Goal: Contribute content: Add original content to the website for others to see

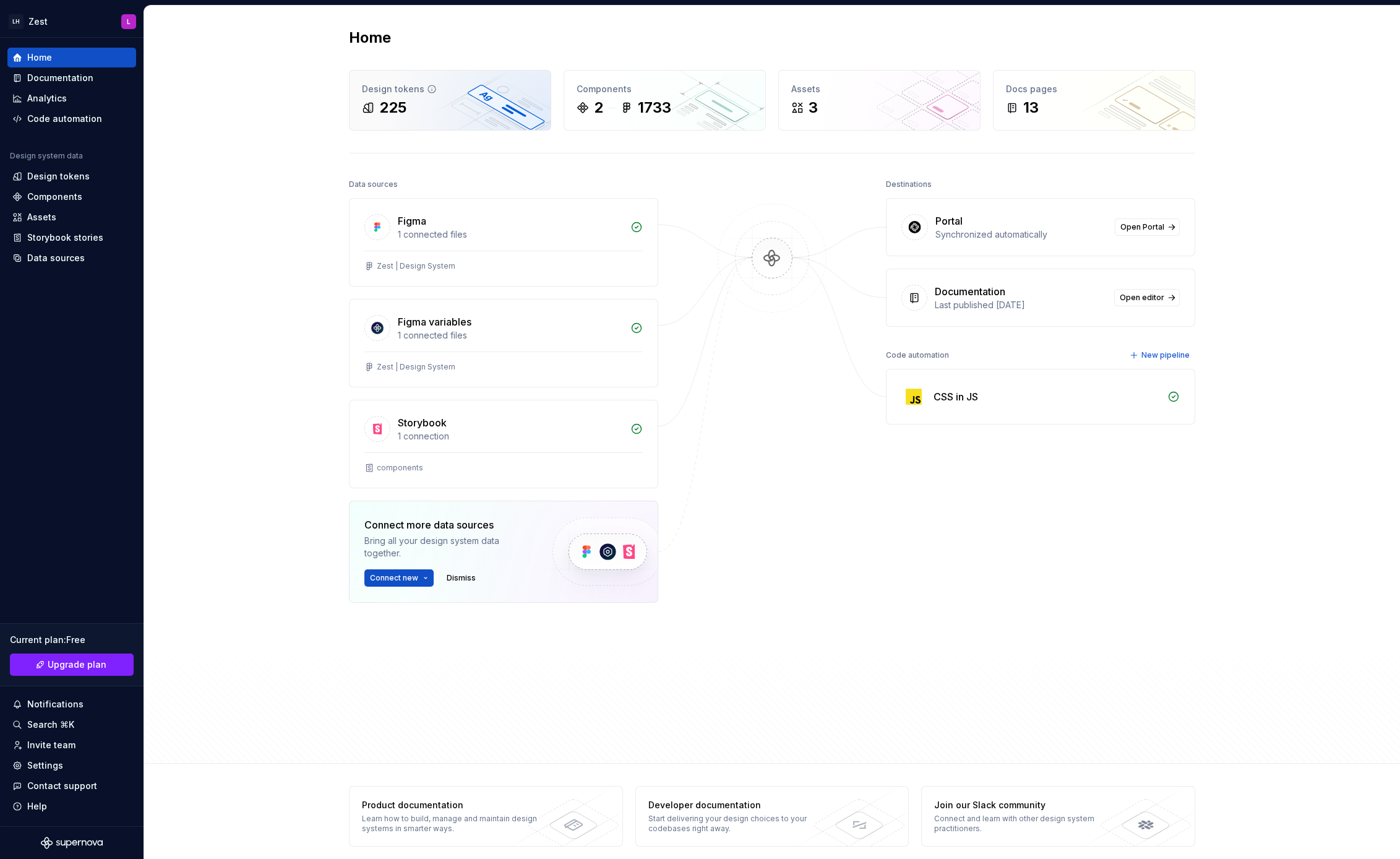
click at [473, 91] on div "Design tokens" at bounding box center [450, 89] width 176 height 12
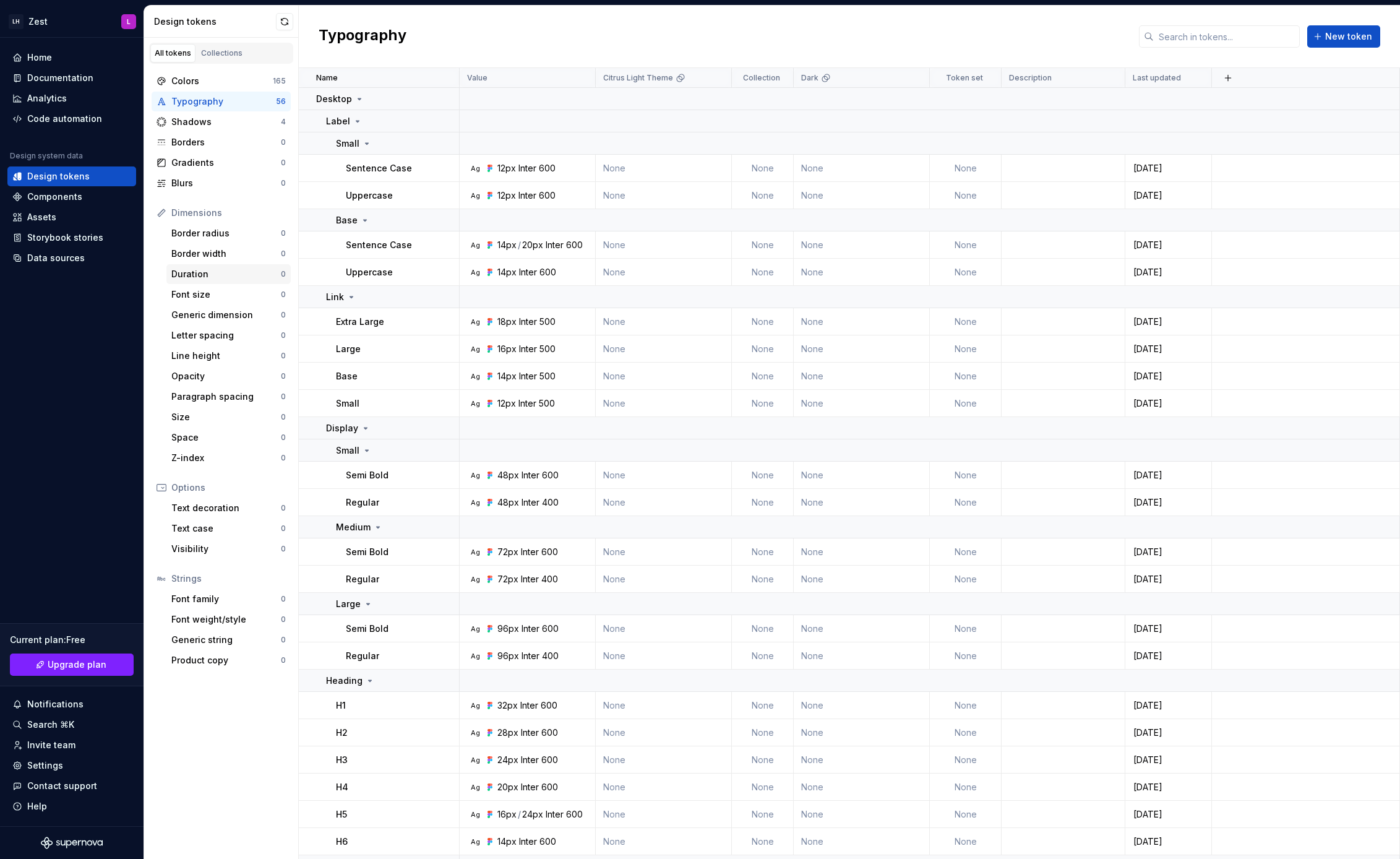
click at [239, 268] on div "Duration" at bounding box center [226, 274] width 109 height 12
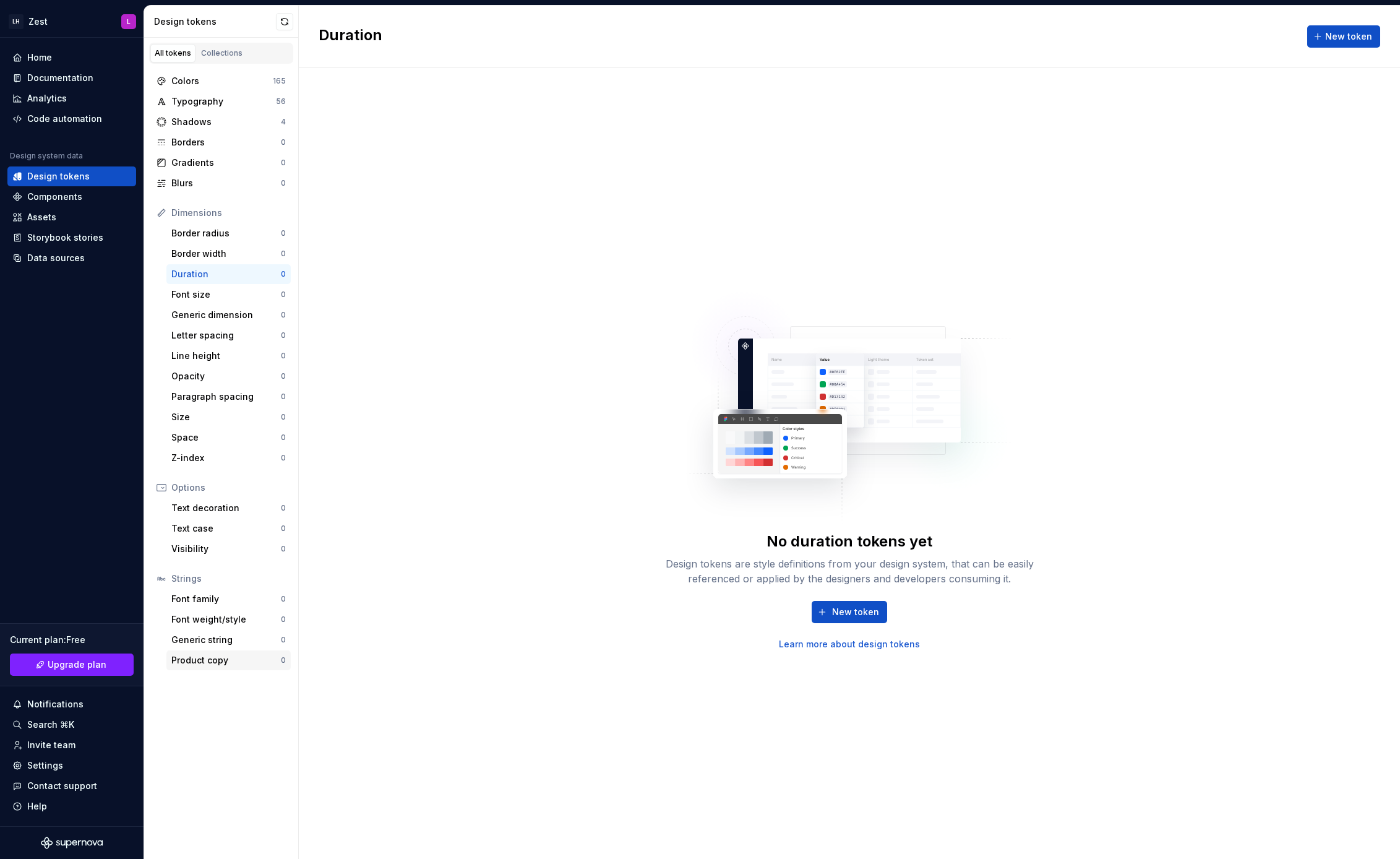
click at [221, 657] on div "Product copy" at bounding box center [226, 660] width 109 height 12
click at [211, 122] on div "Shadows" at bounding box center [226, 122] width 109 height 12
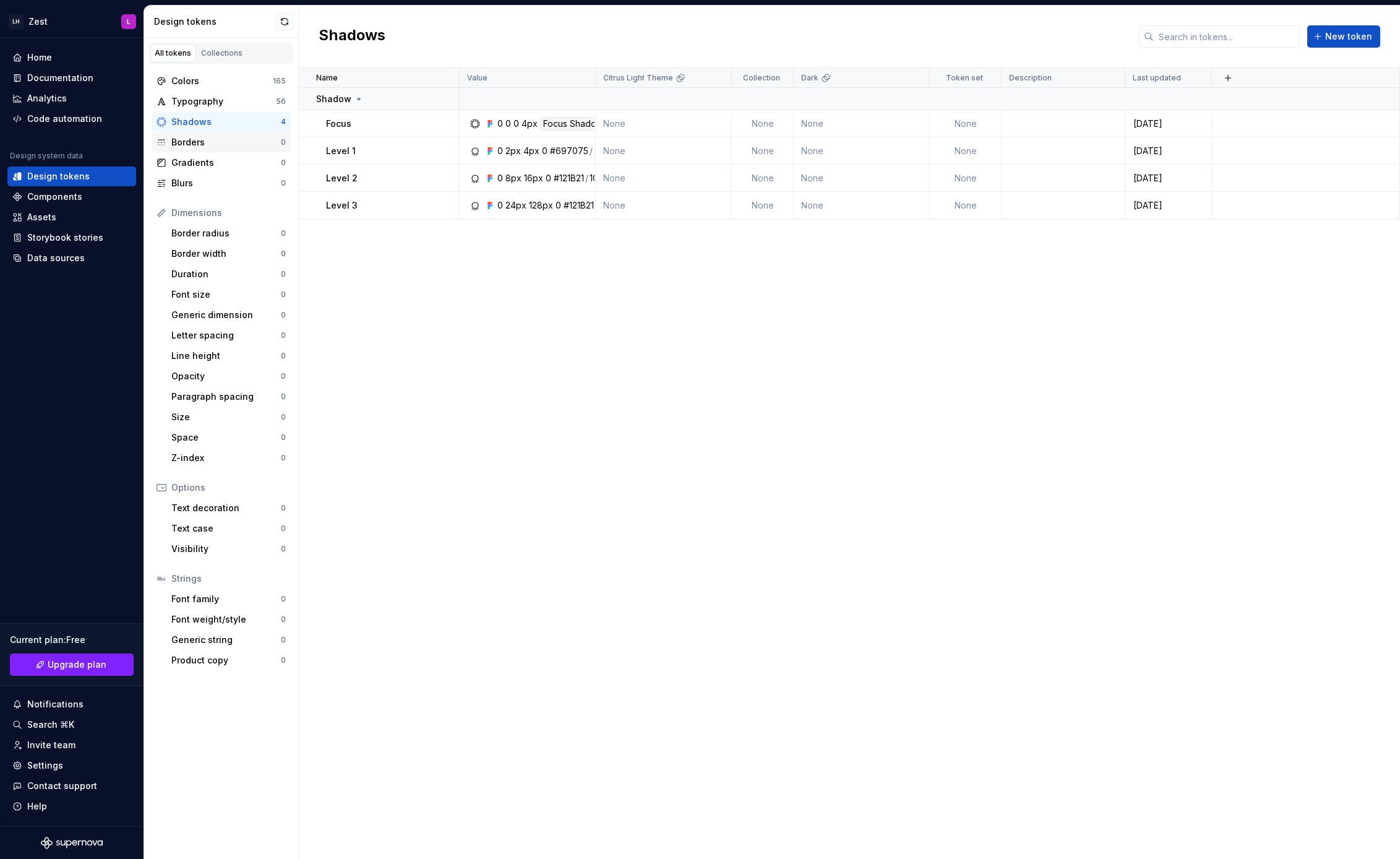
click at [214, 150] on div "Borders 0" at bounding box center [221, 142] width 140 height 19
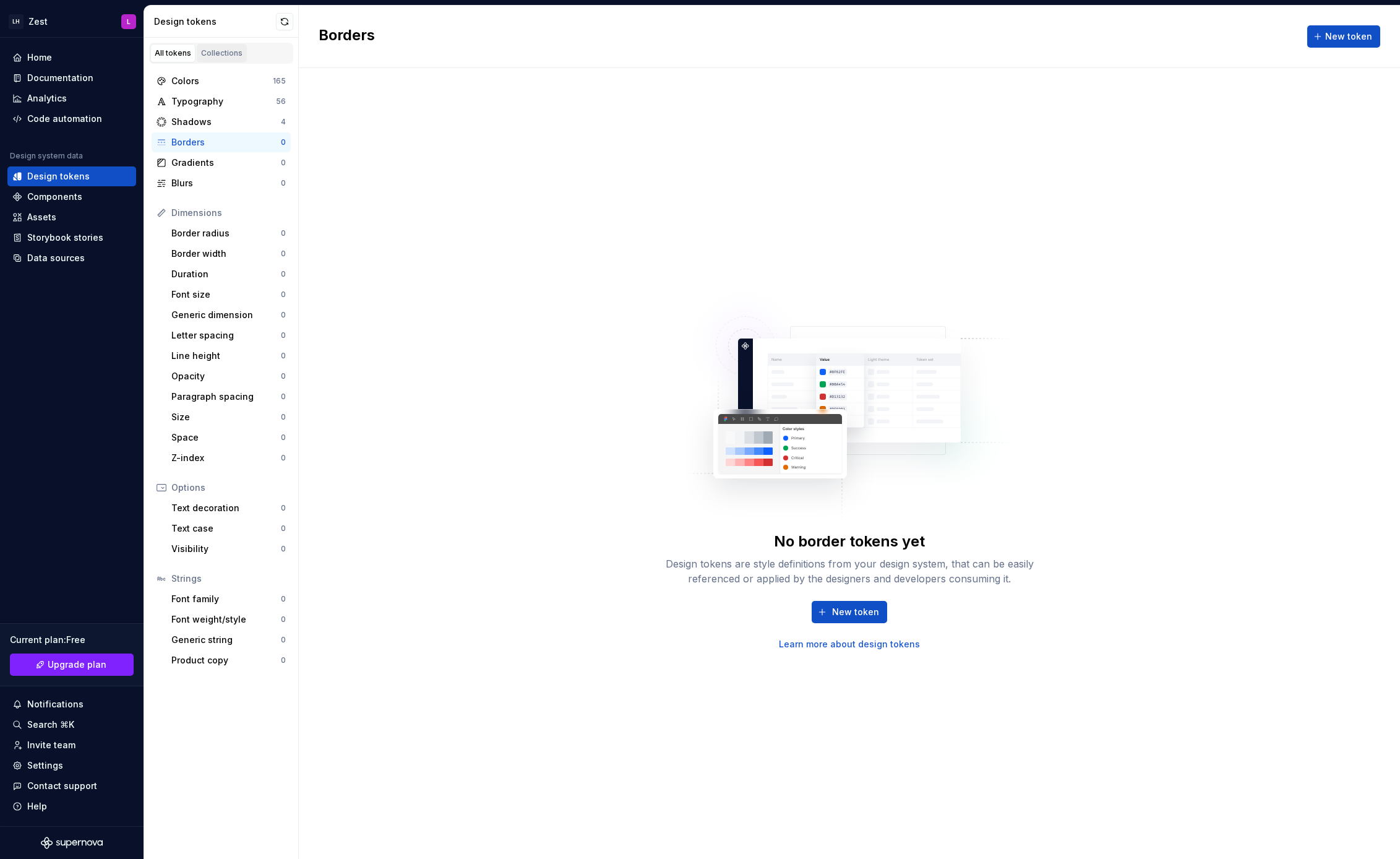
click at [212, 44] on link "Collections" at bounding box center [221, 53] width 50 height 19
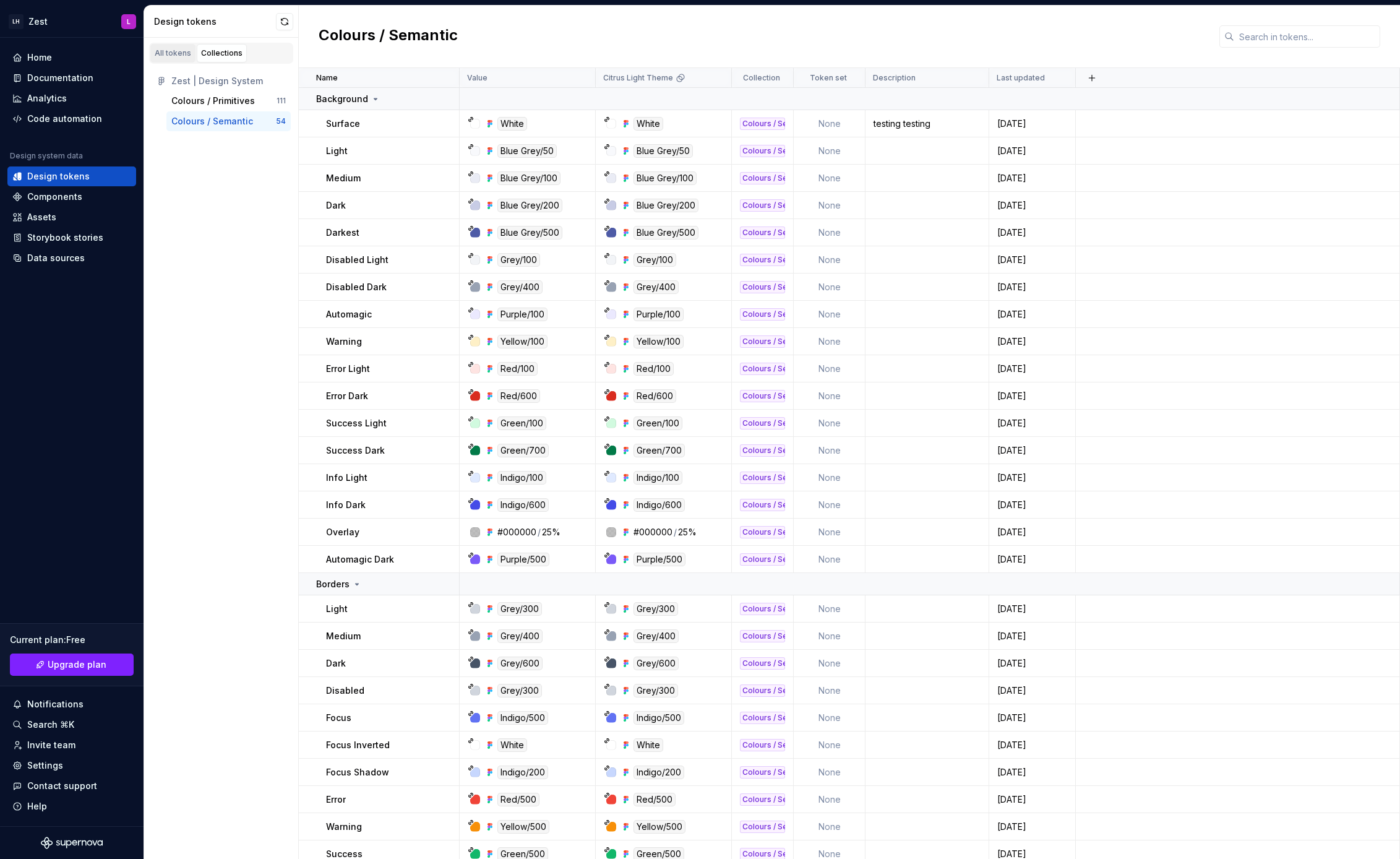
click at [171, 49] on div "All tokens" at bounding box center [172, 53] width 37 height 10
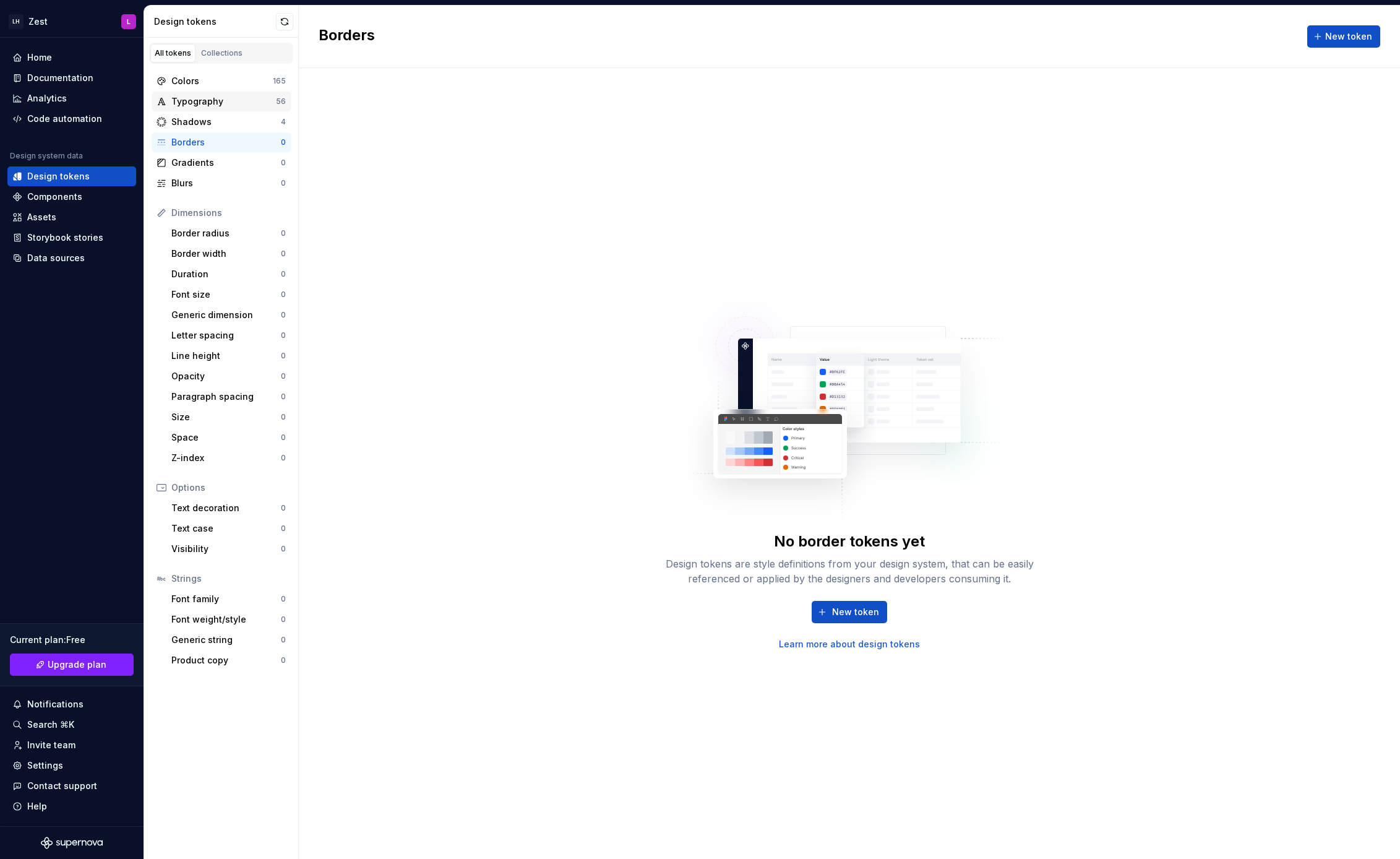
click at [229, 97] on div "Typography" at bounding box center [224, 101] width 104 height 12
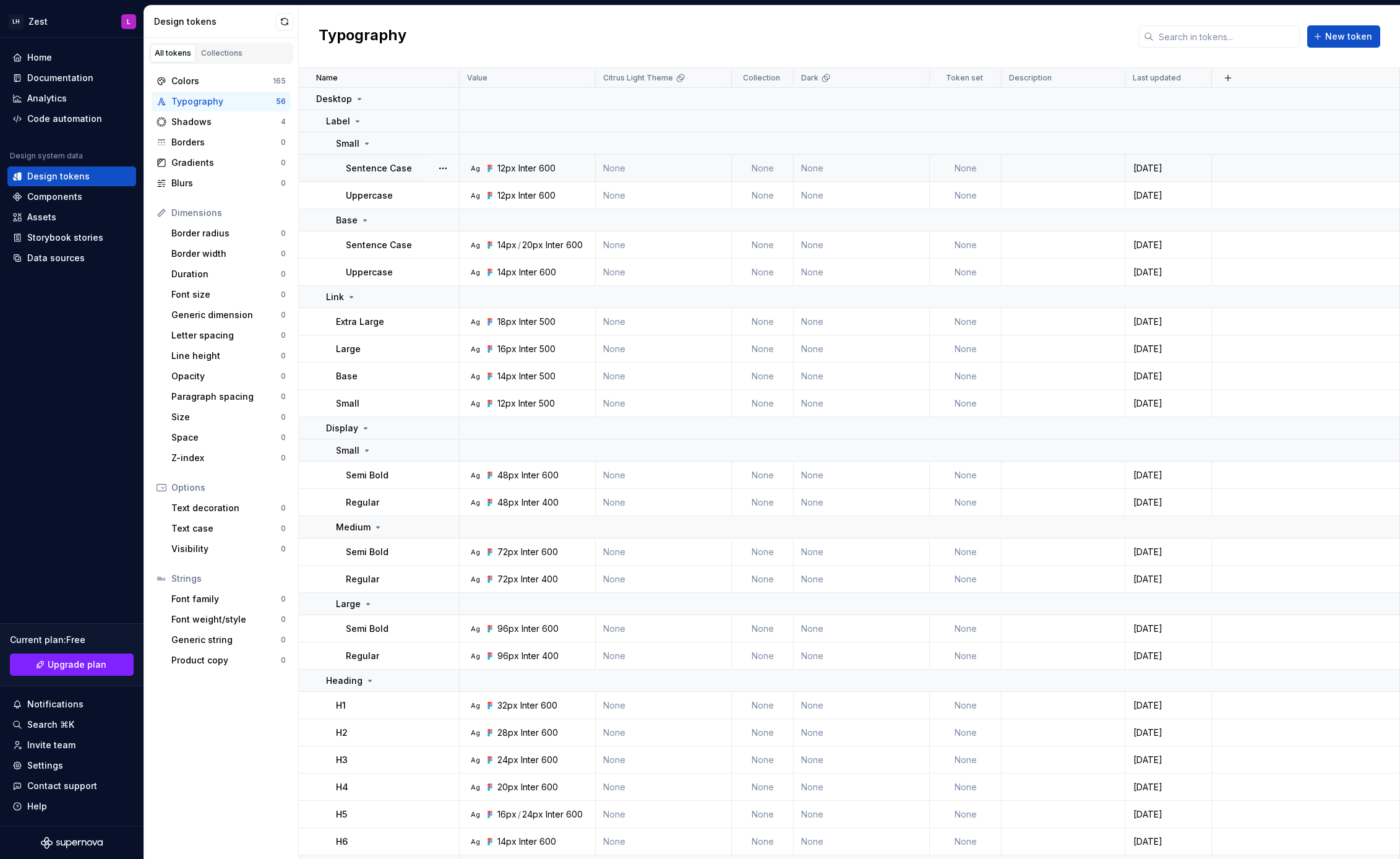
click at [961, 161] on td "None" at bounding box center [966, 168] width 72 height 27
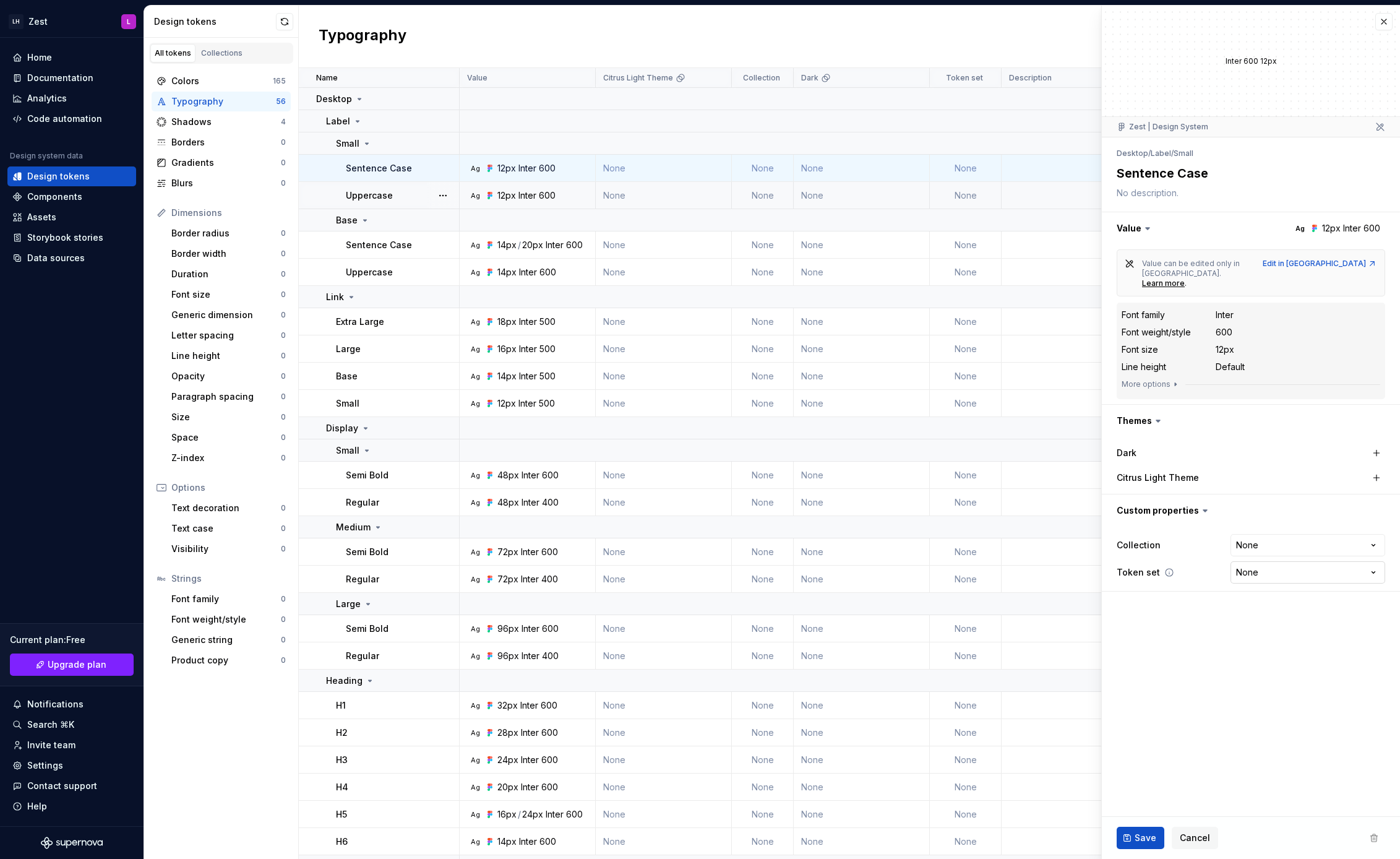
click at [1303, 550] on html "LH Zest L Home Documentation Analytics Code automation Design system data Desig…" at bounding box center [700, 430] width 1400 height 859
click at [1191, 601] on html "LH Zest L Home Documentation Analytics Code automation Design system data Desig…" at bounding box center [700, 430] width 1400 height 859
click at [1289, 555] on html "LH Zest L Home Documentation Analytics Code automation Design system data Desig…" at bounding box center [700, 430] width 1400 height 859
click at [1184, 596] on html "LH Zest L Home Documentation Analytics Code automation Design system data Desig…" at bounding box center [700, 430] width 1400 height 859
click at [1388, 23] on button "button" at bounding box center [1384, 22] width 17 height 17
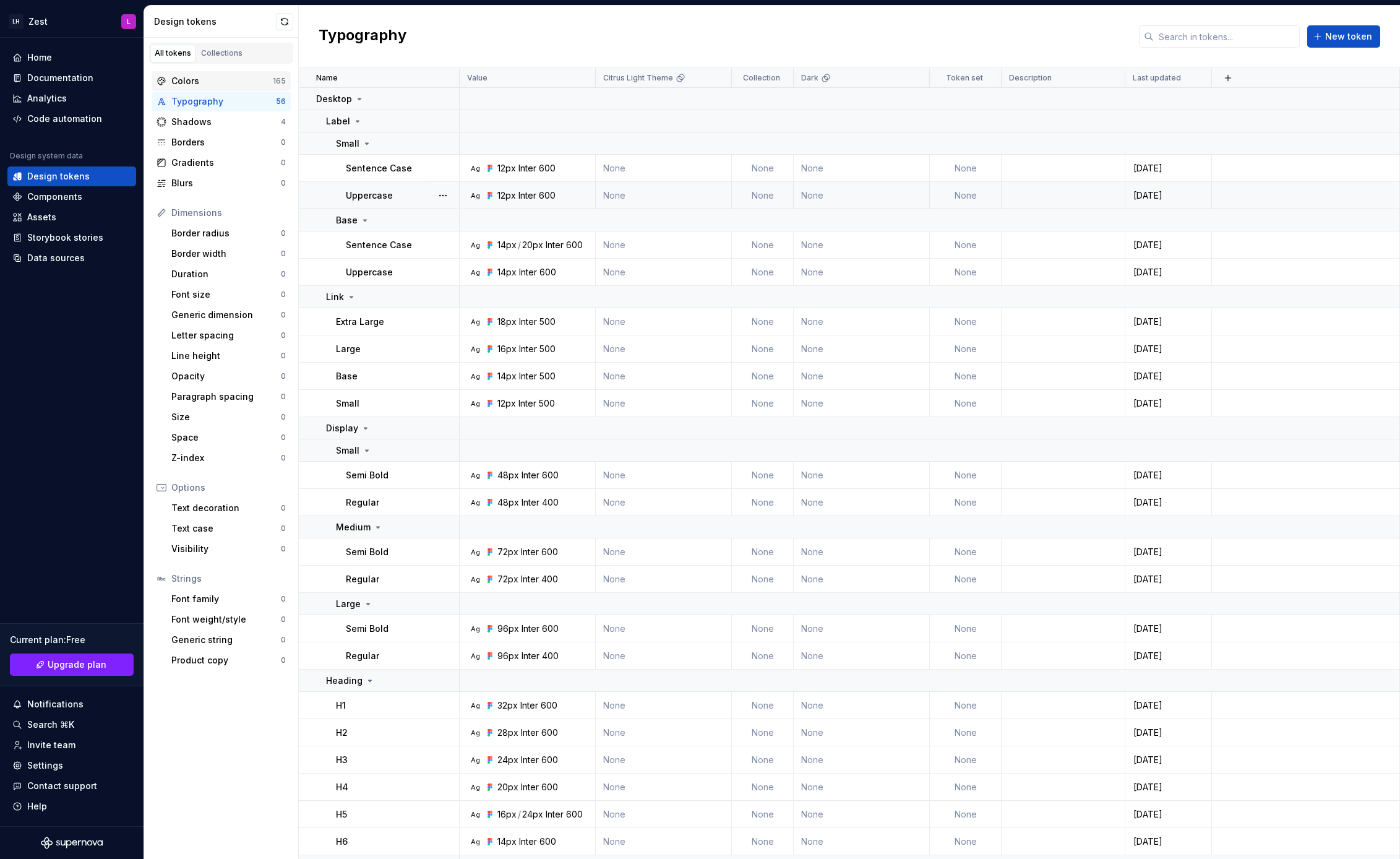
click at [193, 82] on div "Colors" at bounding box center [222, 81] width 101 height 12
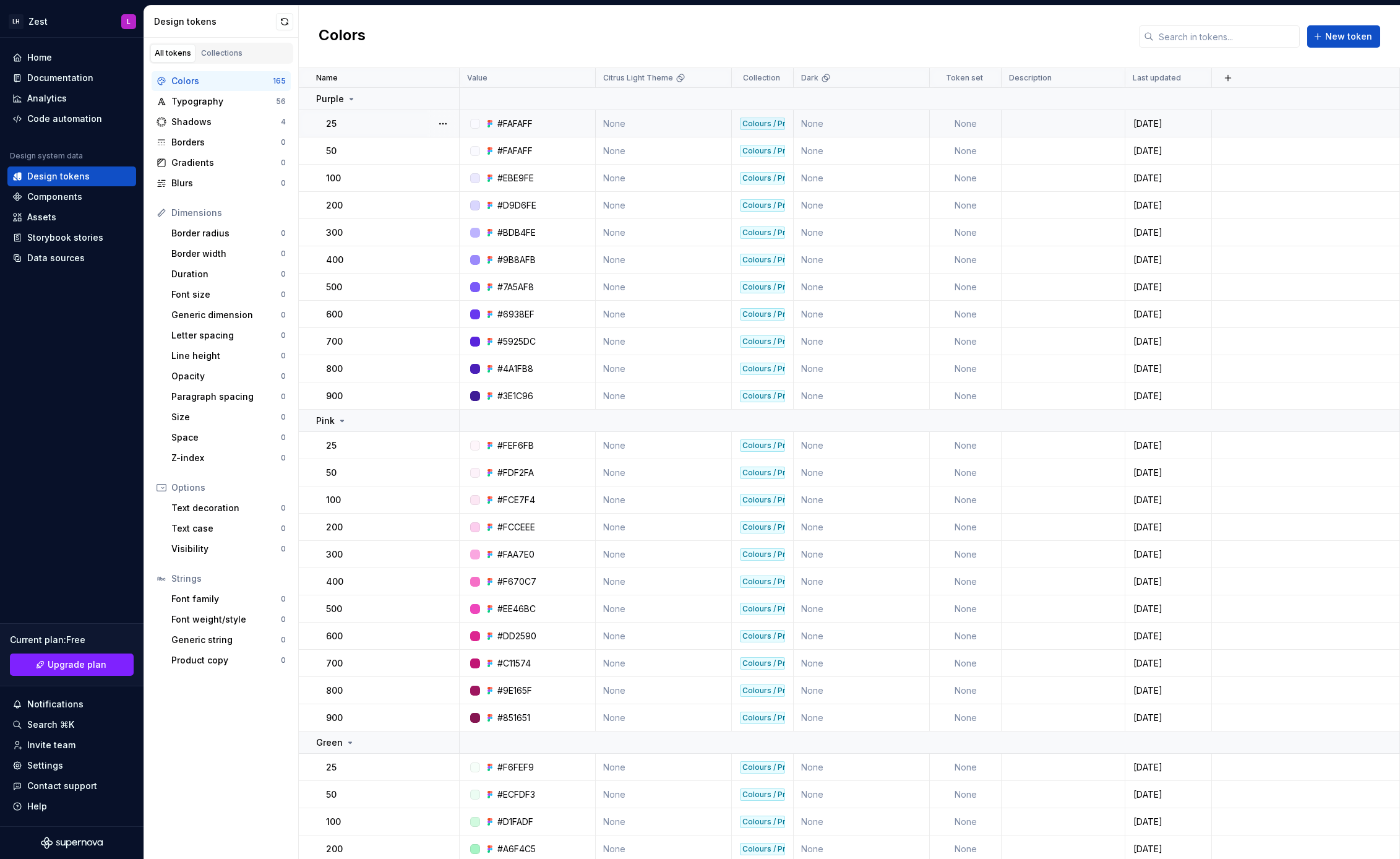
click at [961, 124] on td "None" at bounding box center [966, 123] width 72 height 27
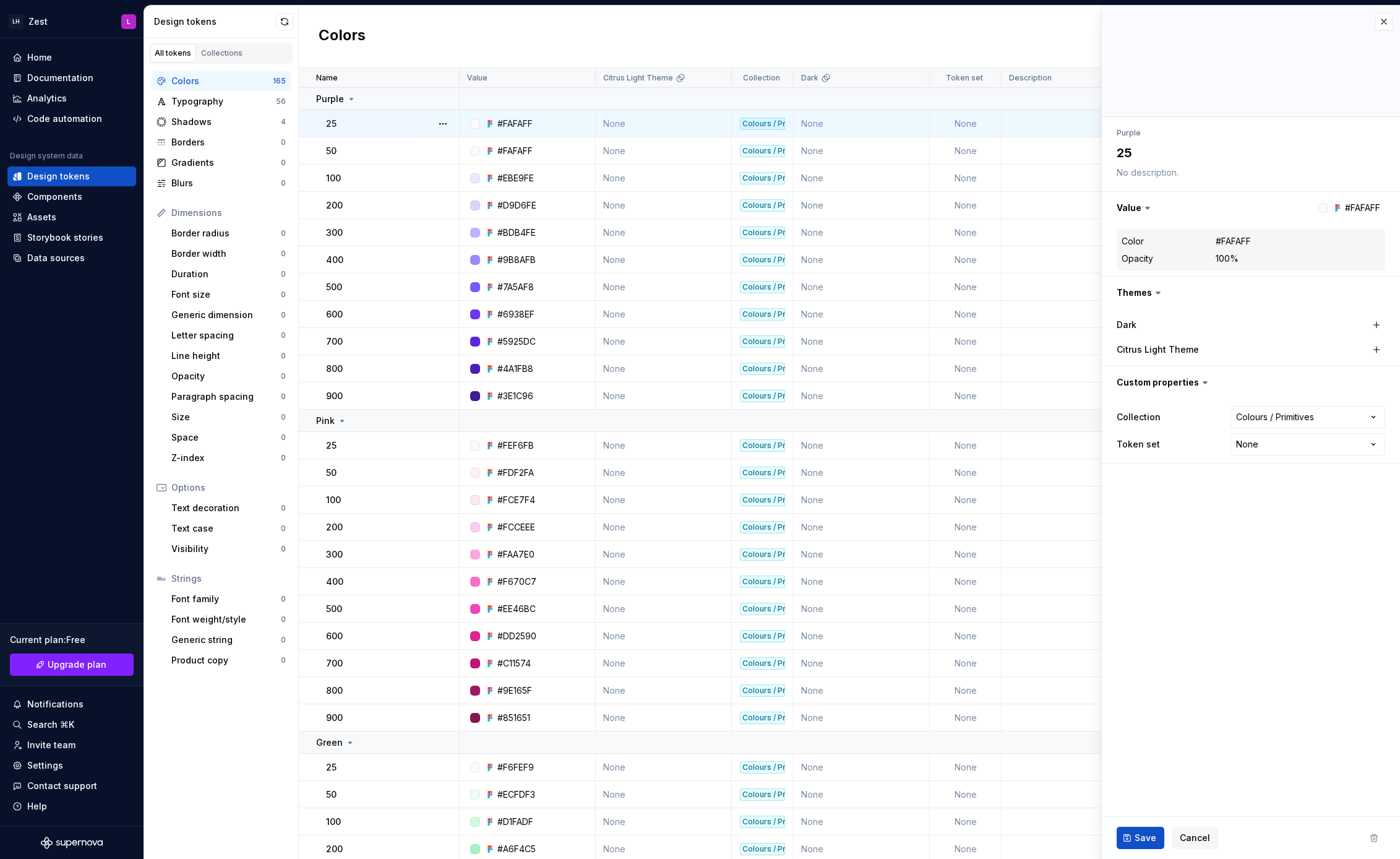
type textarea "*"
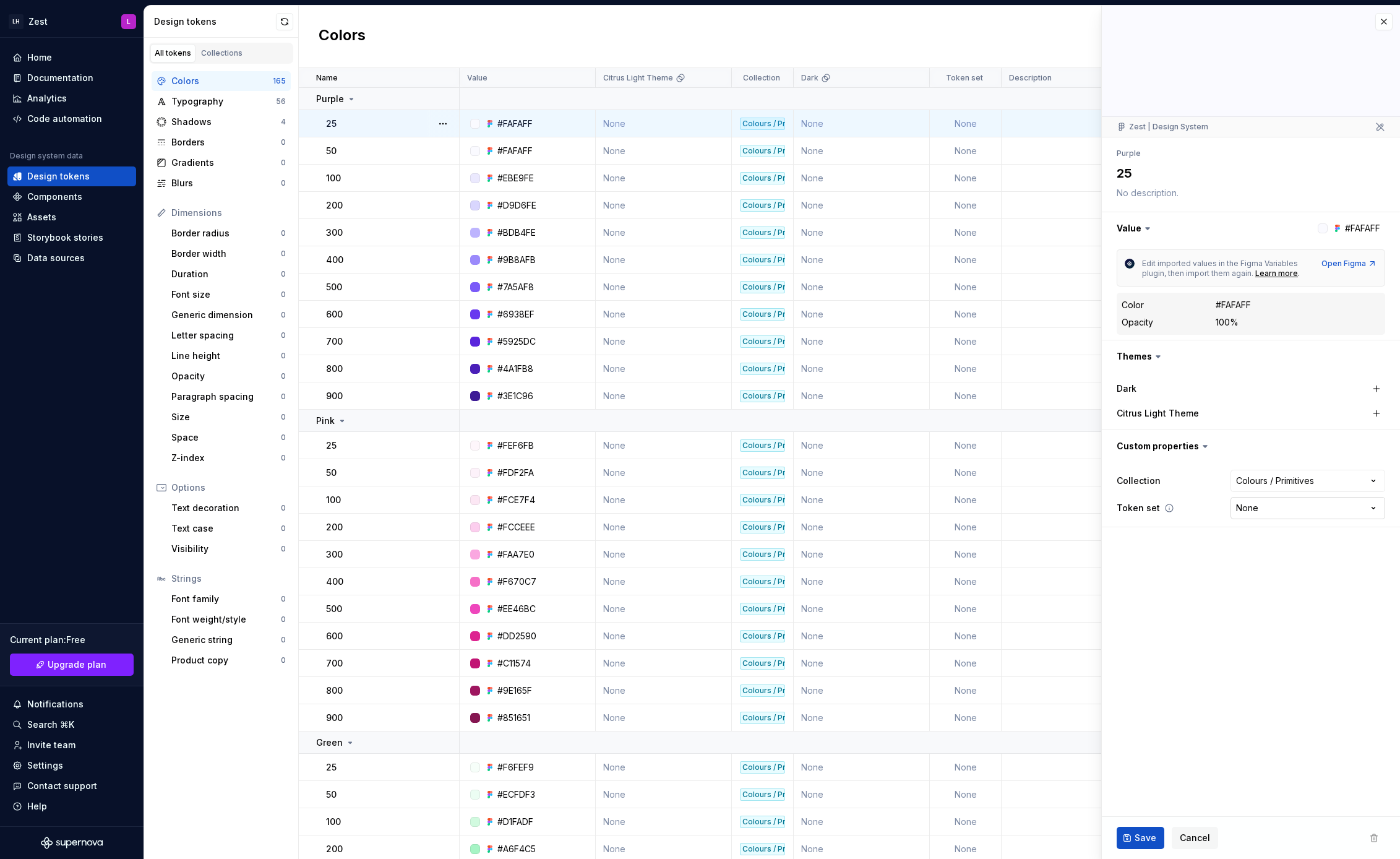
click at [1305, 510] on html "LH Zest L Home Documentation Analytics Code automation Design system data Desig…" at bounding box center [700, 430] width 1400 height 859
select select "**********"
click at [1144, 833] on span "Save" at bounding box center [1146, 838] width 22 height 12
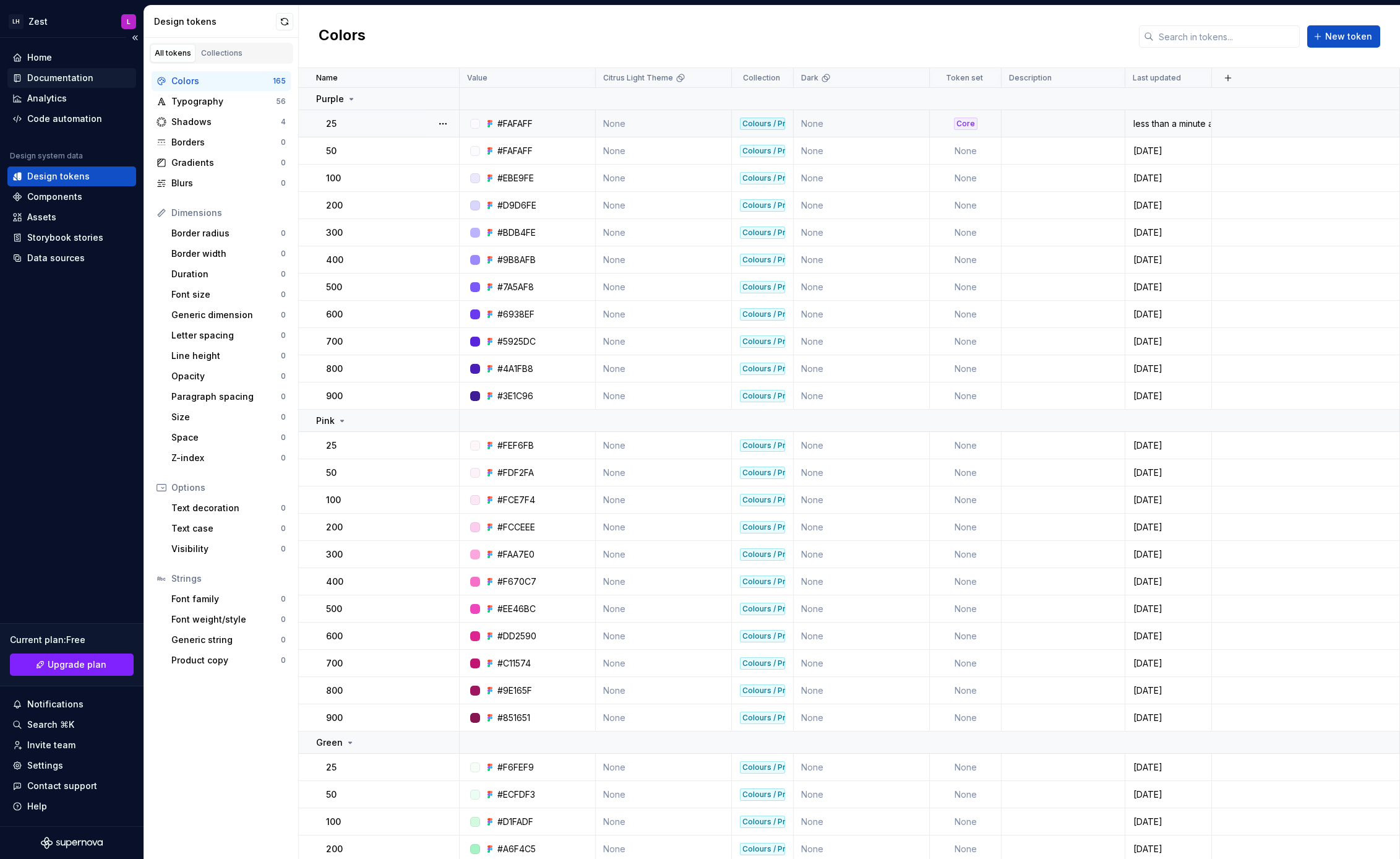
click at [68, 80] on div "Documentation" at bounding box center [60, 78] width 66 height 12
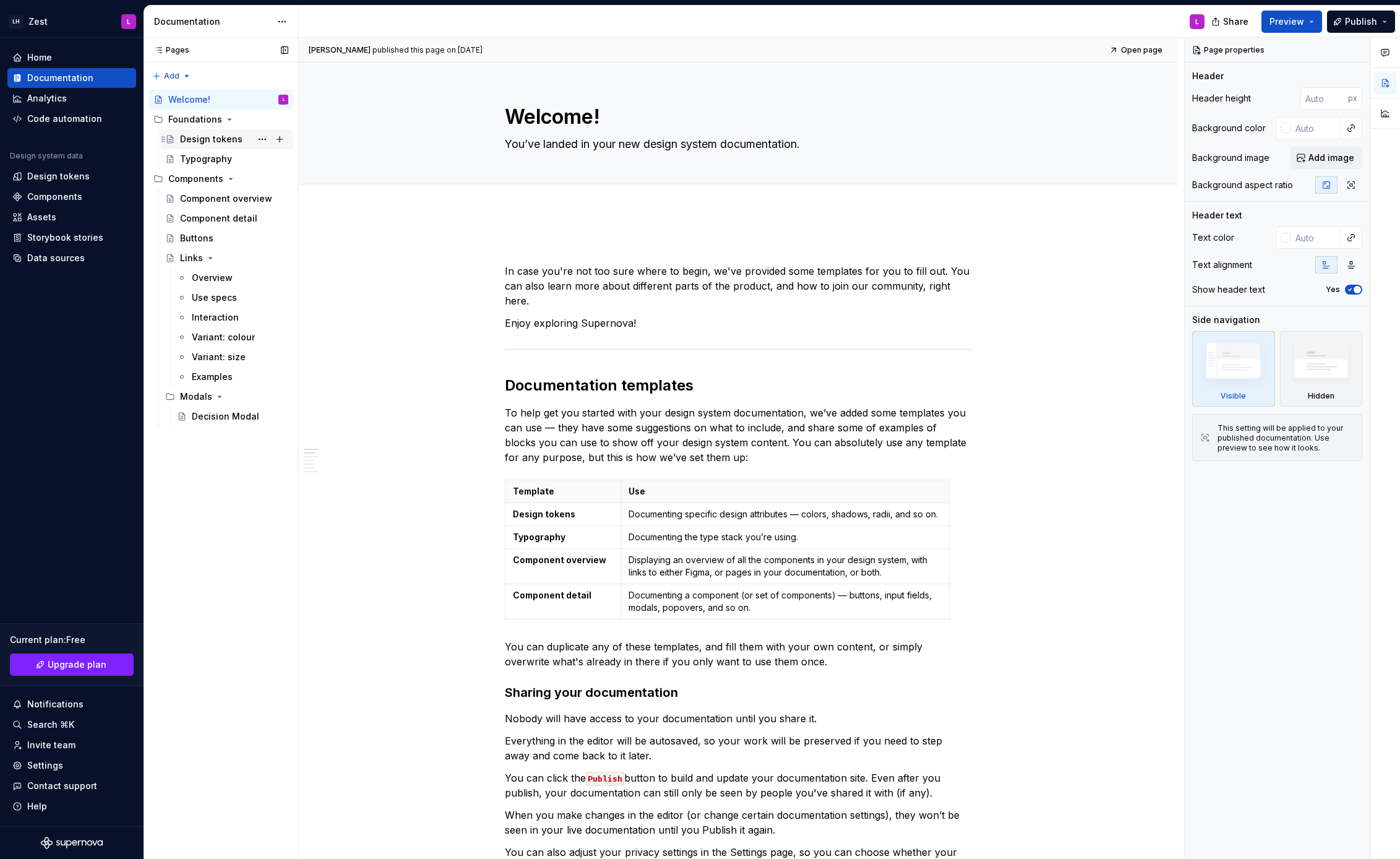
click at [214, 141] on div "Design tokens" at bounding box center [211, 140] width 62 height 12
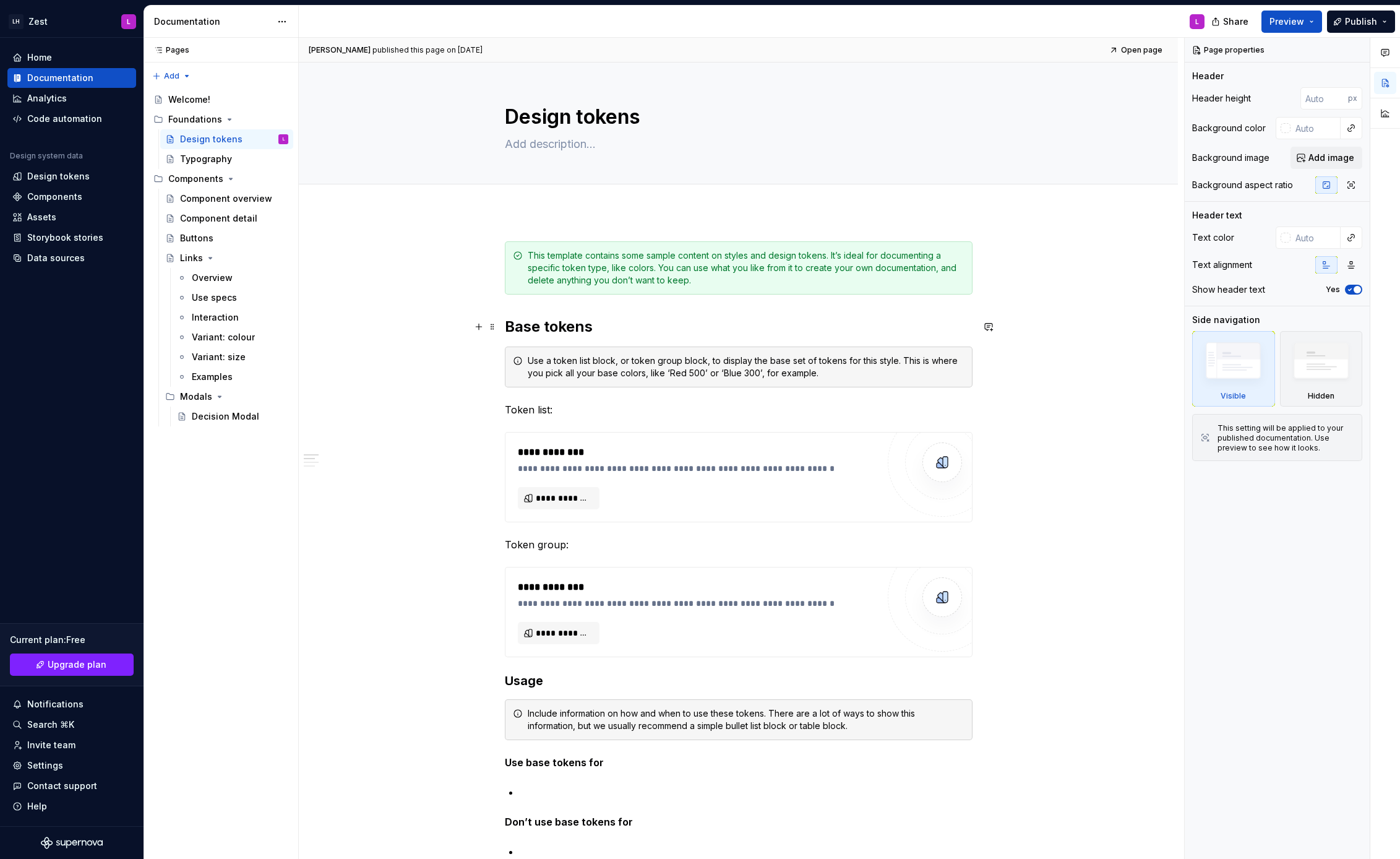
click at [564, 326] on h2 "Base tokens" at bounding box center [739, 326] width 468 height 19
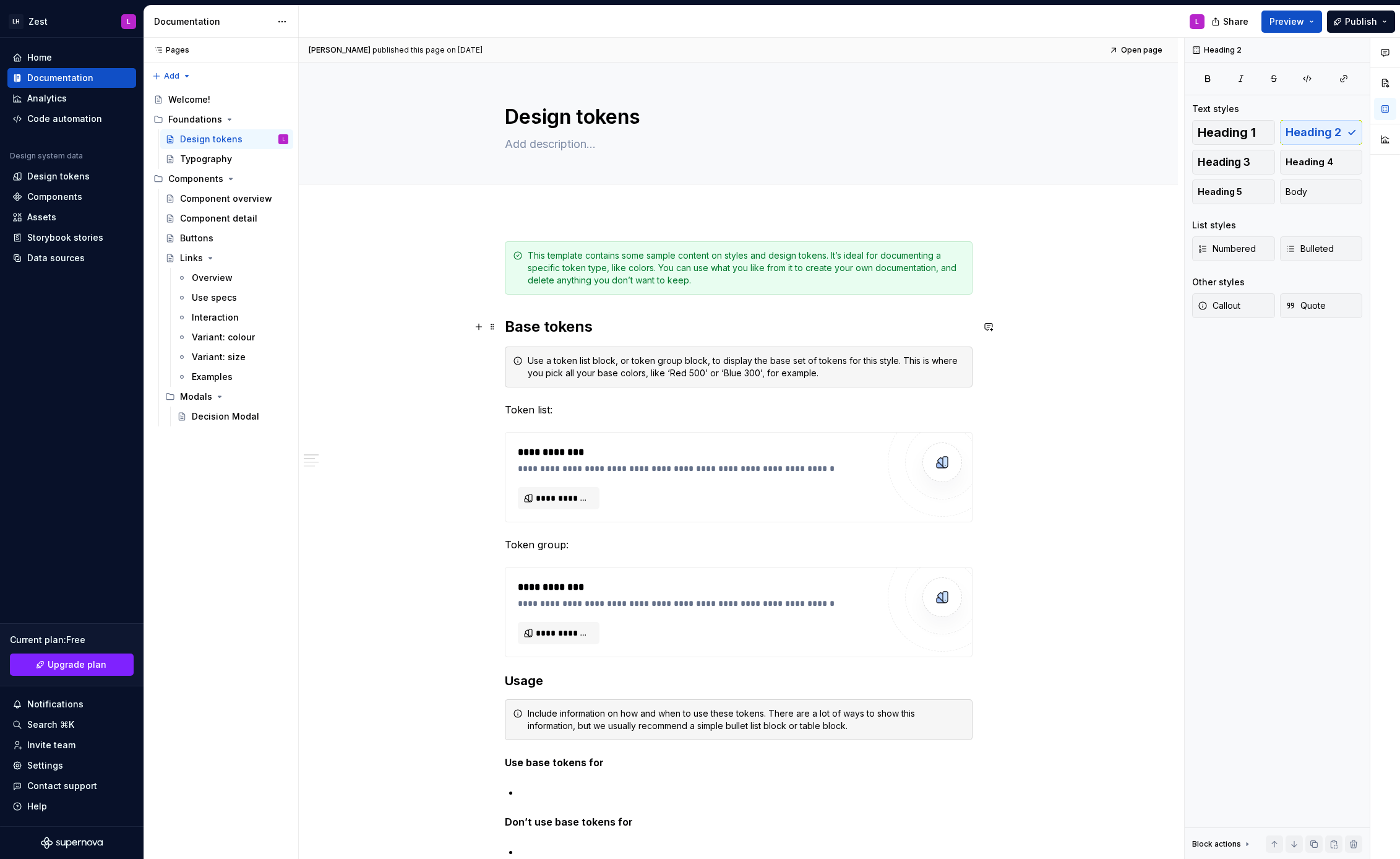
click at [647, 326] on h2 "Base tokens" at bounding box center [739, 326] width 468 height 19
click at [226, 157] on div "Typography" at bounding box center [206, 159] width 52 height 12
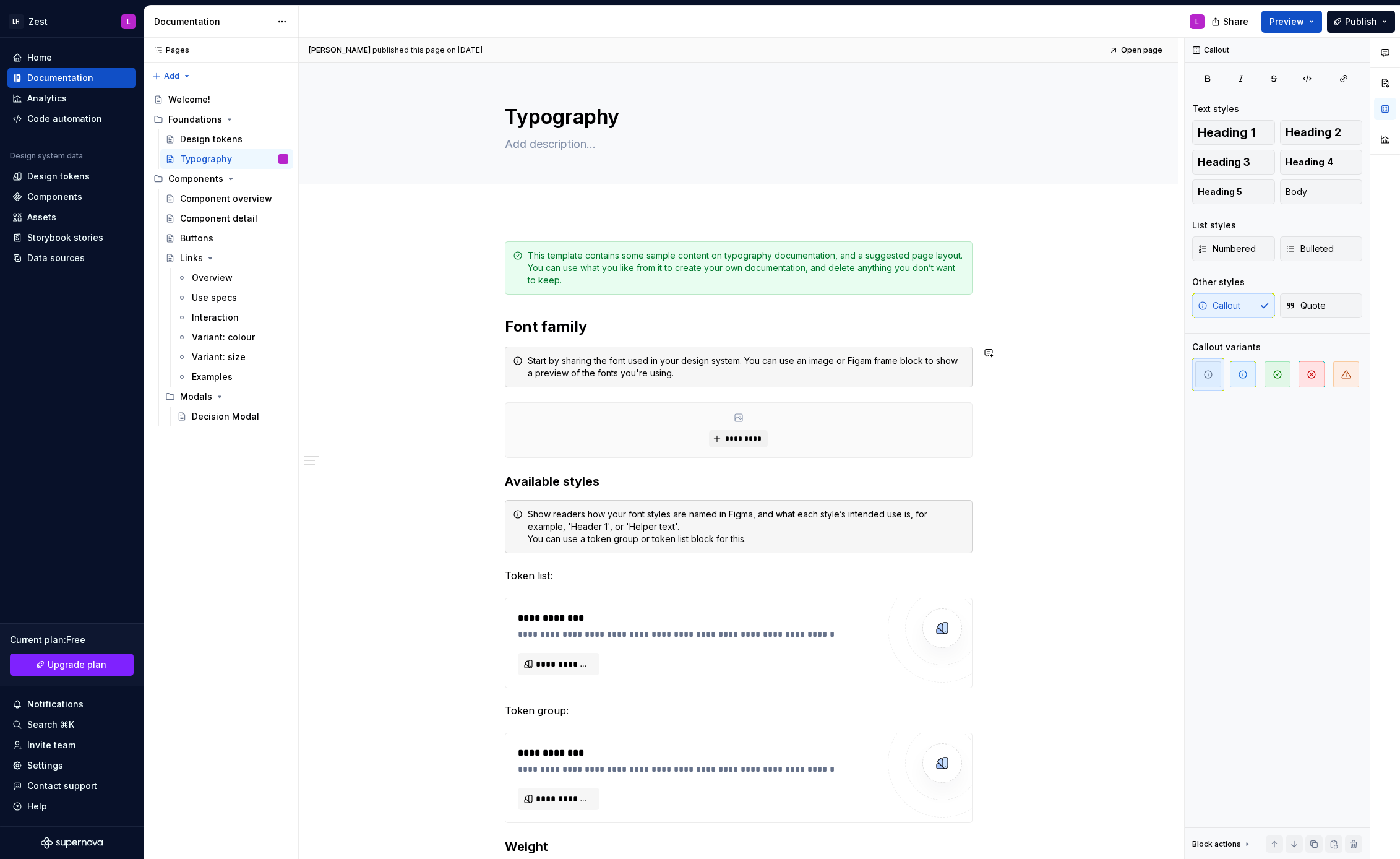
click at [613, 344] on div "**********" at bounding box center [739, 733] width 468 height 982
click at [610, 326] on h2 "Font family" at bounding box center [739, 326] width 468 height 19
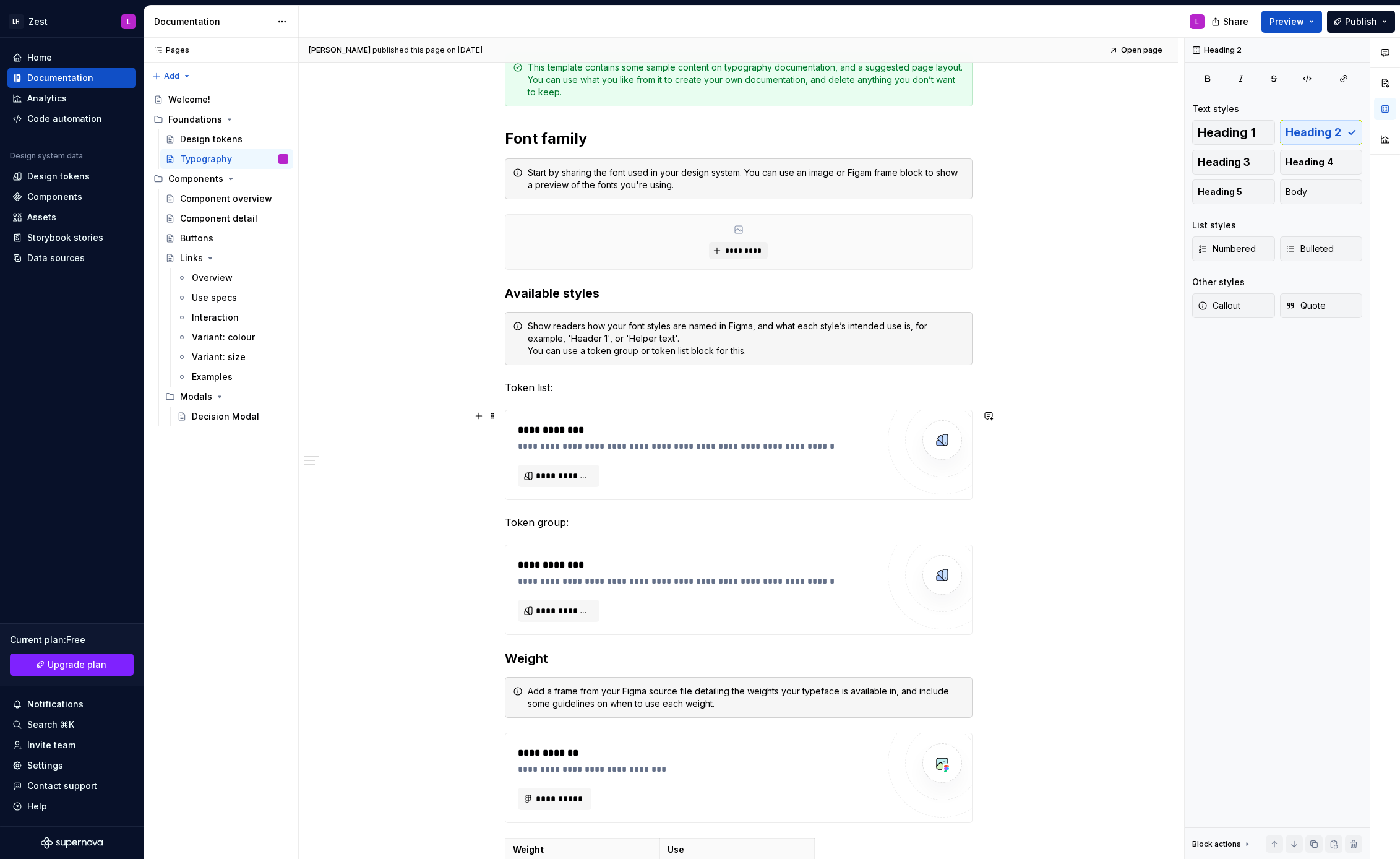
scroll to position [190, 0]
click at [563, 479] on button "**********" at bounding box center [558, 473] width 82 height 23
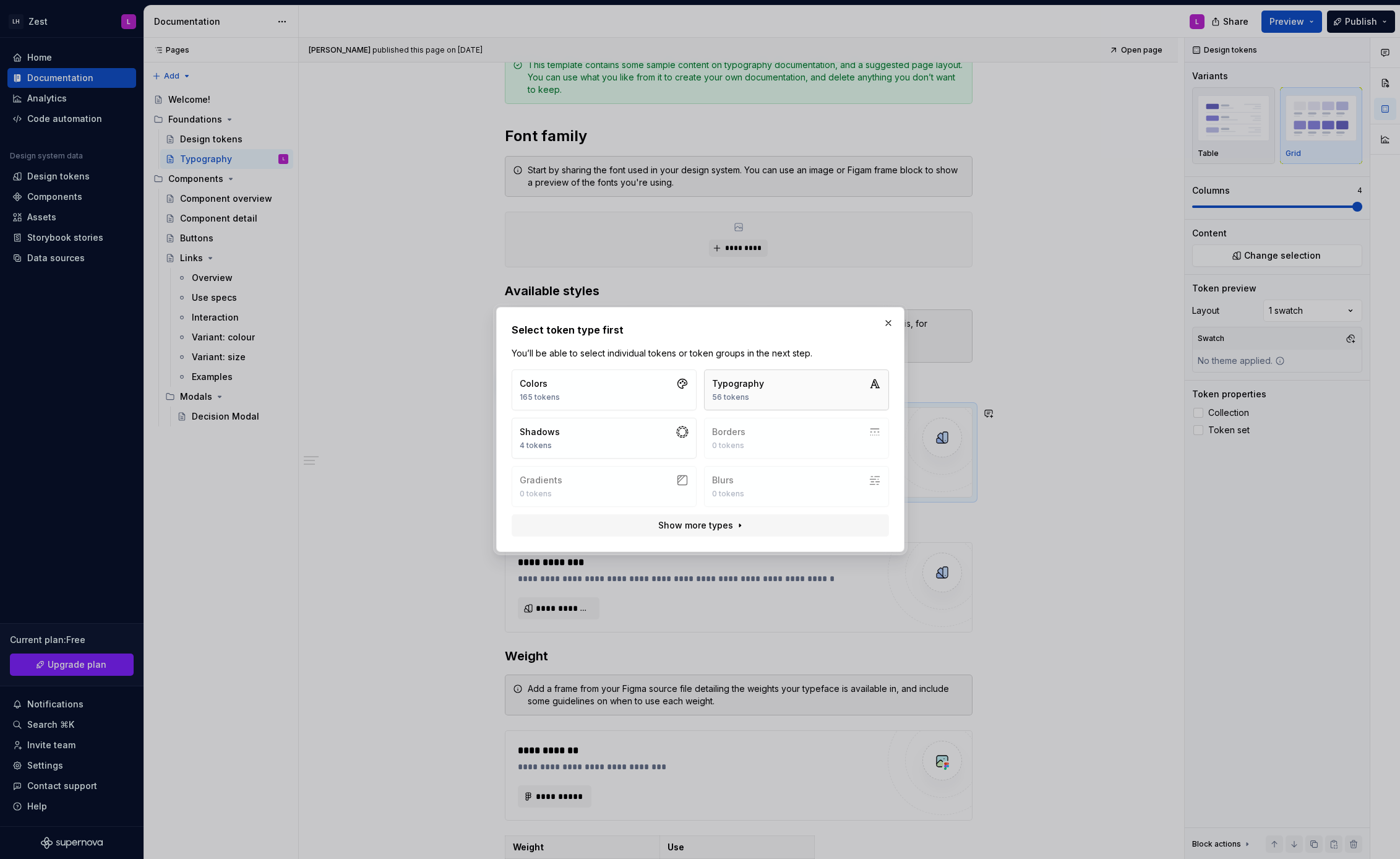
click at [743, 382] on div "Typography" at bounding box center [738, 384] width 52 height 12
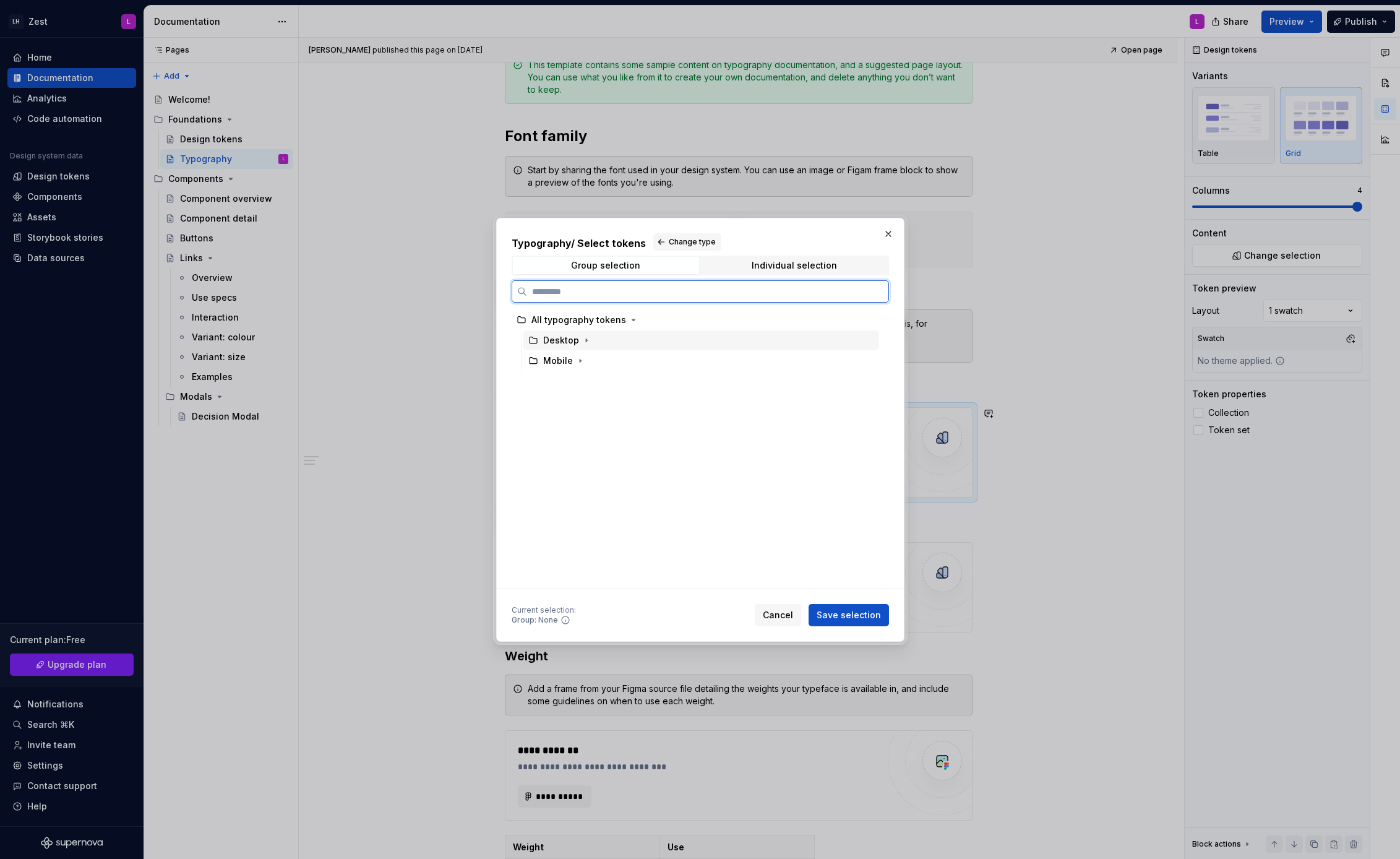
click at [563, 345] on div "Desktop" at bounding box center [561, 341] width 36 height 12
click at [853, 615] on span "Save selection" at bounding box center [849, 615] width 65 height 12
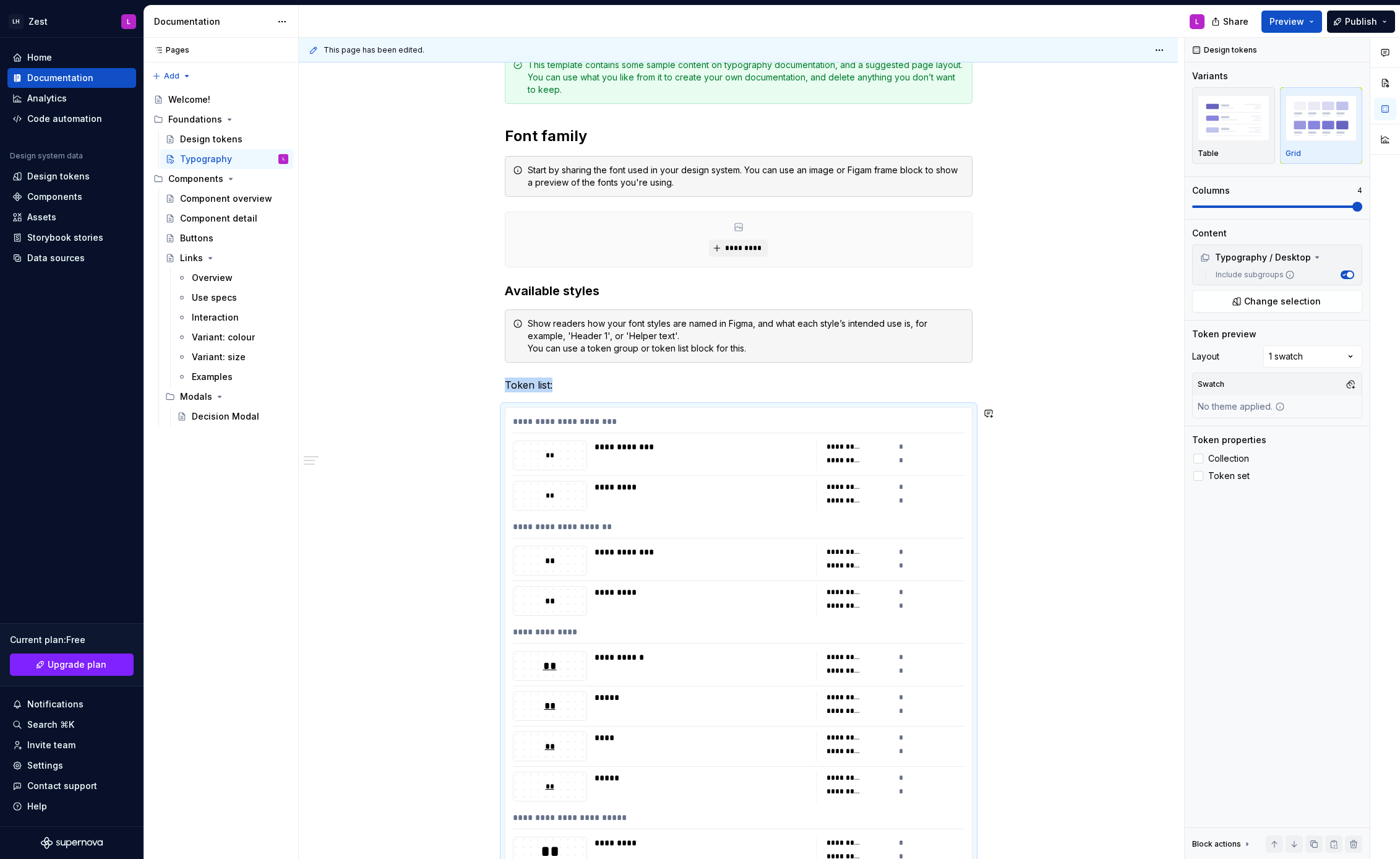
scroll to position [560, 0]
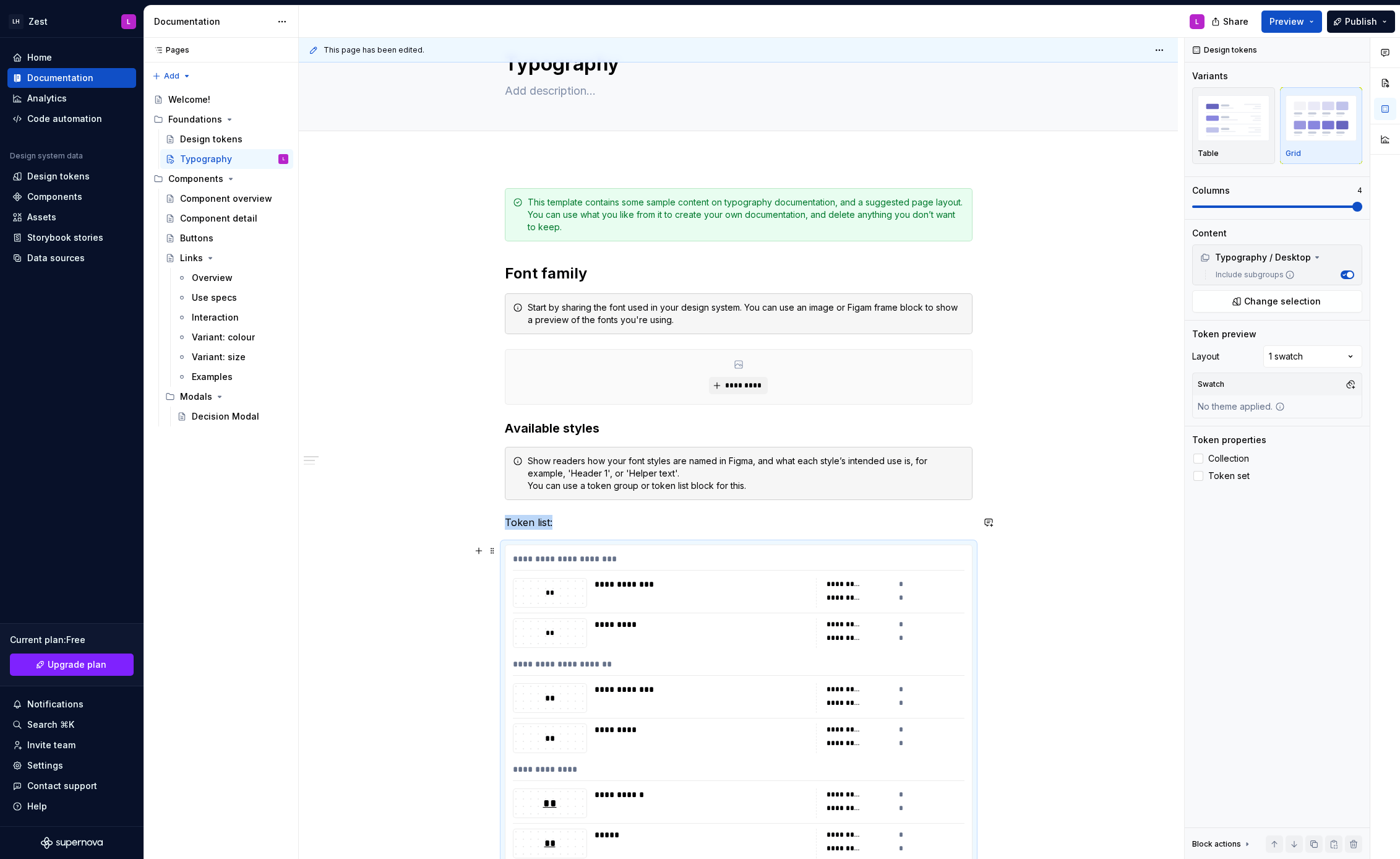
scroll to position [125, 0]
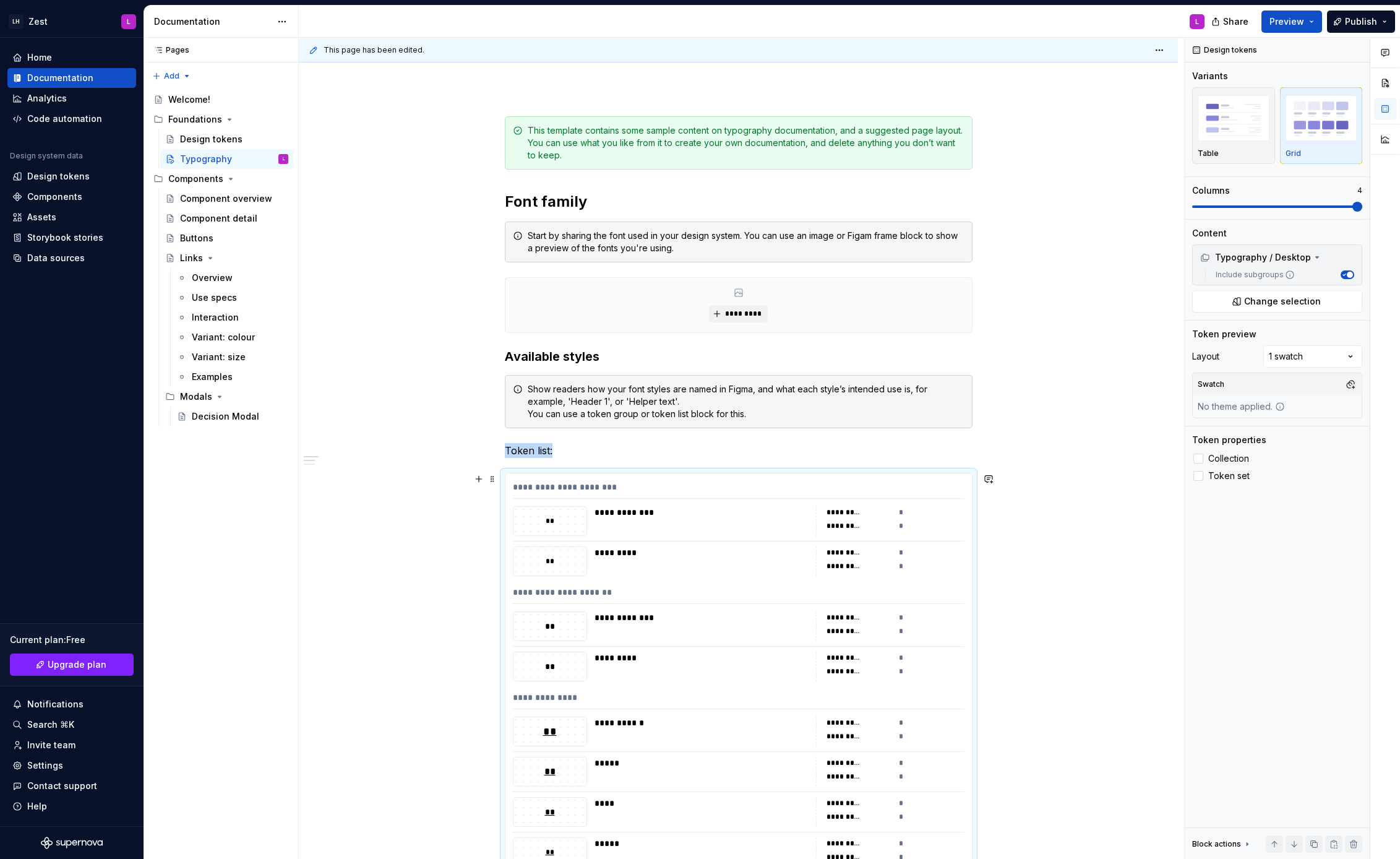
click at [904, 510] on div "*" at bounding box center [932, 512] width 65 height 12
click at [1198, 458] on icon at bounding box center [1198, 458] width 0 height 0
click at [1198, 475] on polyline at bounding box center [1198, 475] width 0 height 0
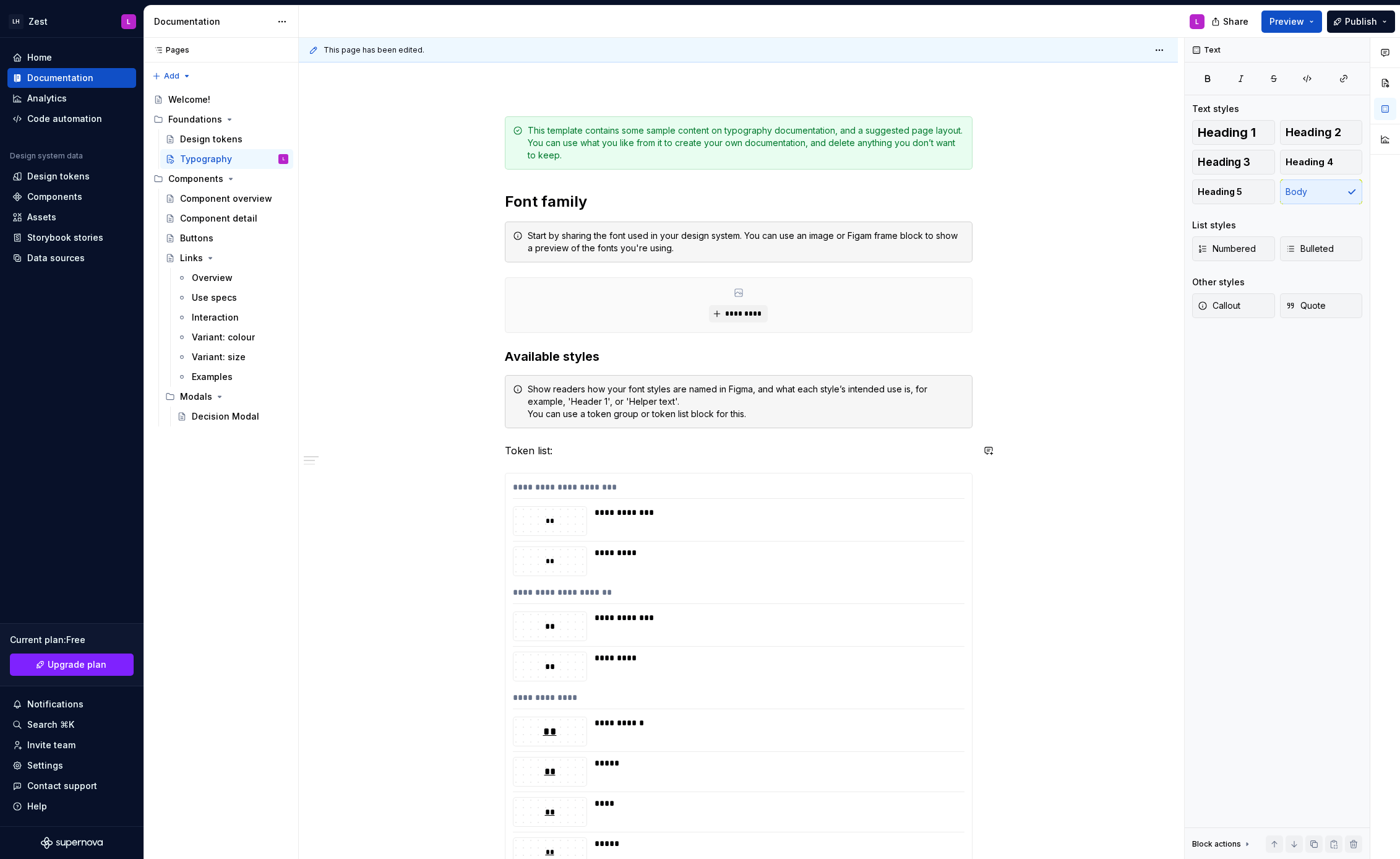
click at [685, 523] on div "**********" at bounding box center [776, 521] width 362 height 30
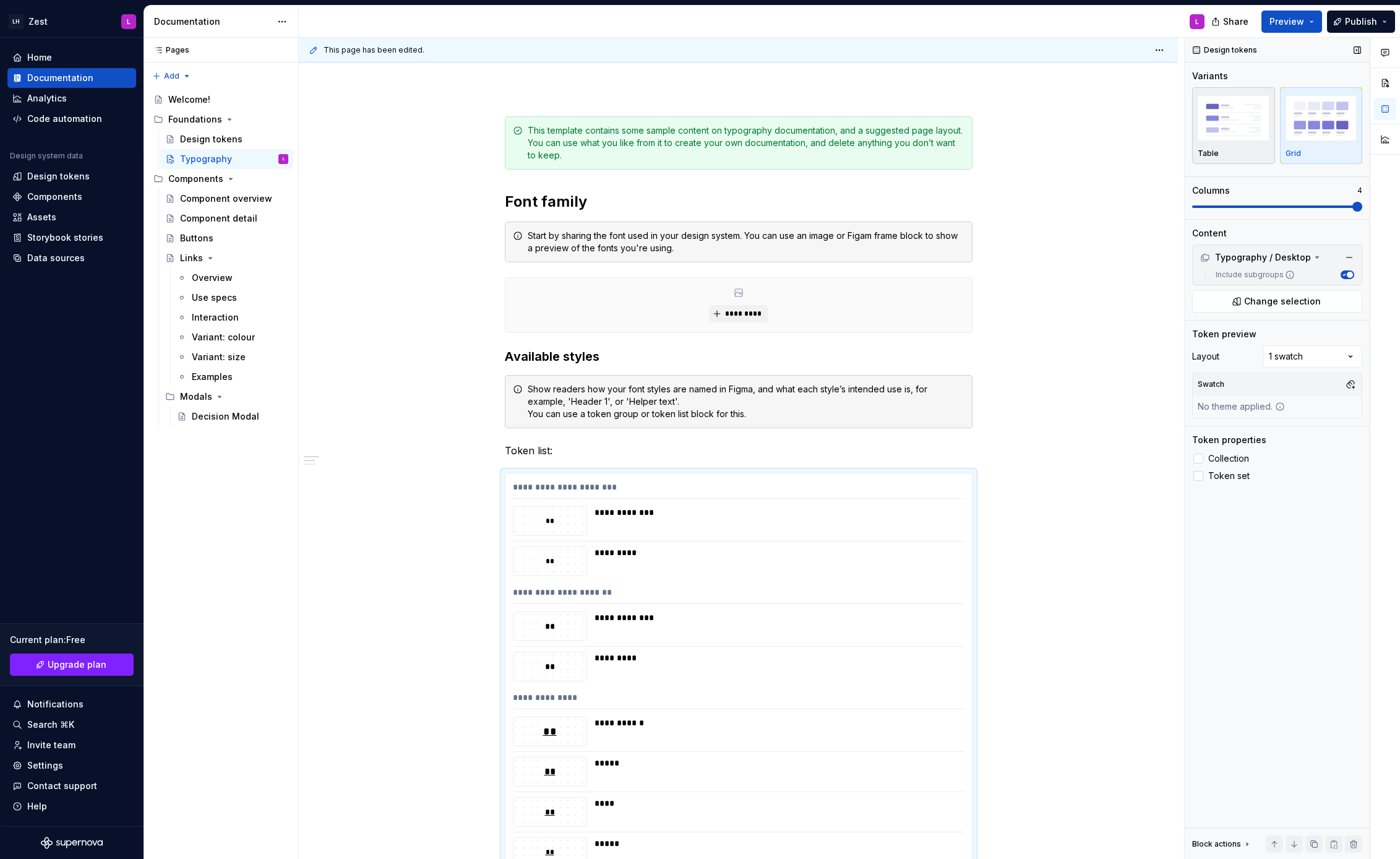
click at [1245, 125] on img "button" at bounding box center [1234, 118] width 72 height 45
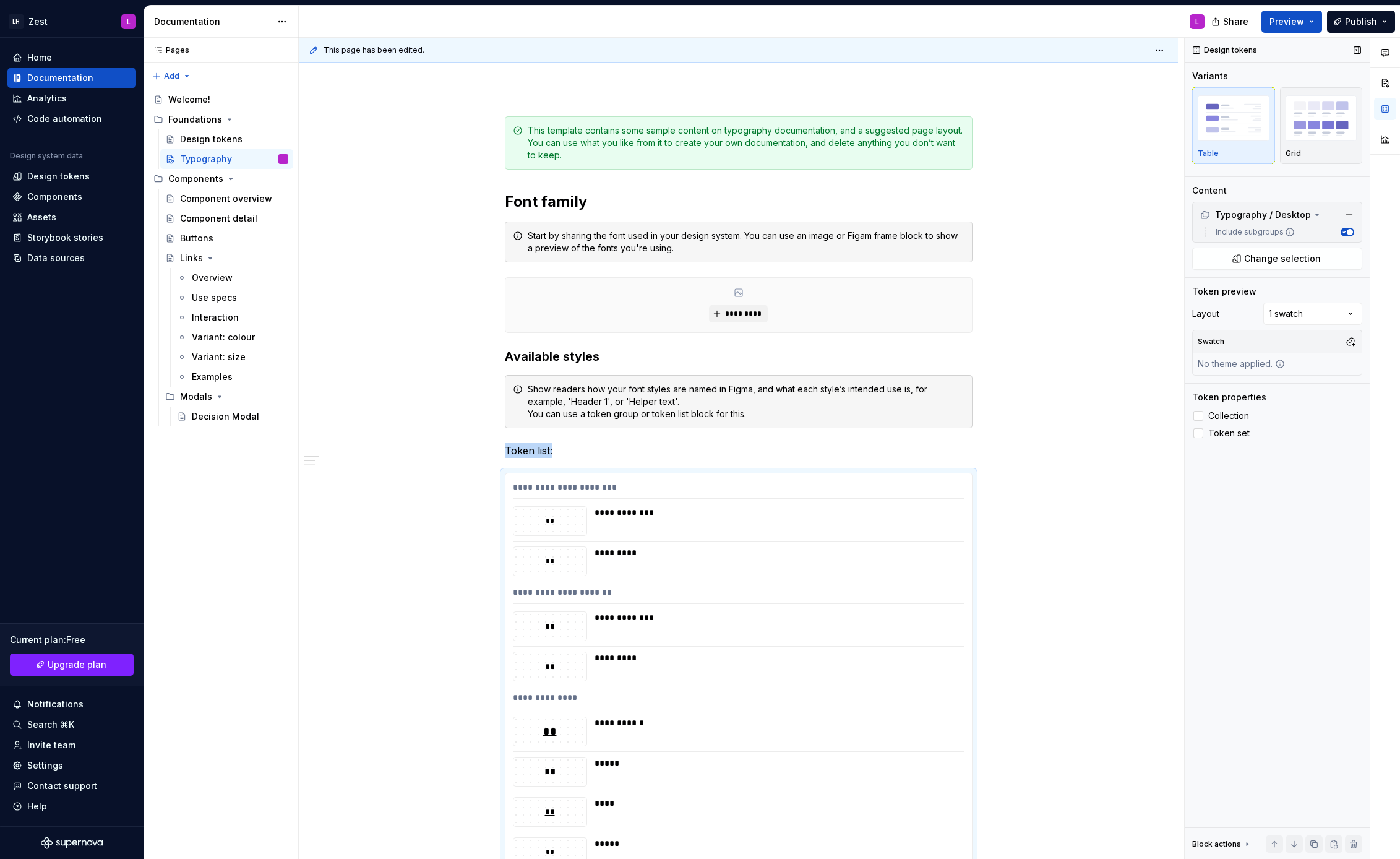
scroll to position [560, 0]
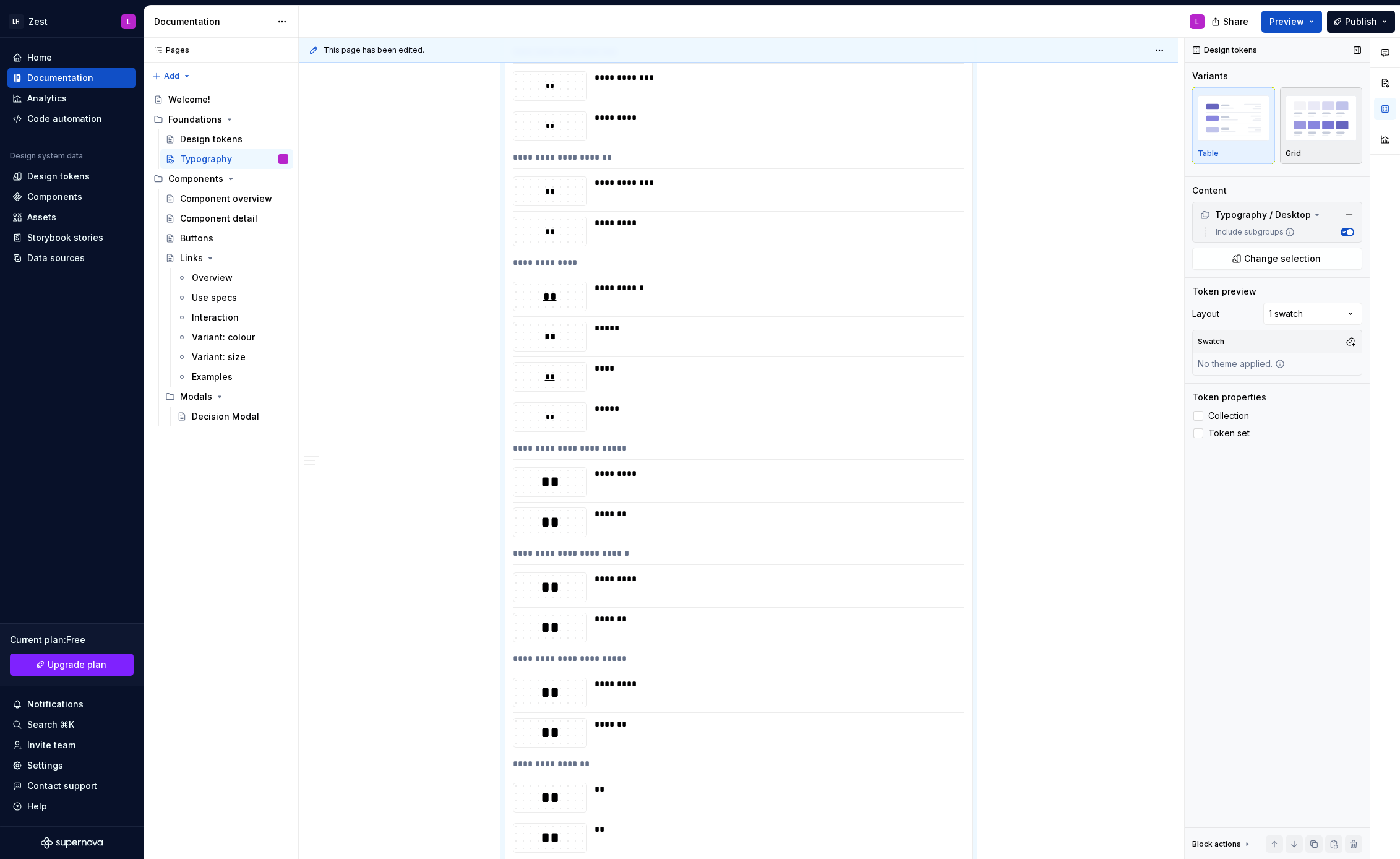
click at [1336, 116] on img "button" at bounding box center [1321, 118] width 72 height 45
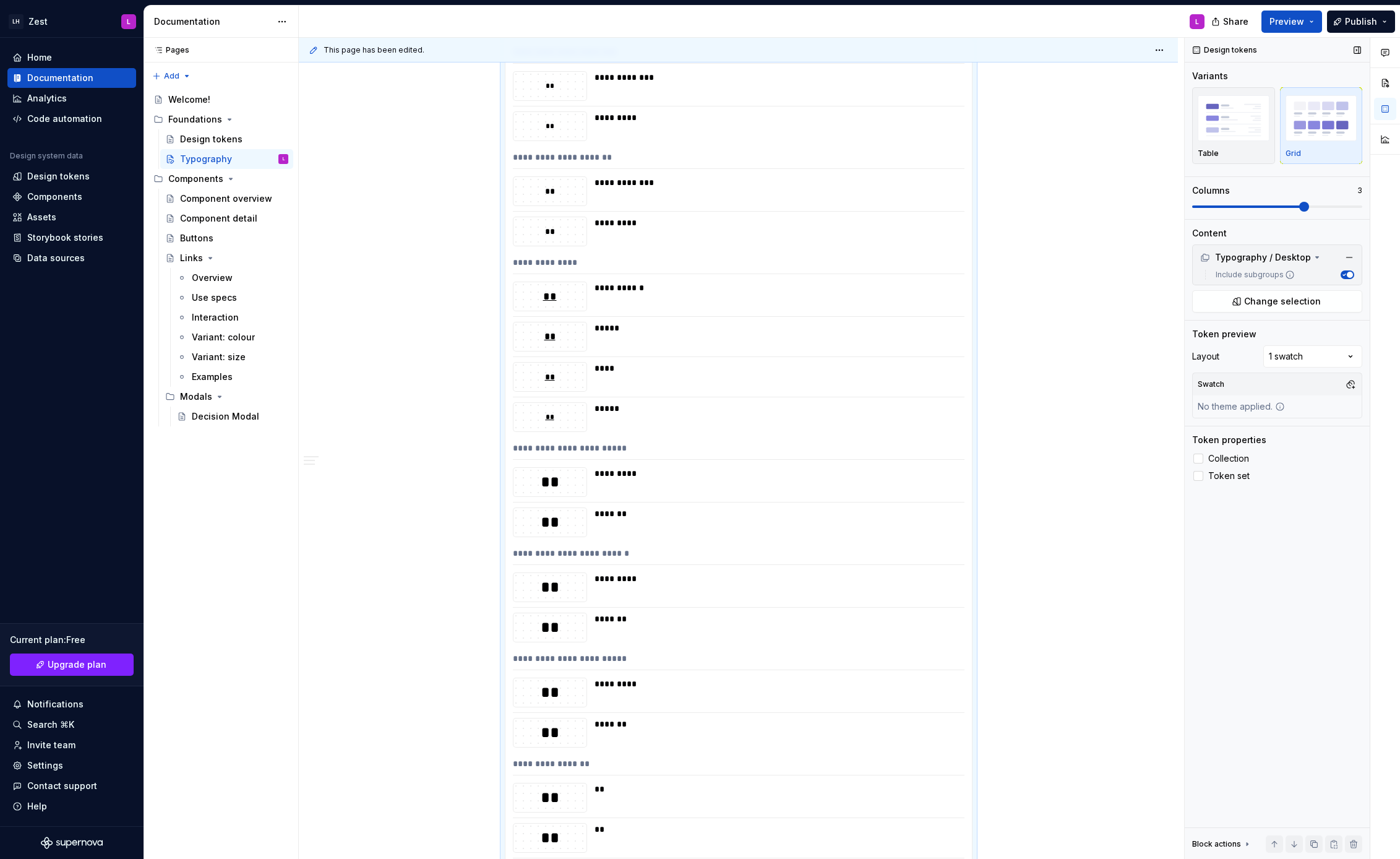
click at [1310, 207] on span at bounding box center [1304, 207] width 10 height 10
click at [1299, 202] on span at bounding box center [1304, 207] width 10 height 10
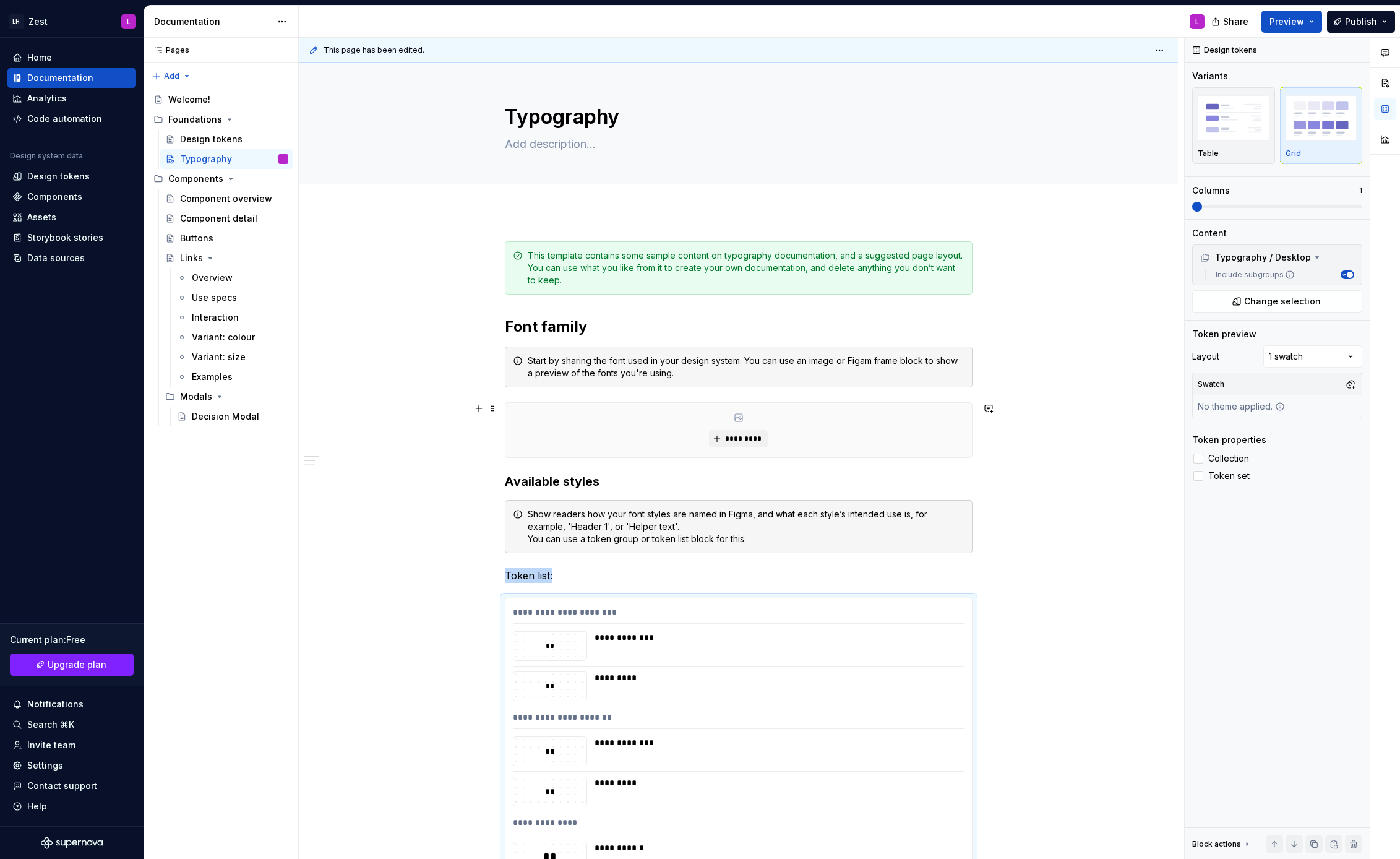
scroll to position [104, 0]
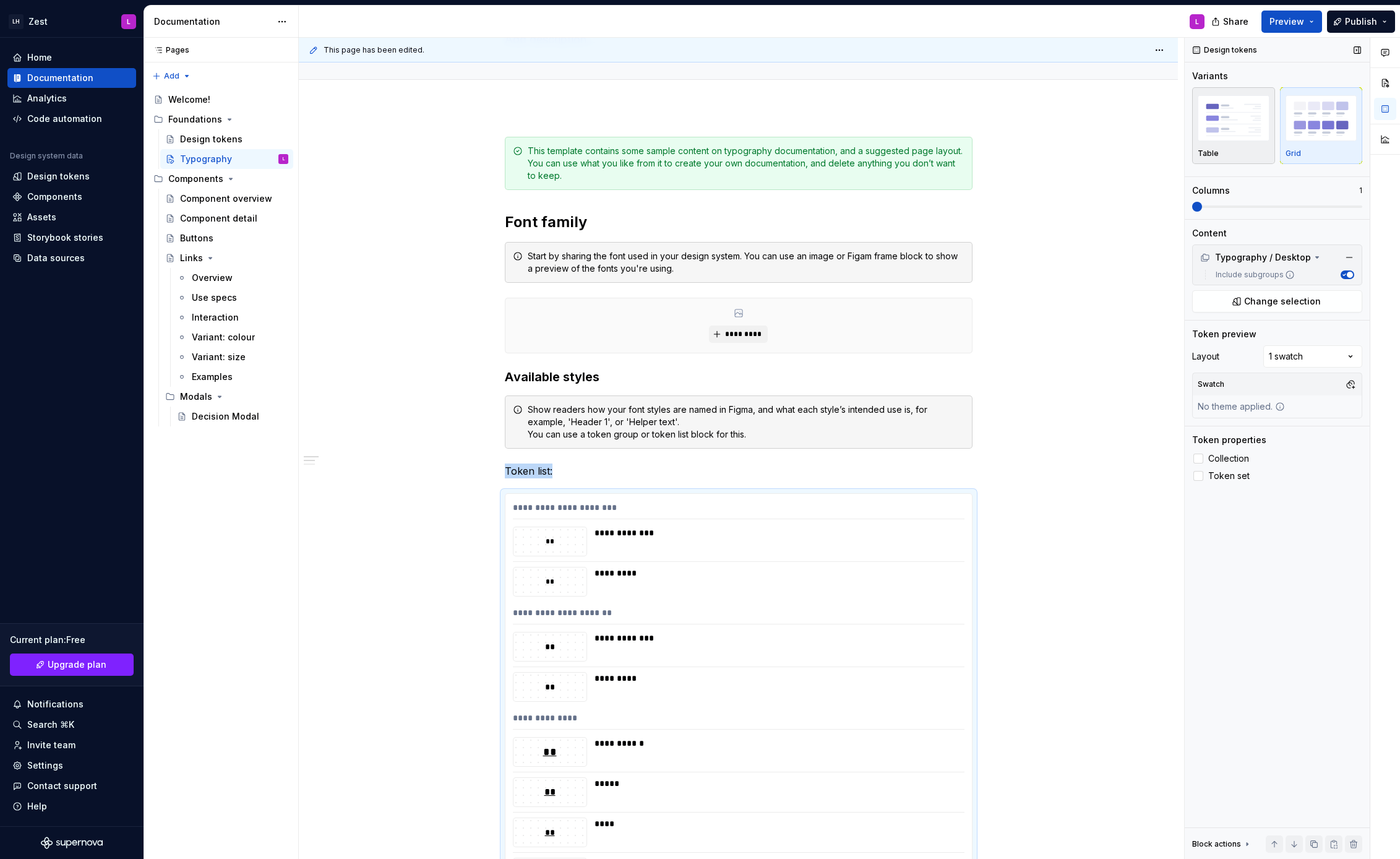
click at [1239, 162] on button "Table" at bounding box center [1234, 125] width 83 height 76
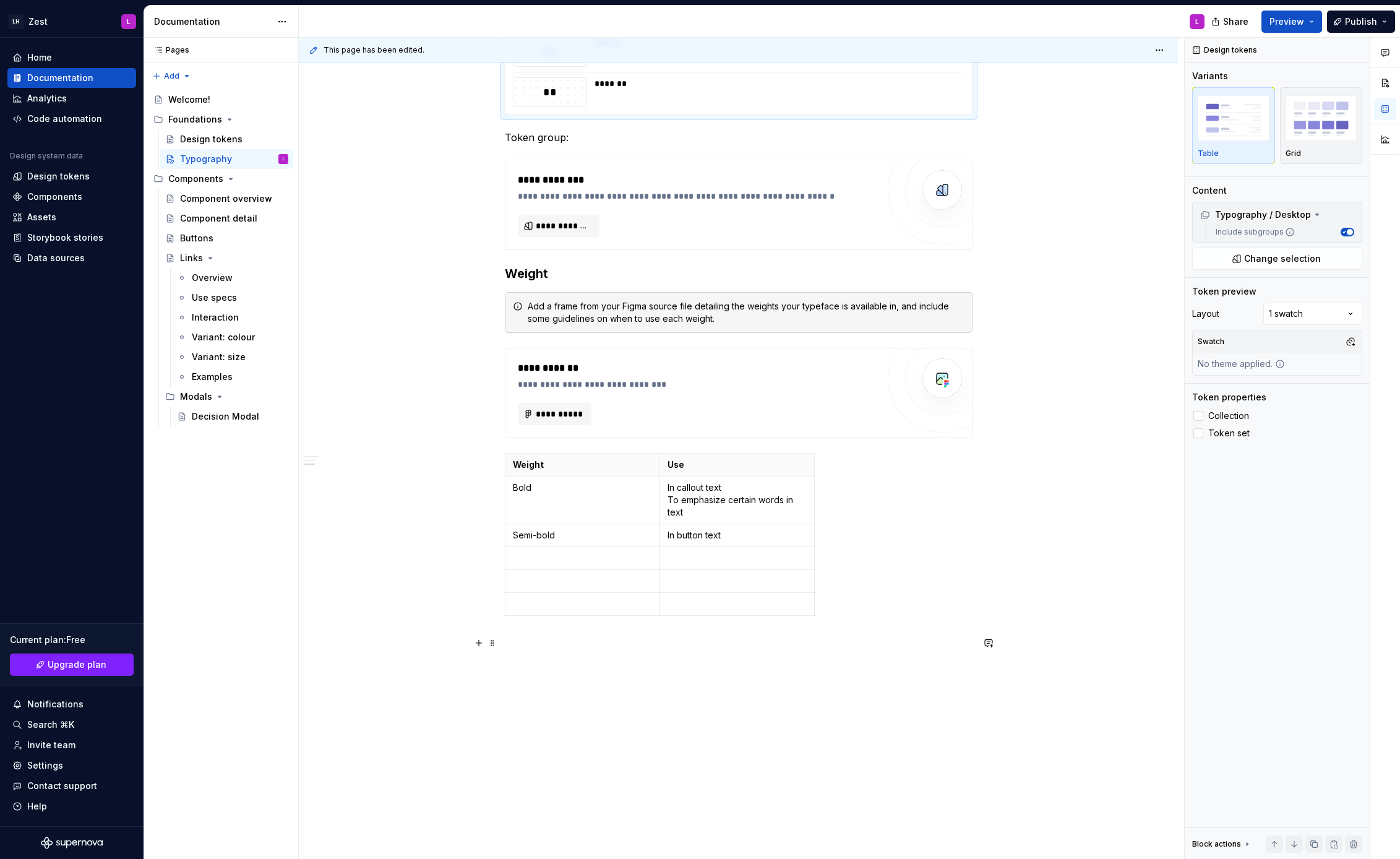
scroll to position [1888, 0]
click at [641, 490] on p "Bold" at bounding box center [582, 487] width 140 height 12
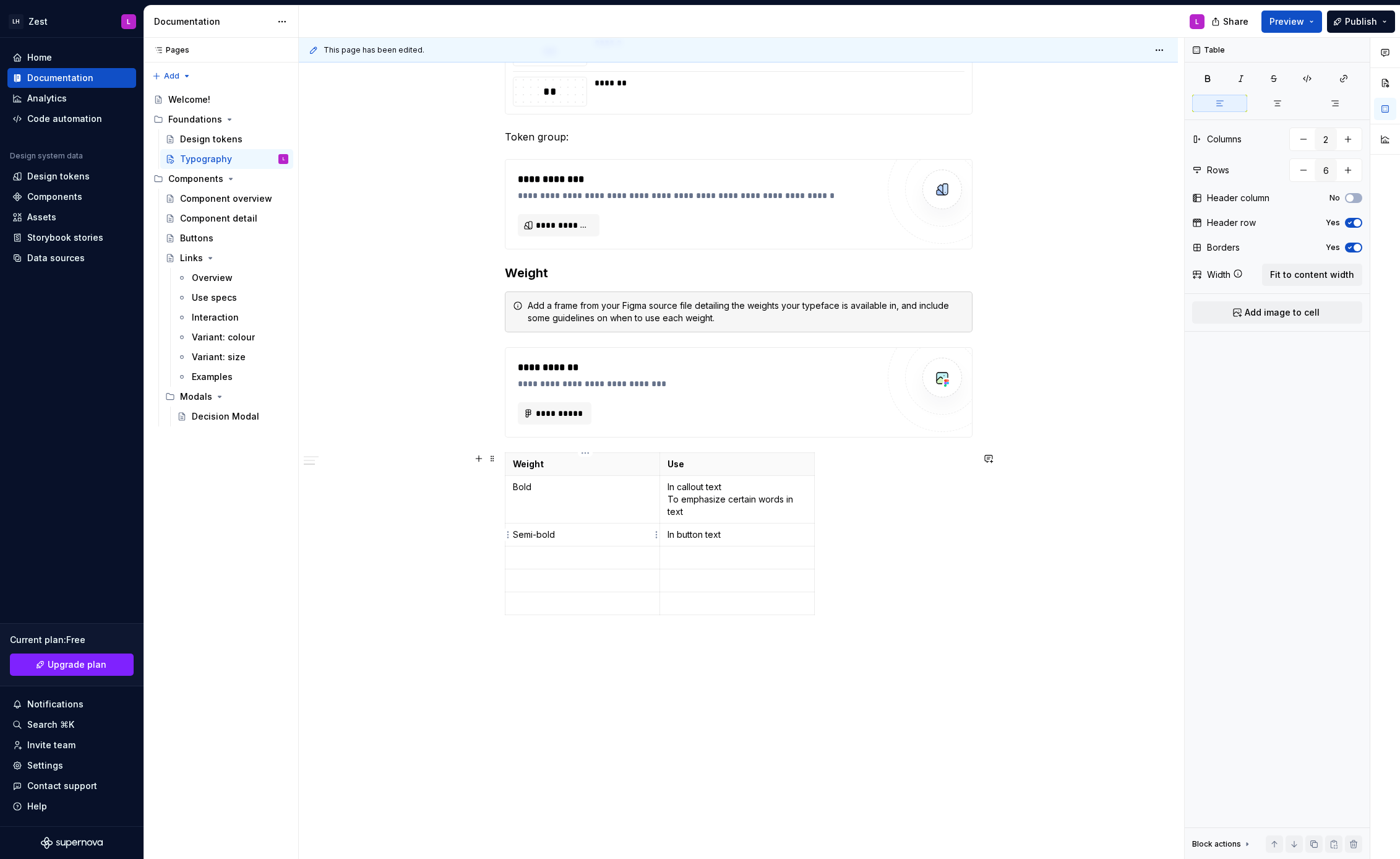
click at [638, 536] on p "Semi-bold" at bounding box center [582, 535] width 140 height 12
click at [695, 493] on p "In callout text To emphasize certain words in text" at bounding box center [737, 500] width 140 height 37
click at [696, 529] on p "In button text" at bounding box center [737, 535] width 140 height 12
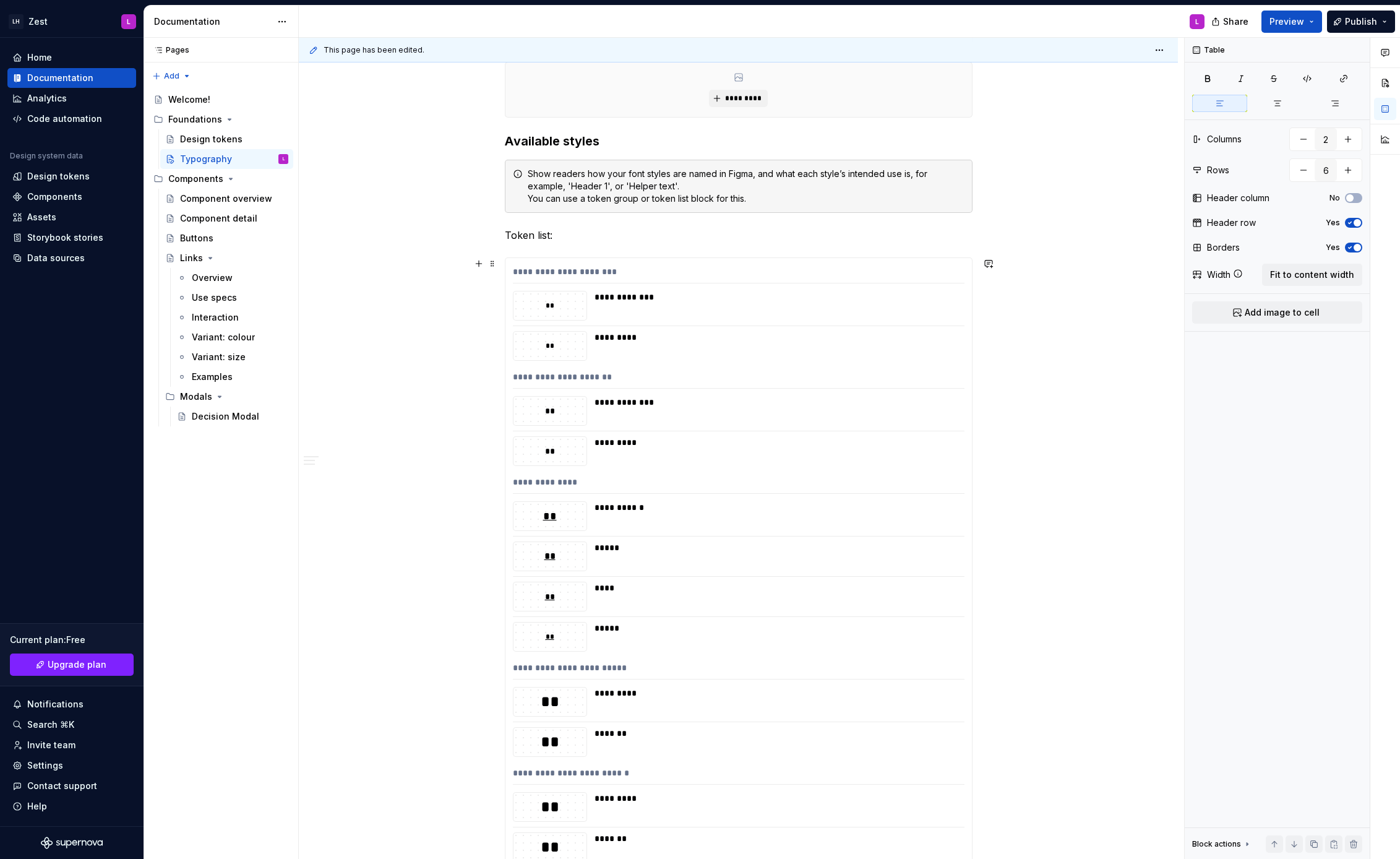
scroll to position [320, 0]
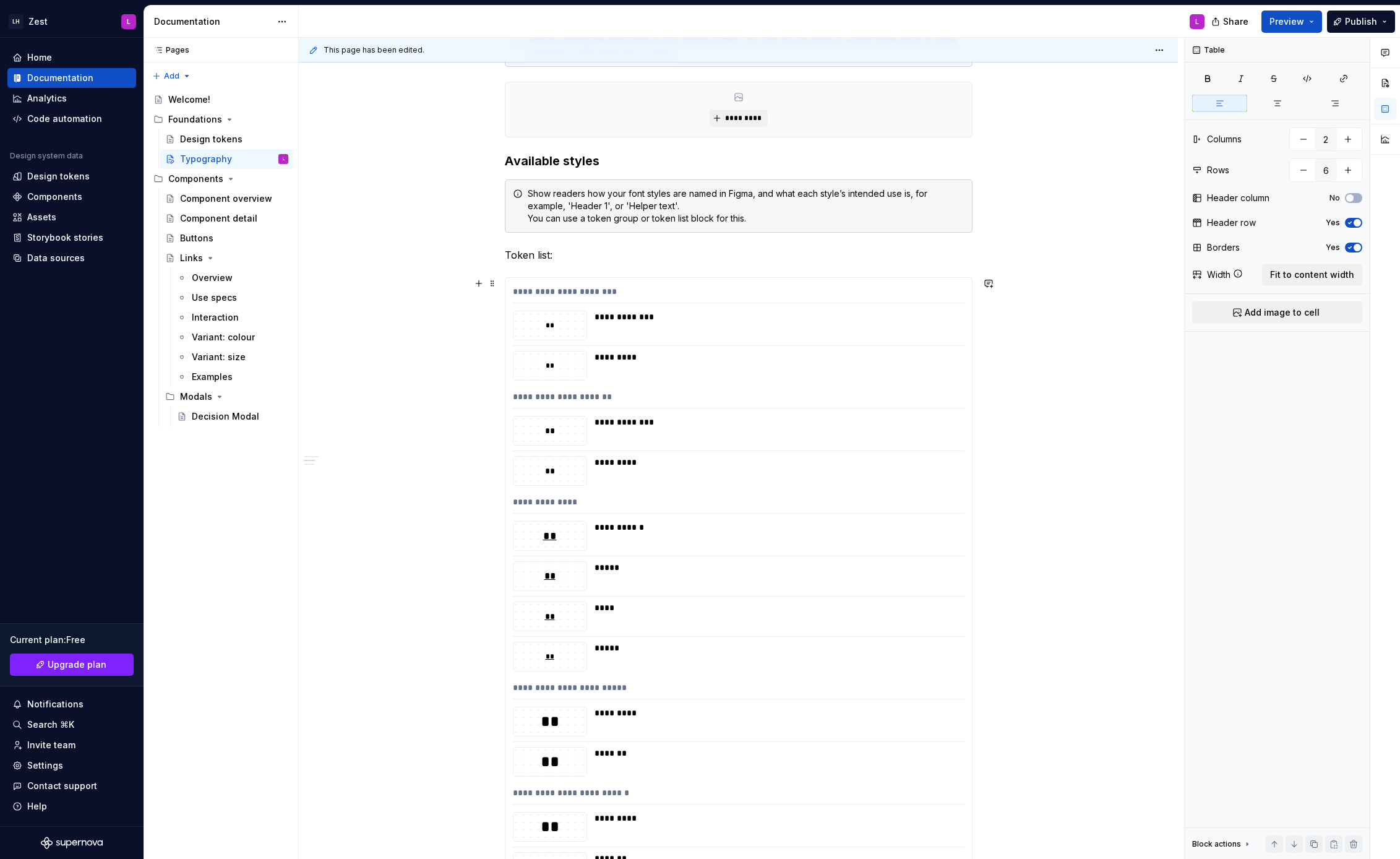
click at [631, 316] on div "**********" at bounding box center [776, 316] width 362 height 12
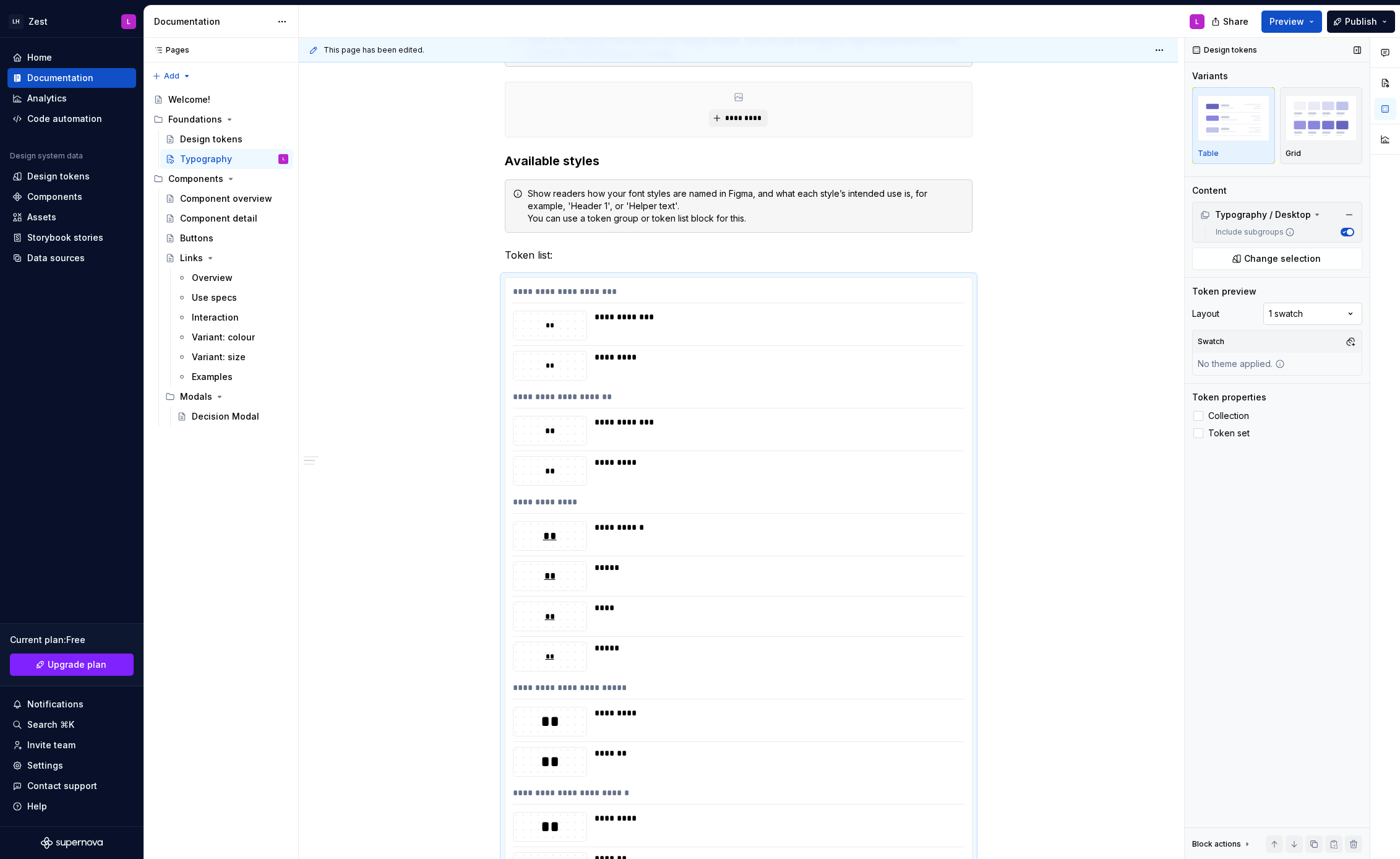
click at [1308, 312] on div "Comments Open comments No comments yet Select ‘Comment’ from the block context …" at bounding box center [1292, 448] width 215 height 822
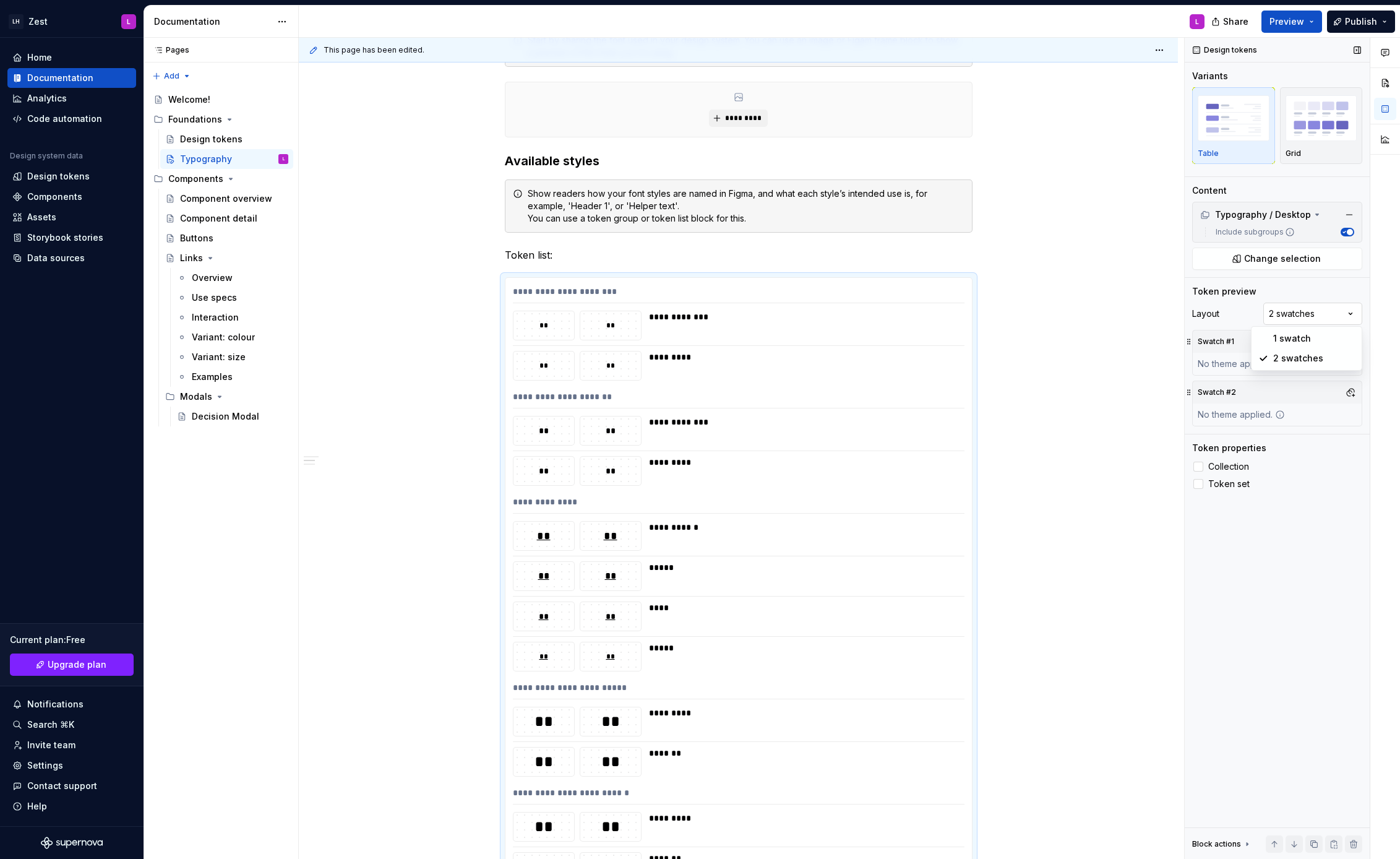
click at [1310, 310] on div "Comments Open comments No comments yet Select ‘Comment’ from the block context …" at bounding box center [1292, 448] width 215 height 822
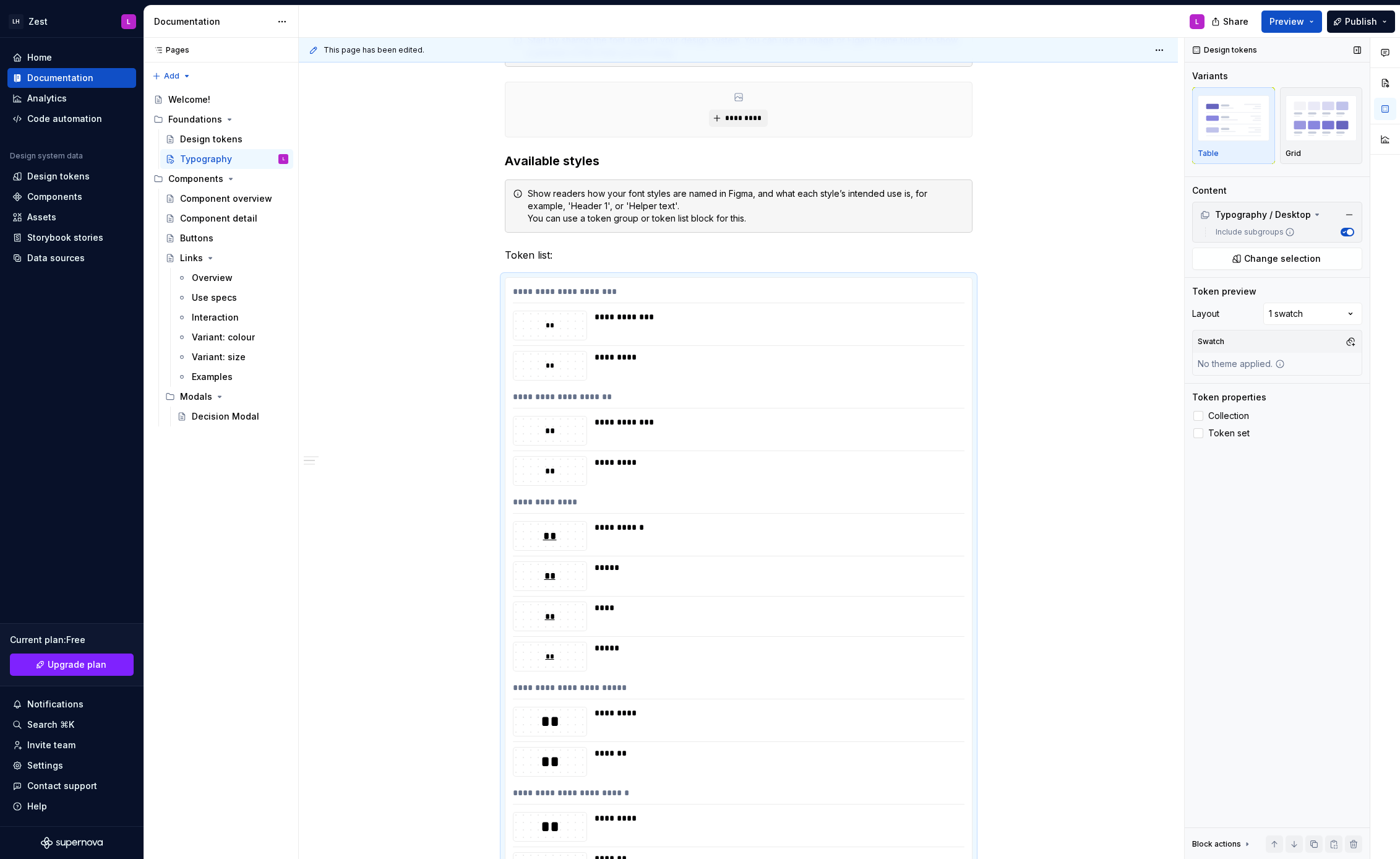
click at [1266, 362] on div "No theme applied." at bounding box center [1241, 363] width 97 height 23
click at [1349, 341] on button "button" at bounding box center [1351, 341] width 17 height 17
click at [1218, 501] on div "Comments Open comments No comments yet Select ‘Comment’ from the block context …" at bounding box center [1292, 448] width 215 height 822
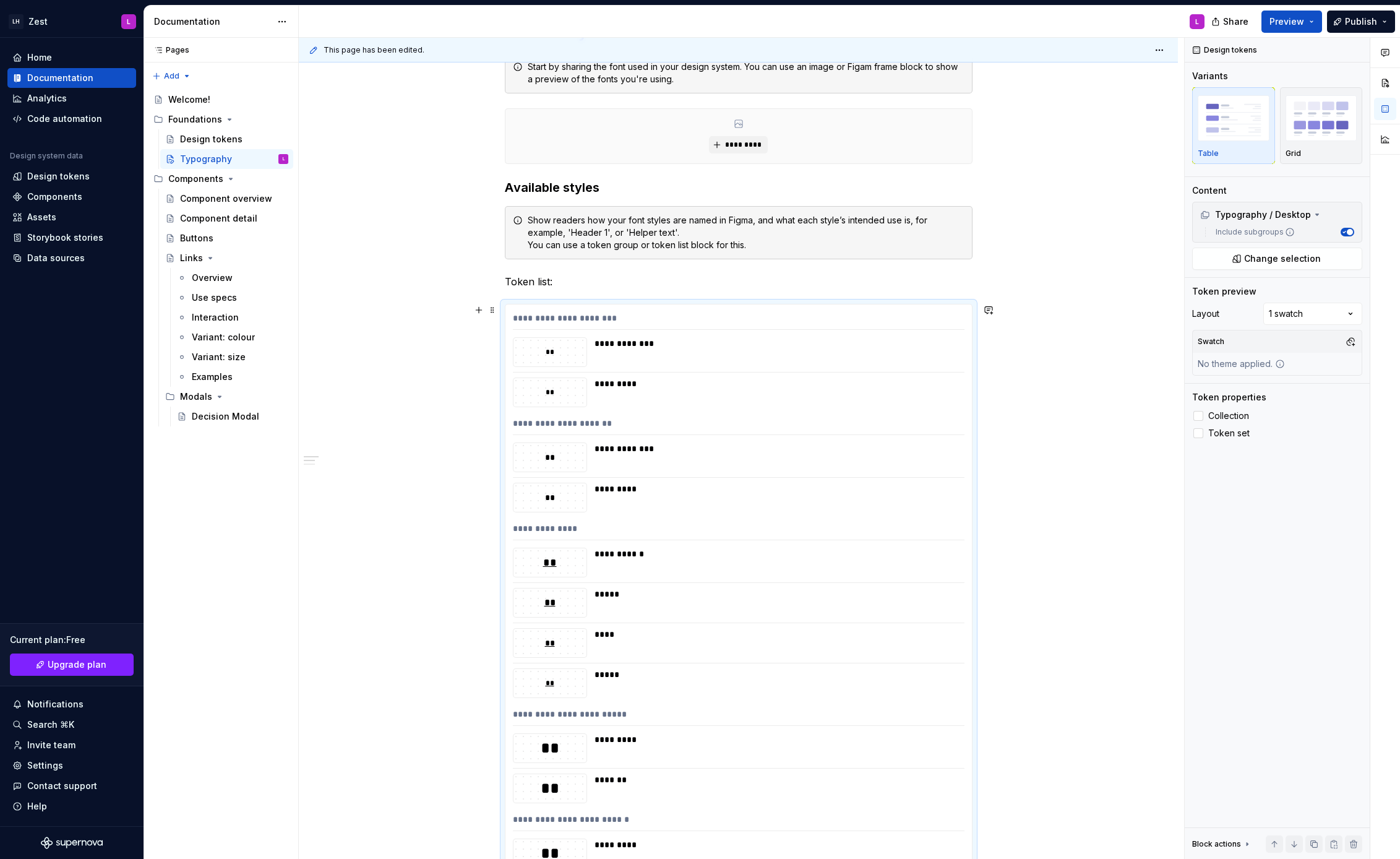
scroll to position [293, 0]
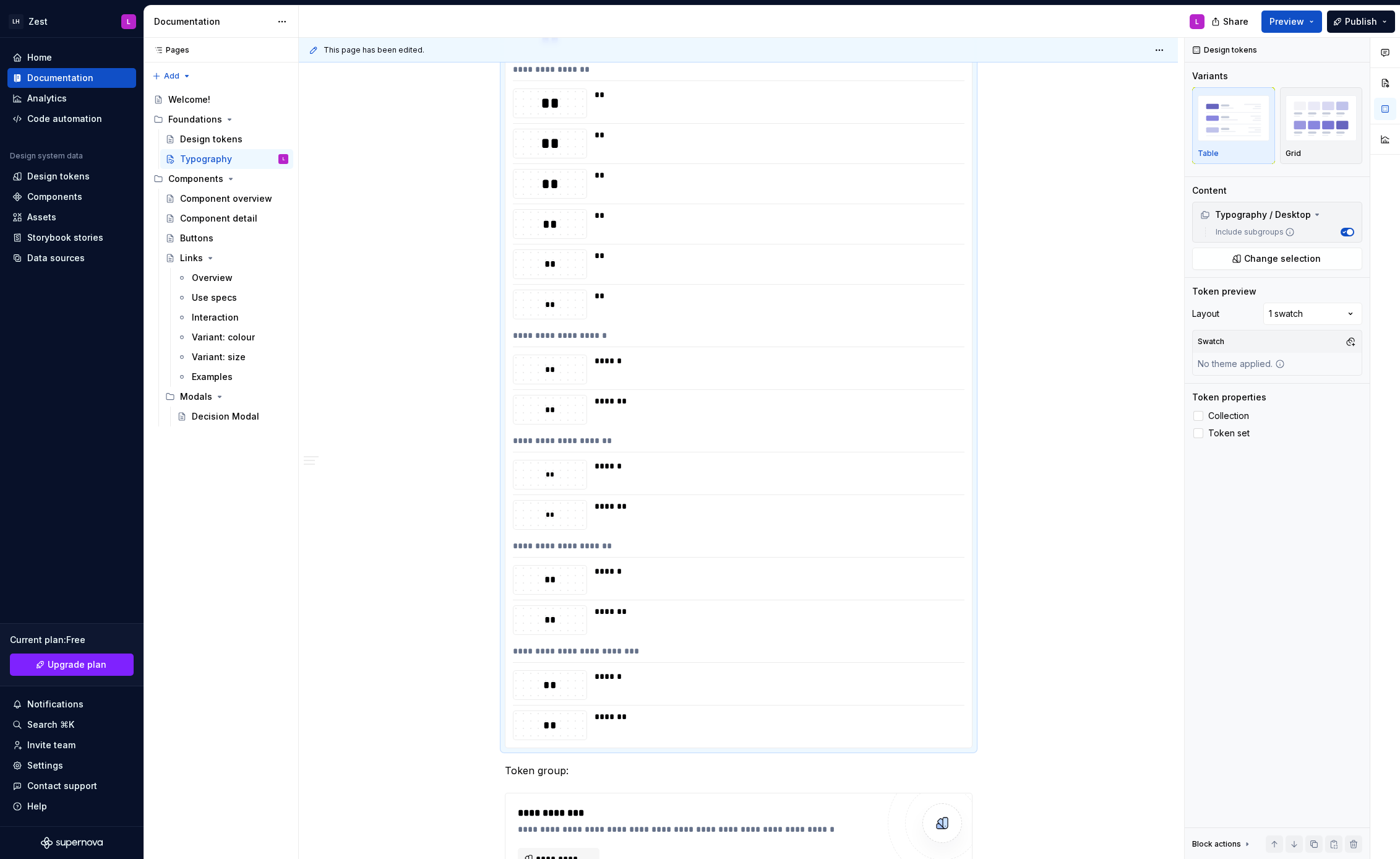
scroll to position [1255, 0]
click at [613, 475] on div "******" at bounding box center [776, 474] width 362 height 30
click at [620, 467] on div "******" at bounding box center [776, 465] width 362 height 12
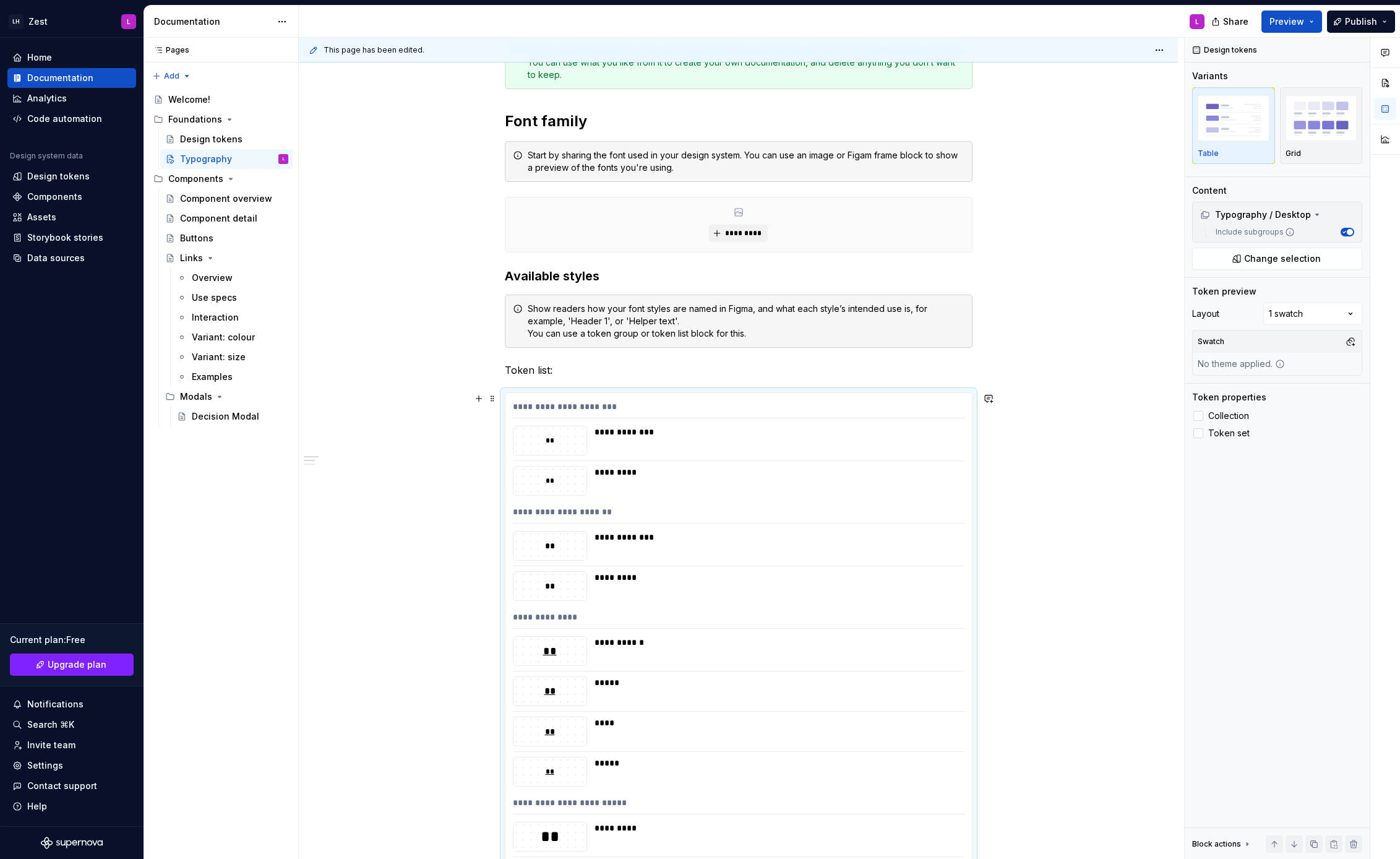
scroll to position [0, 0]
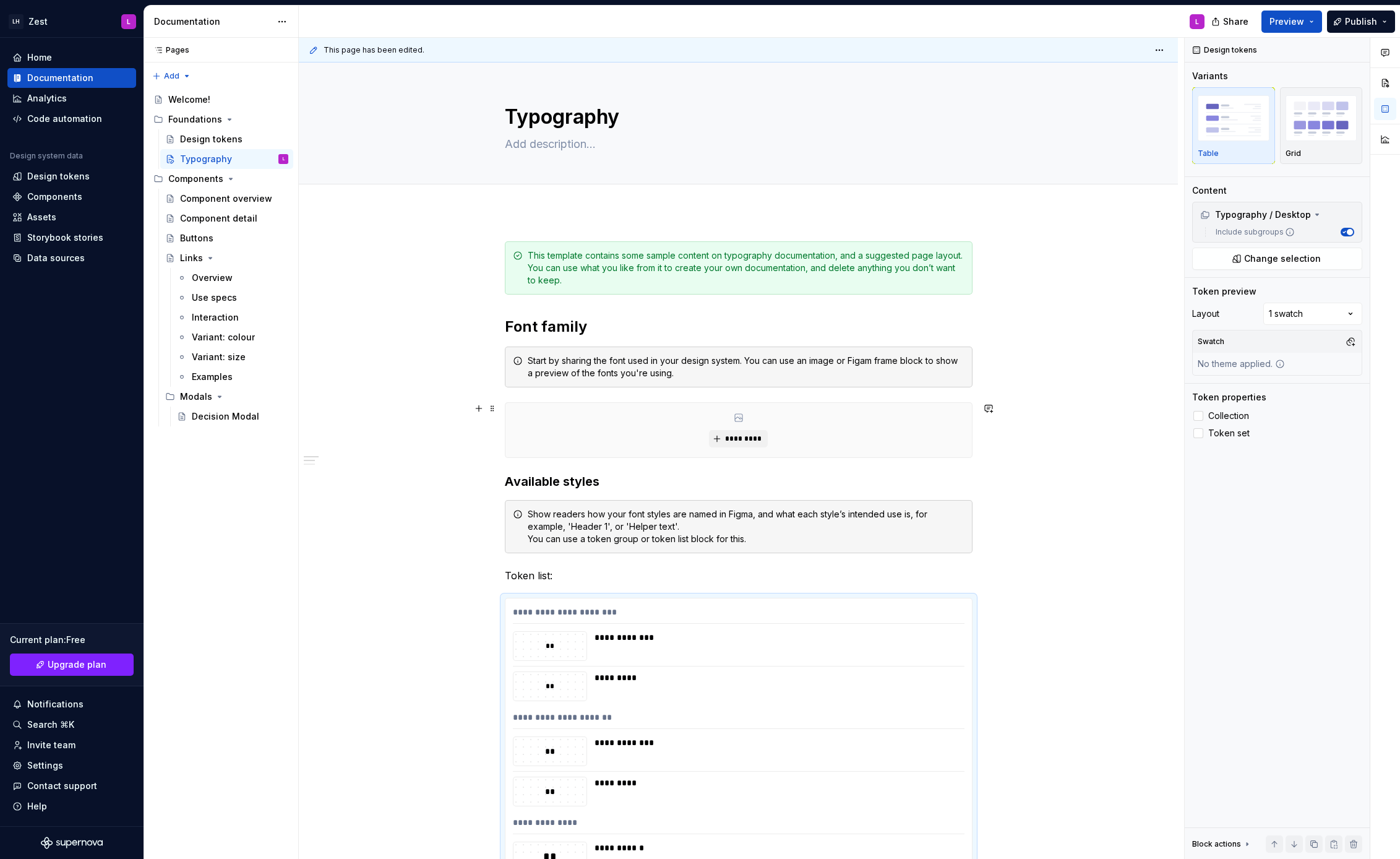
click at [622, 436] on div "*********" at bounding box center [738, 430] width 466 height 55
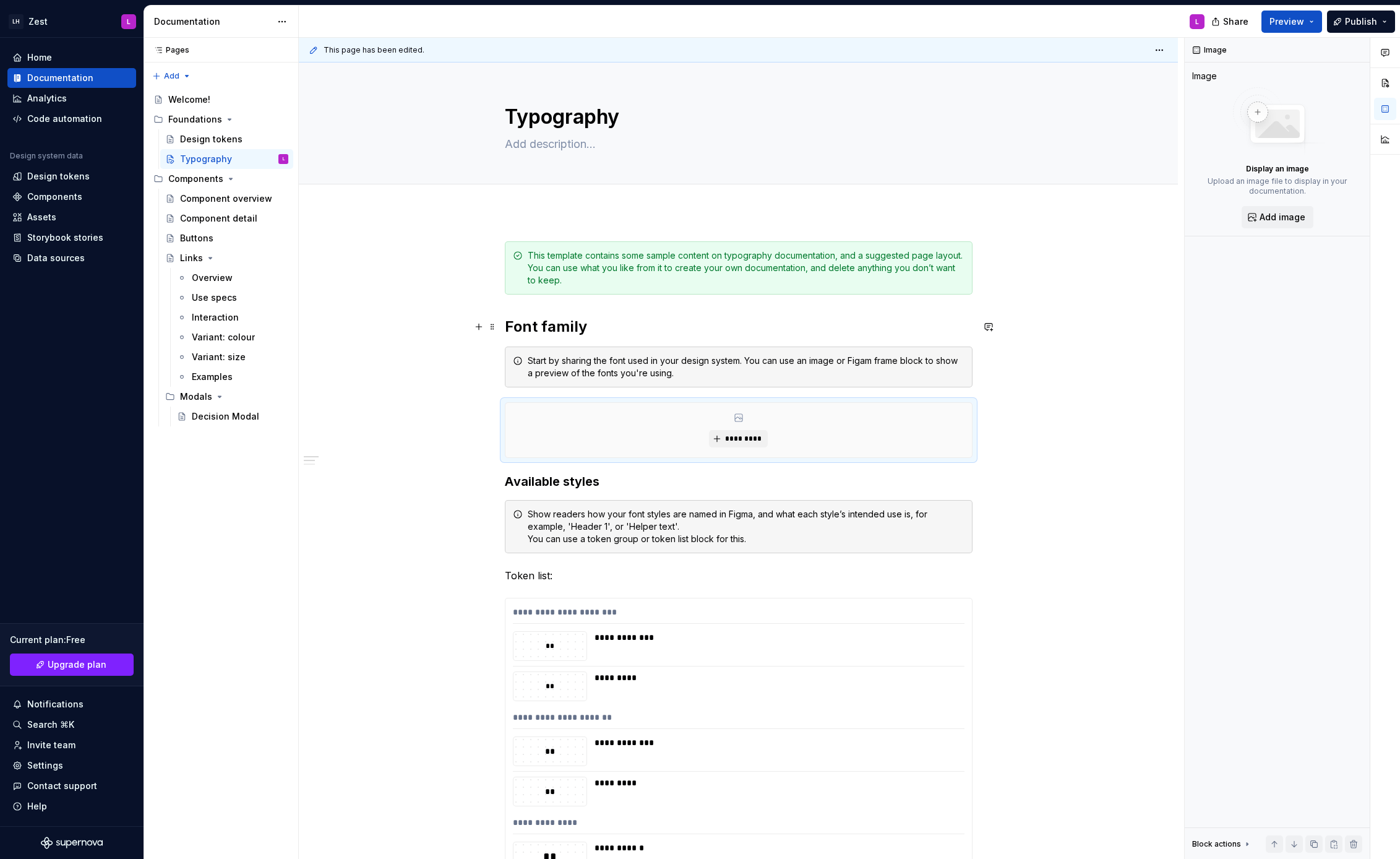
click at [651, 320] on h2 "Font family" at bounding box center [739, 326] width 468 height 19
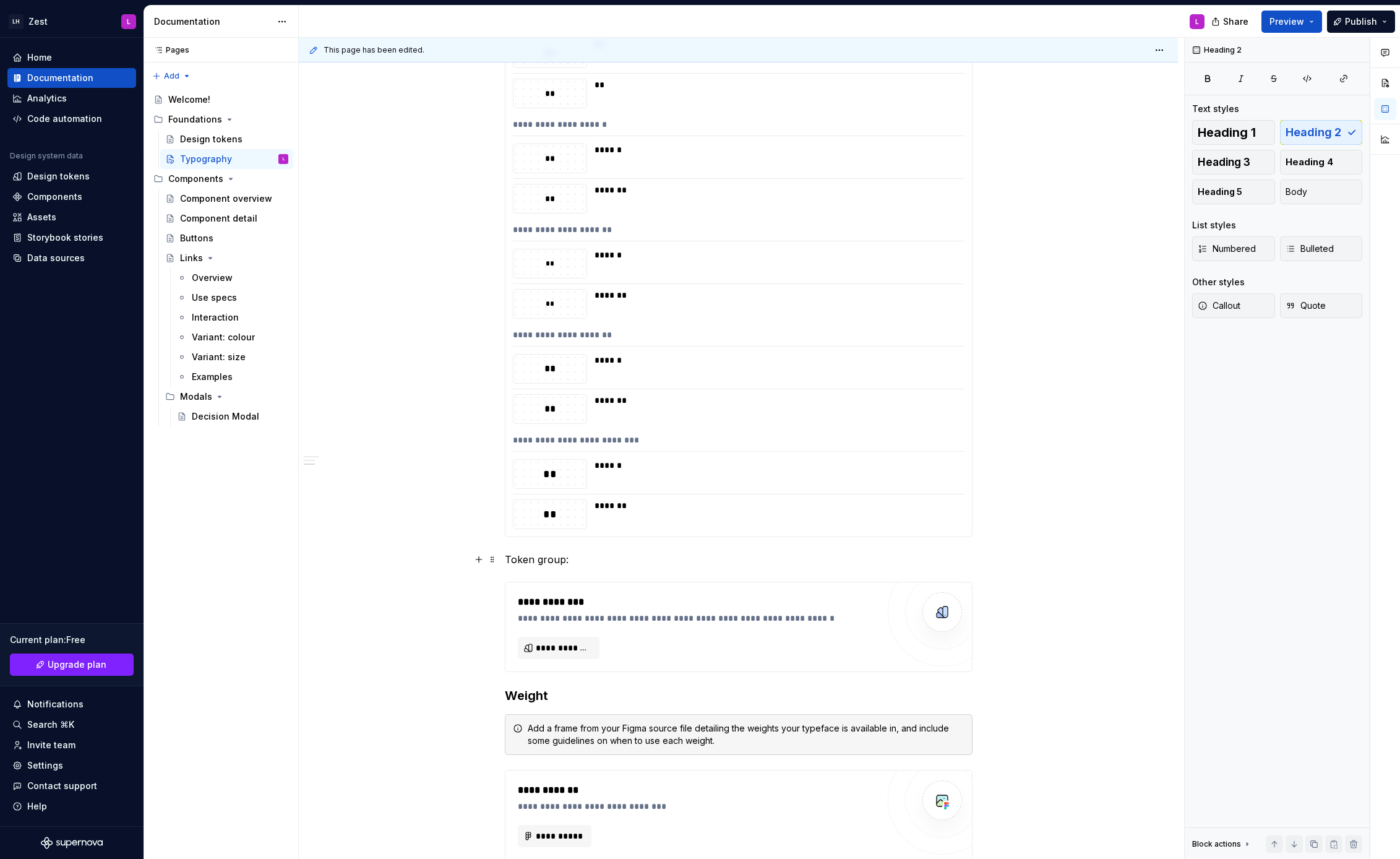
scroll to position [1654, 0]
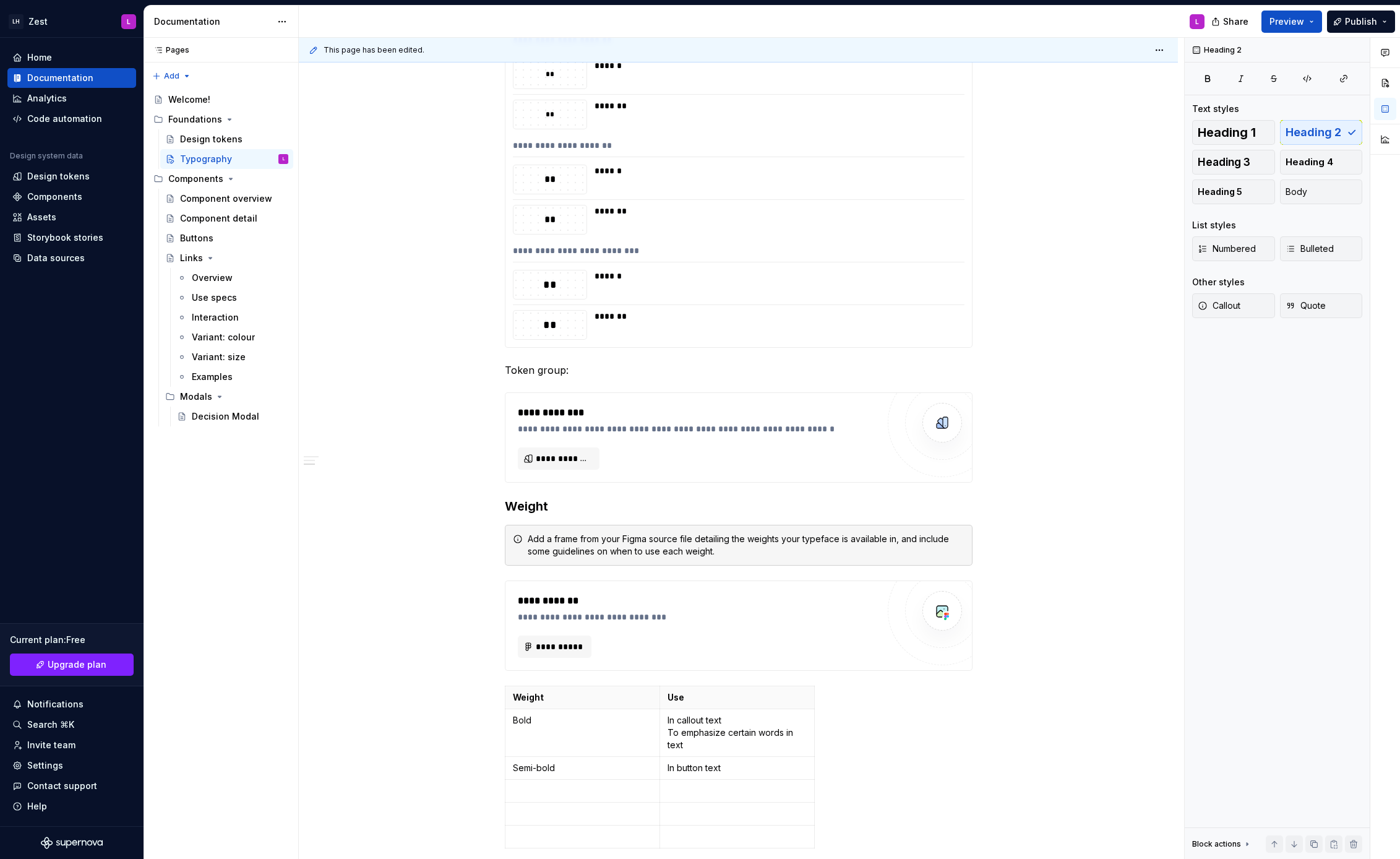
click at [744, 246] on div "**********" at bounding box center [738, 253] width 451 height 18
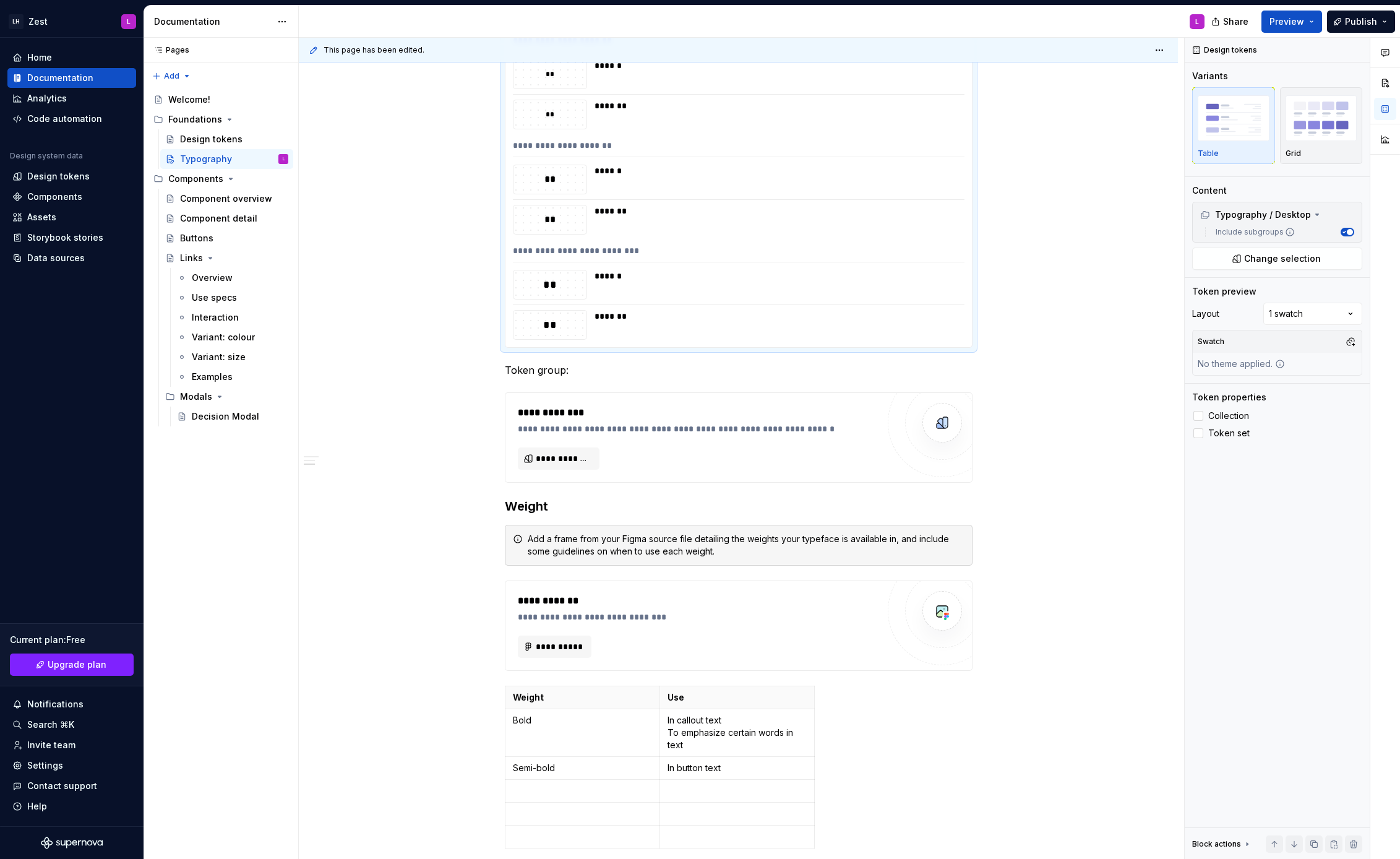
type textarea "*"
click at [660, 369] on p "Token group:" at bounding box center [739, 369] width 468 height 15
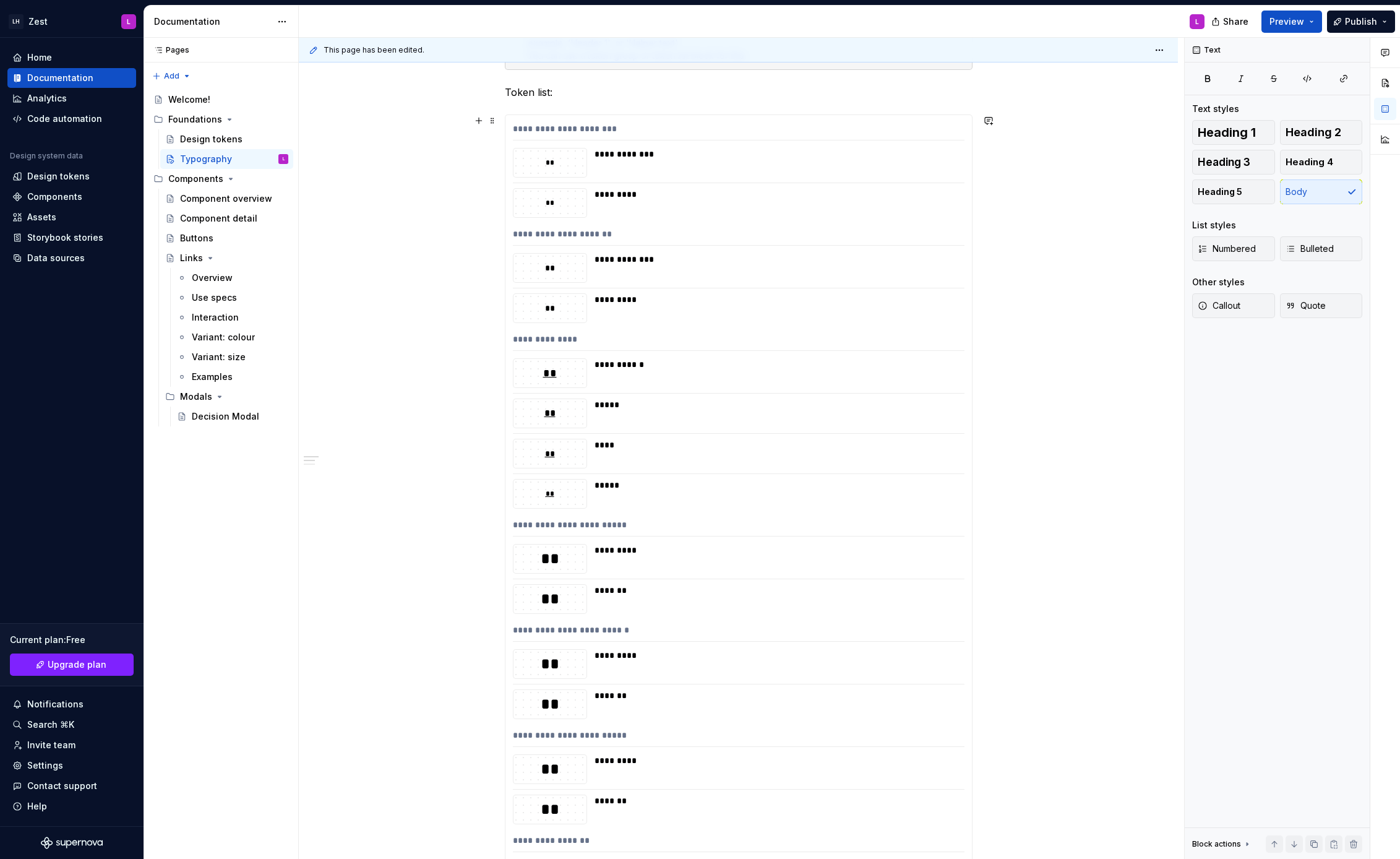
scroll to position [179, 0]
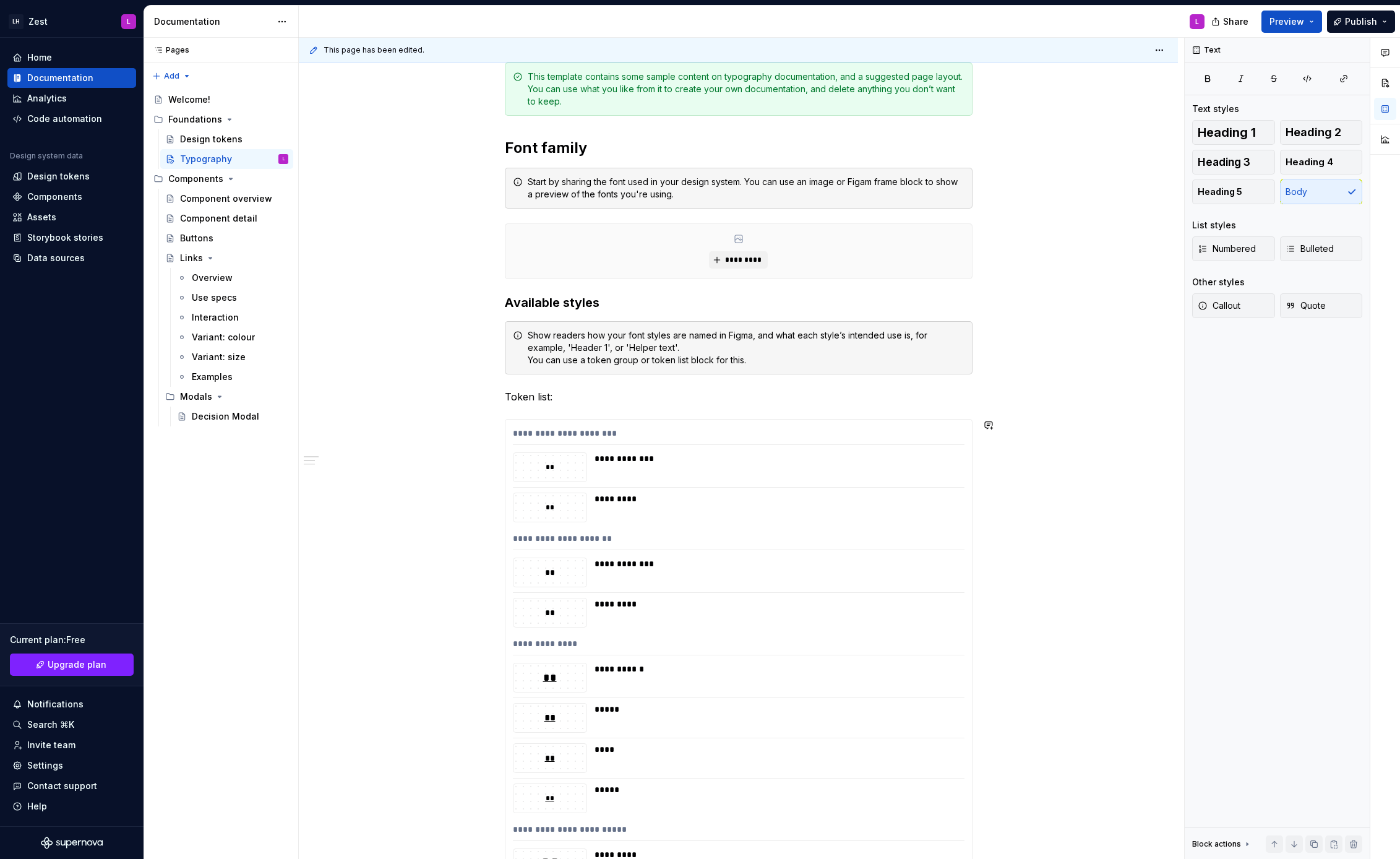
click at [493, 426] on span at bounding box center [492, 425] width 10 height 17
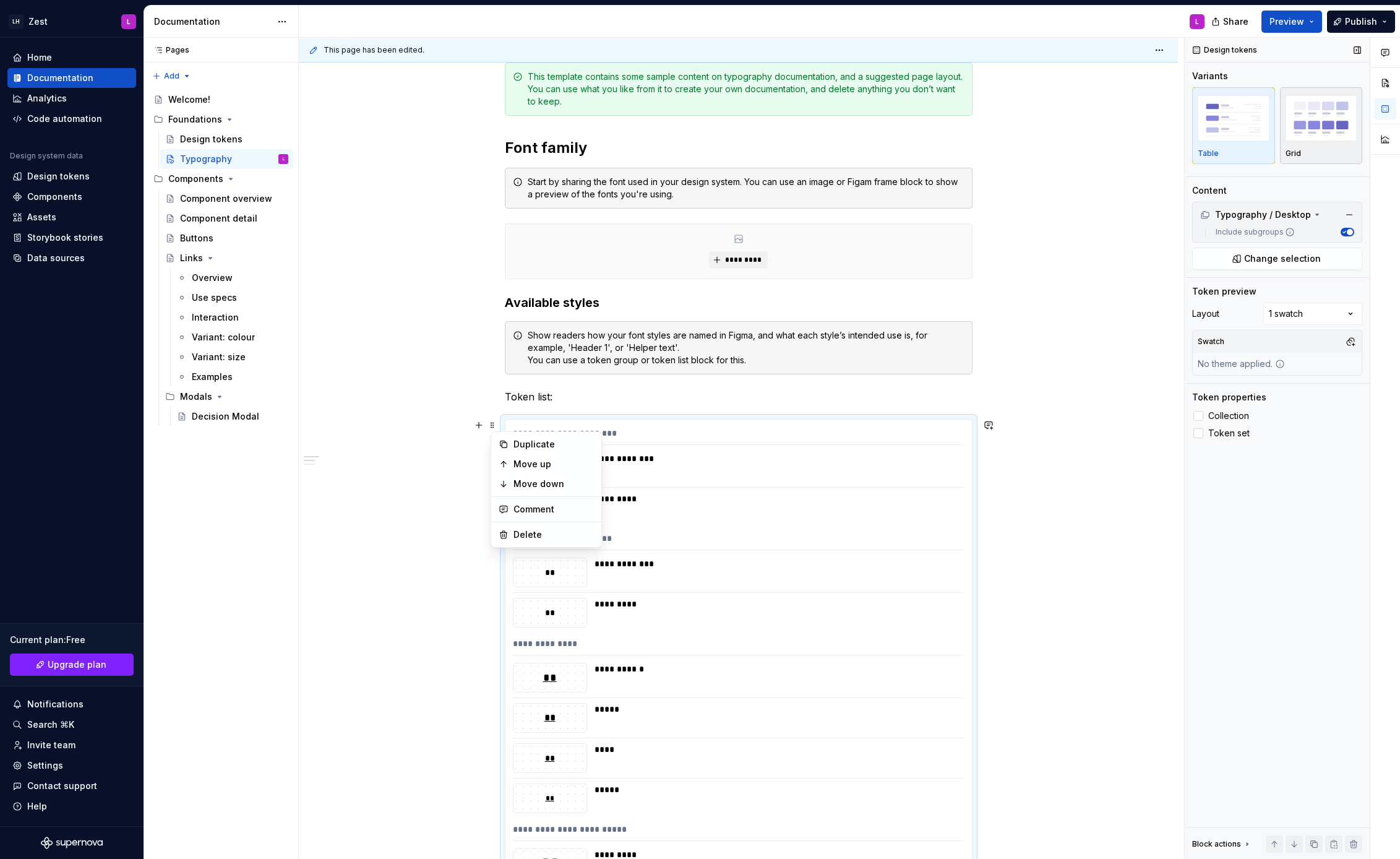
click at [1321, 114] on img "button" at bounding box center [1321, 118] width 72 height 45
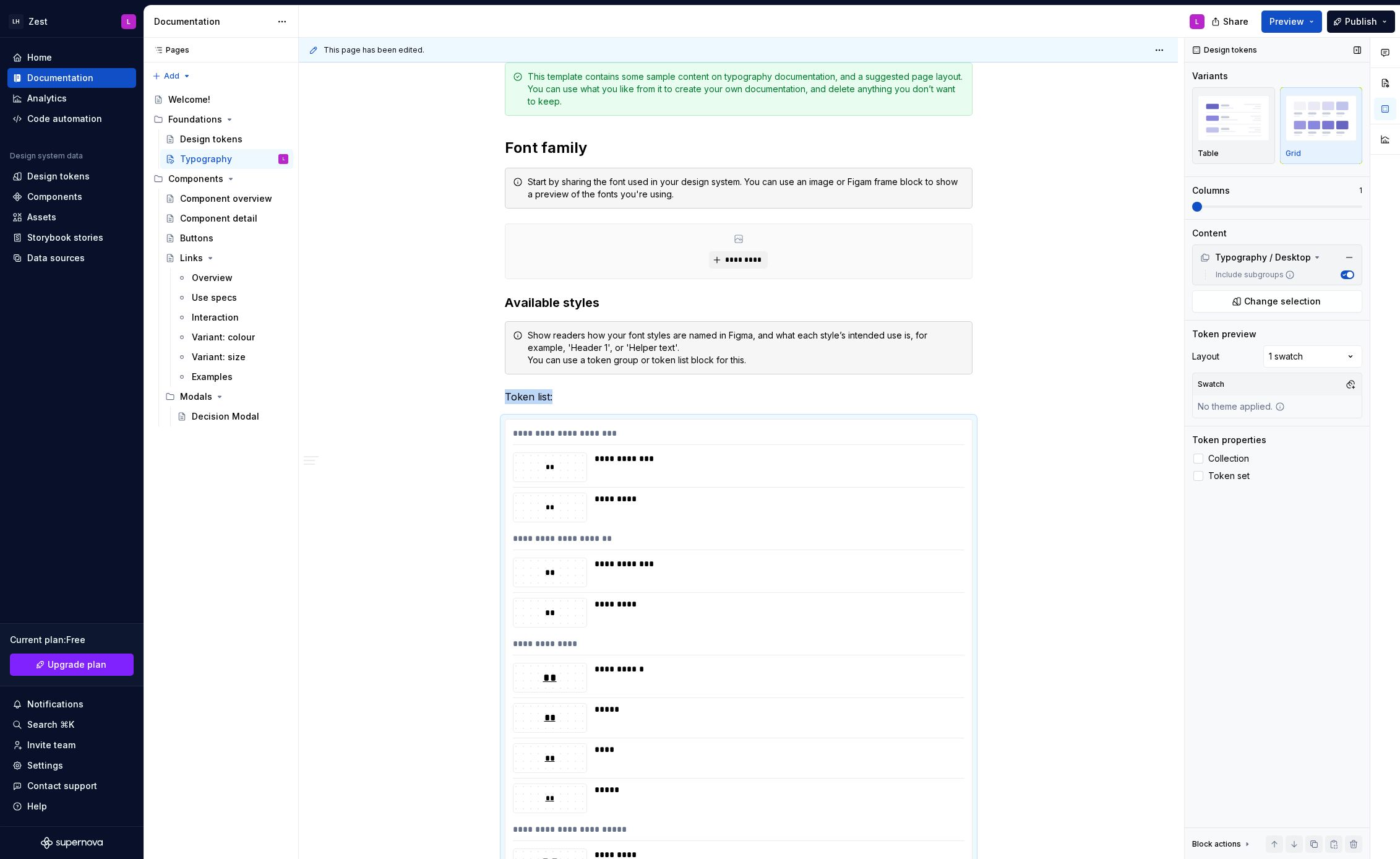
scroll to position [560, 0]
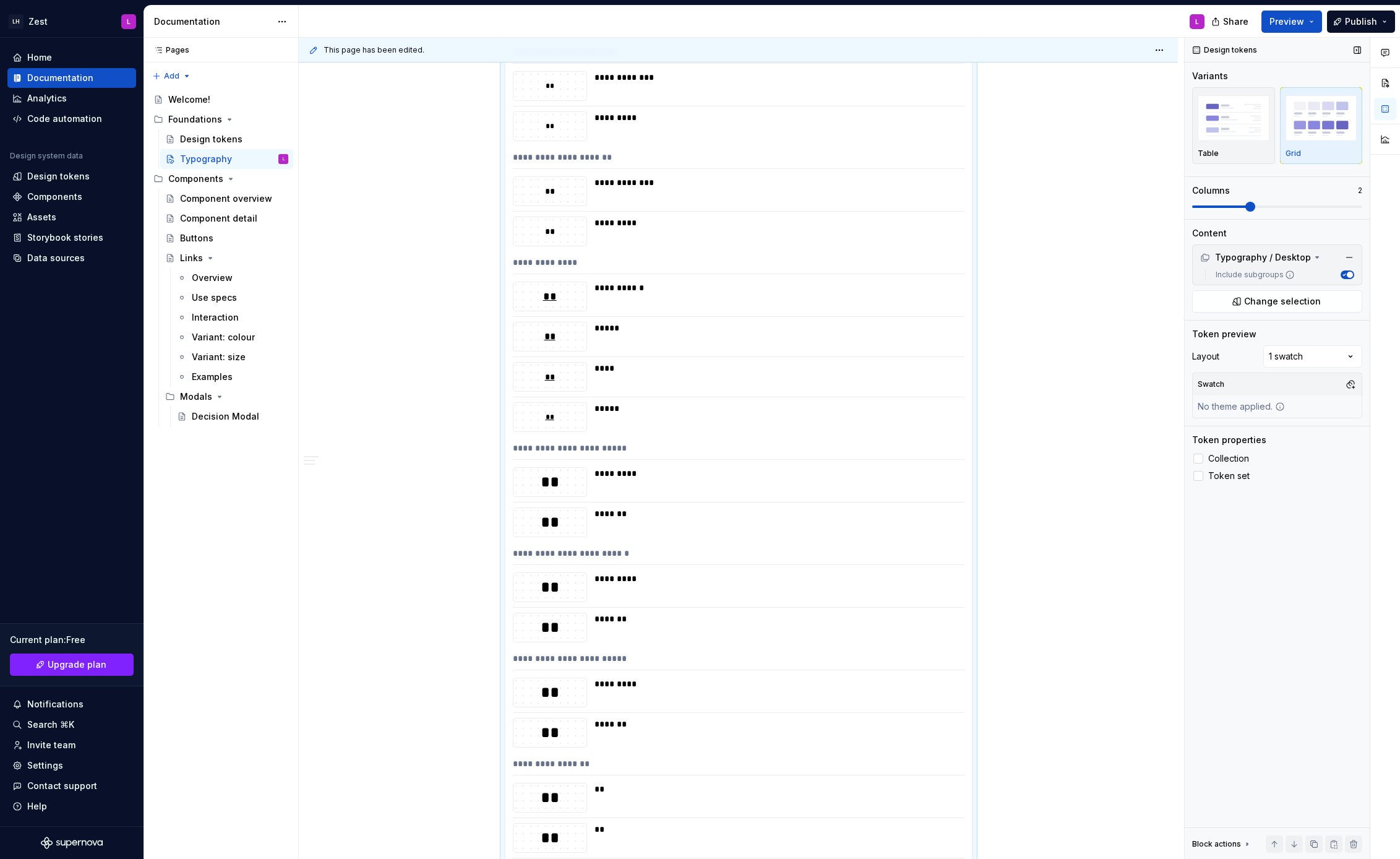
click at [1233, 206] on span at bounding box center [1278, 207] width 170 height 10
click at [1310, 208] on span at bounding box center [1304, 207] width 10 height 10
click at [1313, 258] on icon at bounding box center [1317, 257] width 10 height 10
click at [1317, 258] on icon at bounding box center [1317, 258] width 2 height 3
click at [1295, 301] on span "Change selection" at bounding box center [1282, 302] width 76 height 12
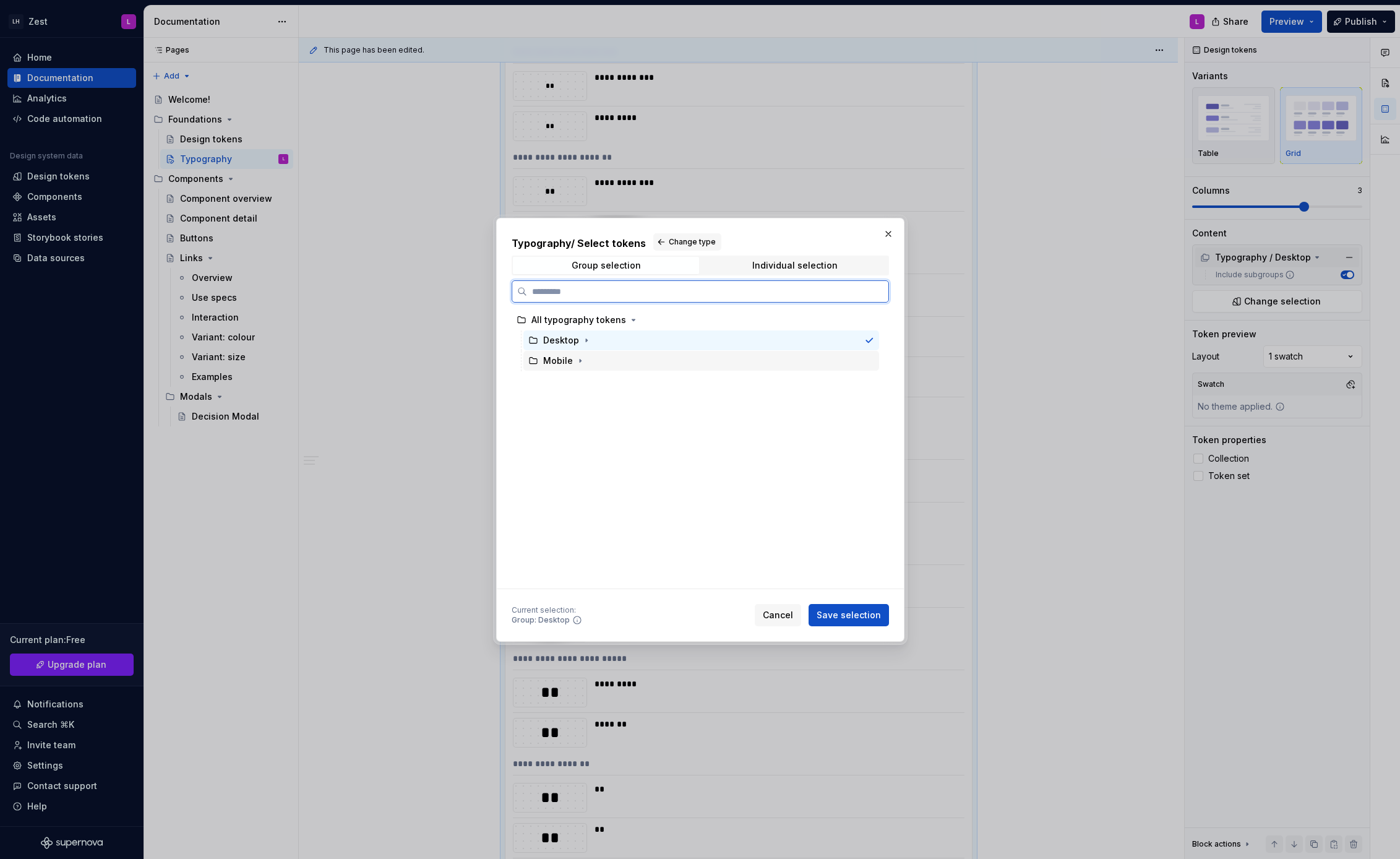
click at [725, 365] on div "Mobile" at bounding box center [702, 360] width 355 height 19
click at [769, 311] on div "All typography tokens" at bounding box center [695, 320] width 367 height 19
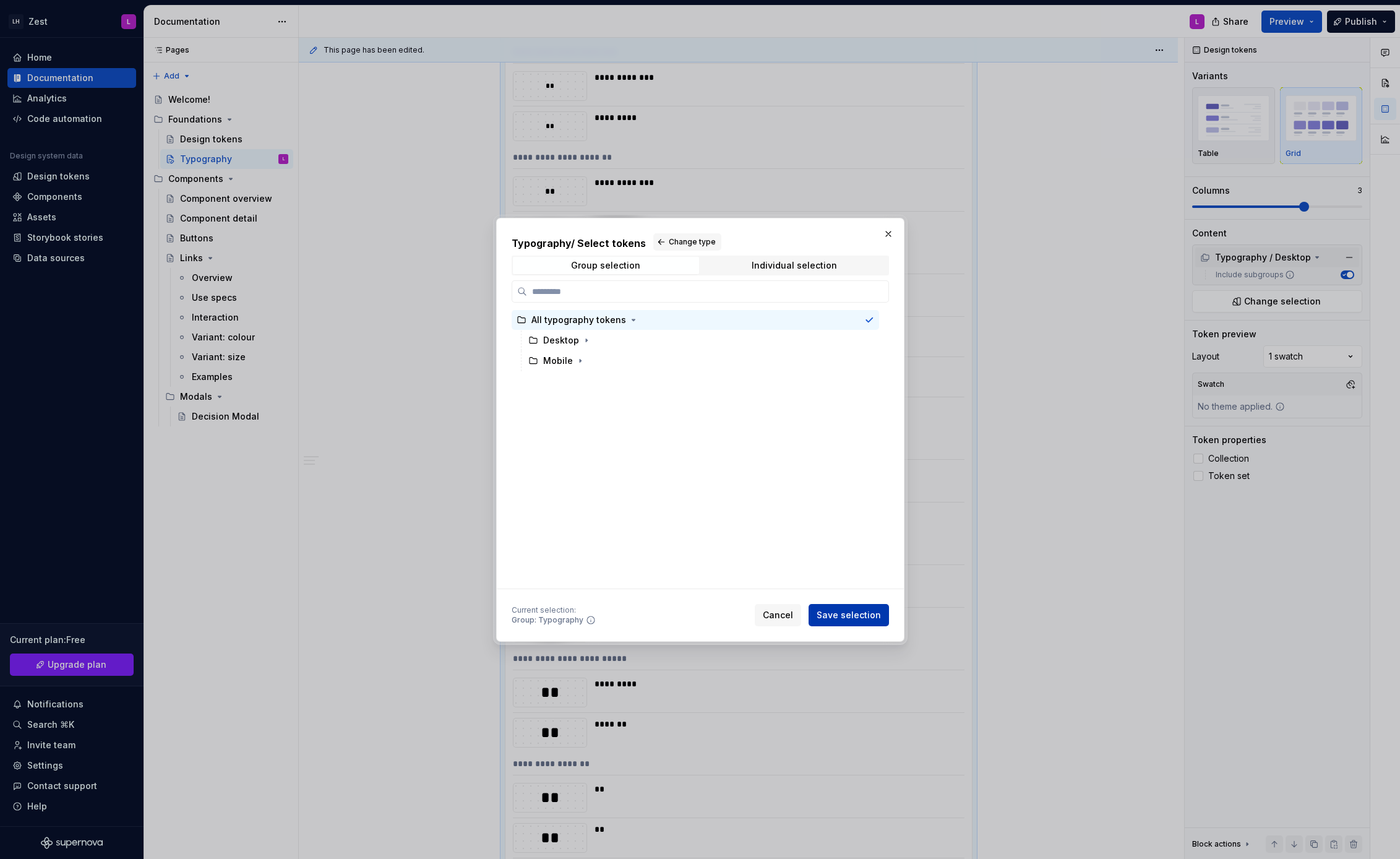
click at [846, 617] on span "Save selection" at bounding box center [849, 615] width 65 height 12
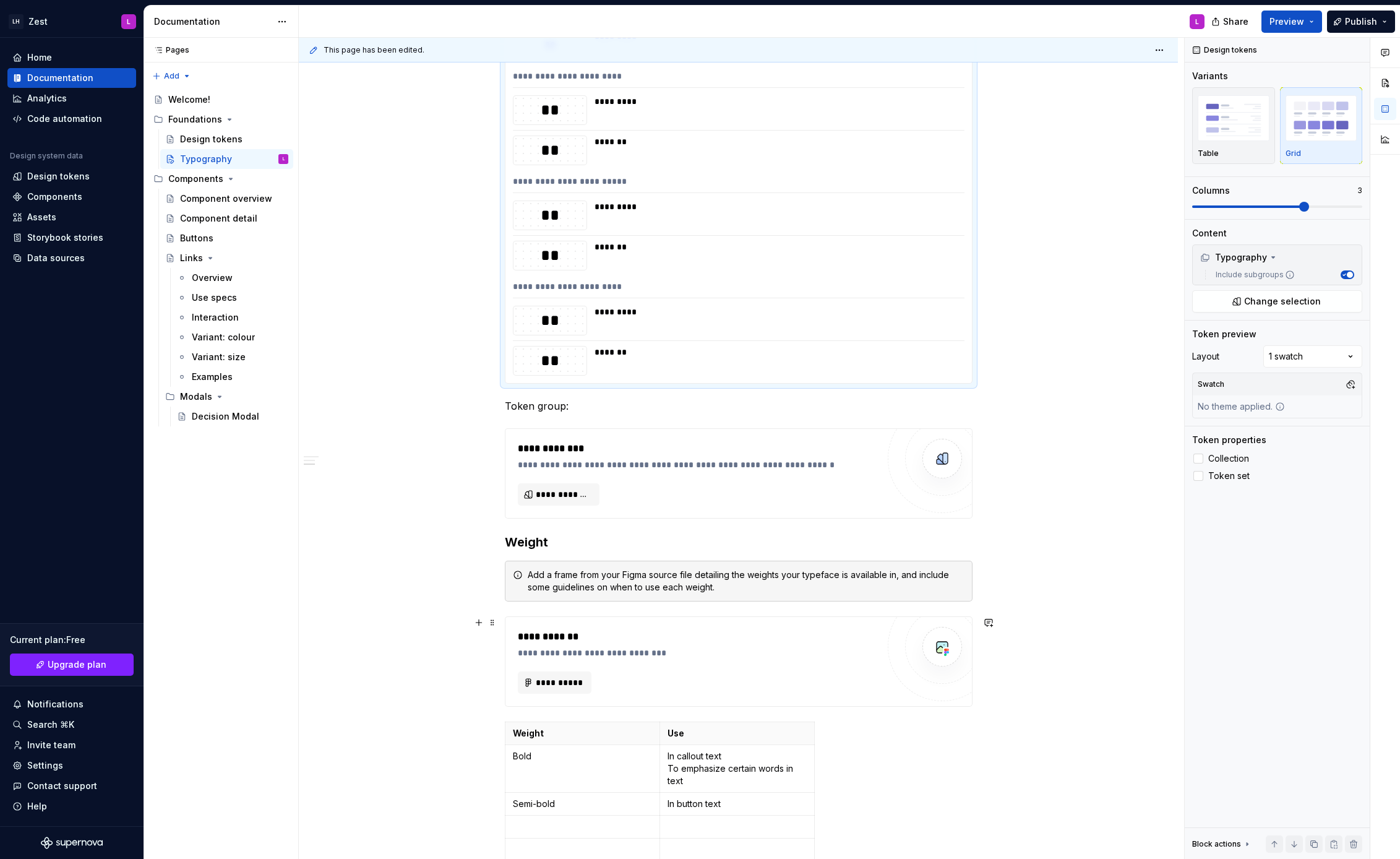
scroll to position [3349, 0]
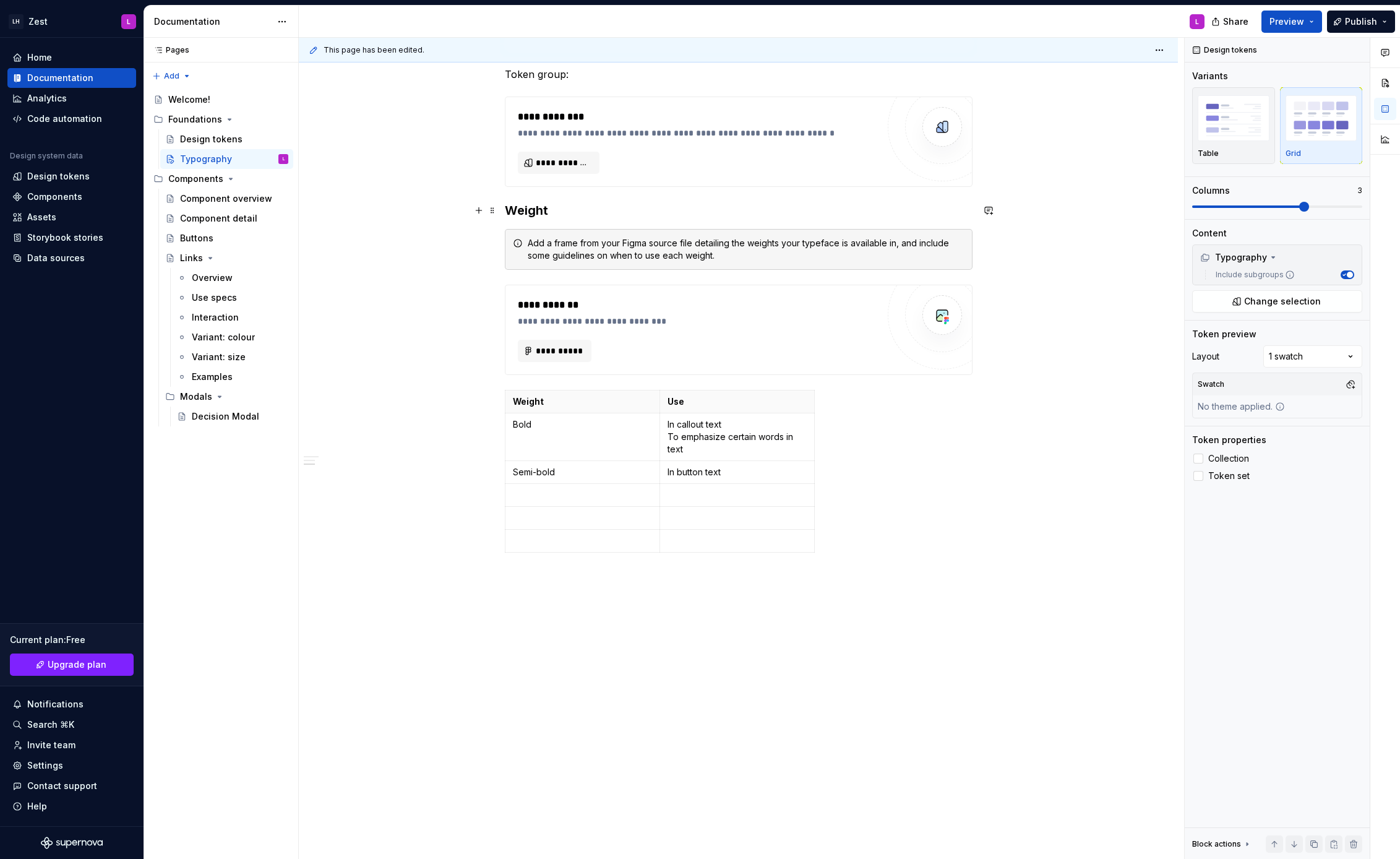
click at [507, 210] on h3 "Weight" at bounding box center [739, 210] width 468 height 17
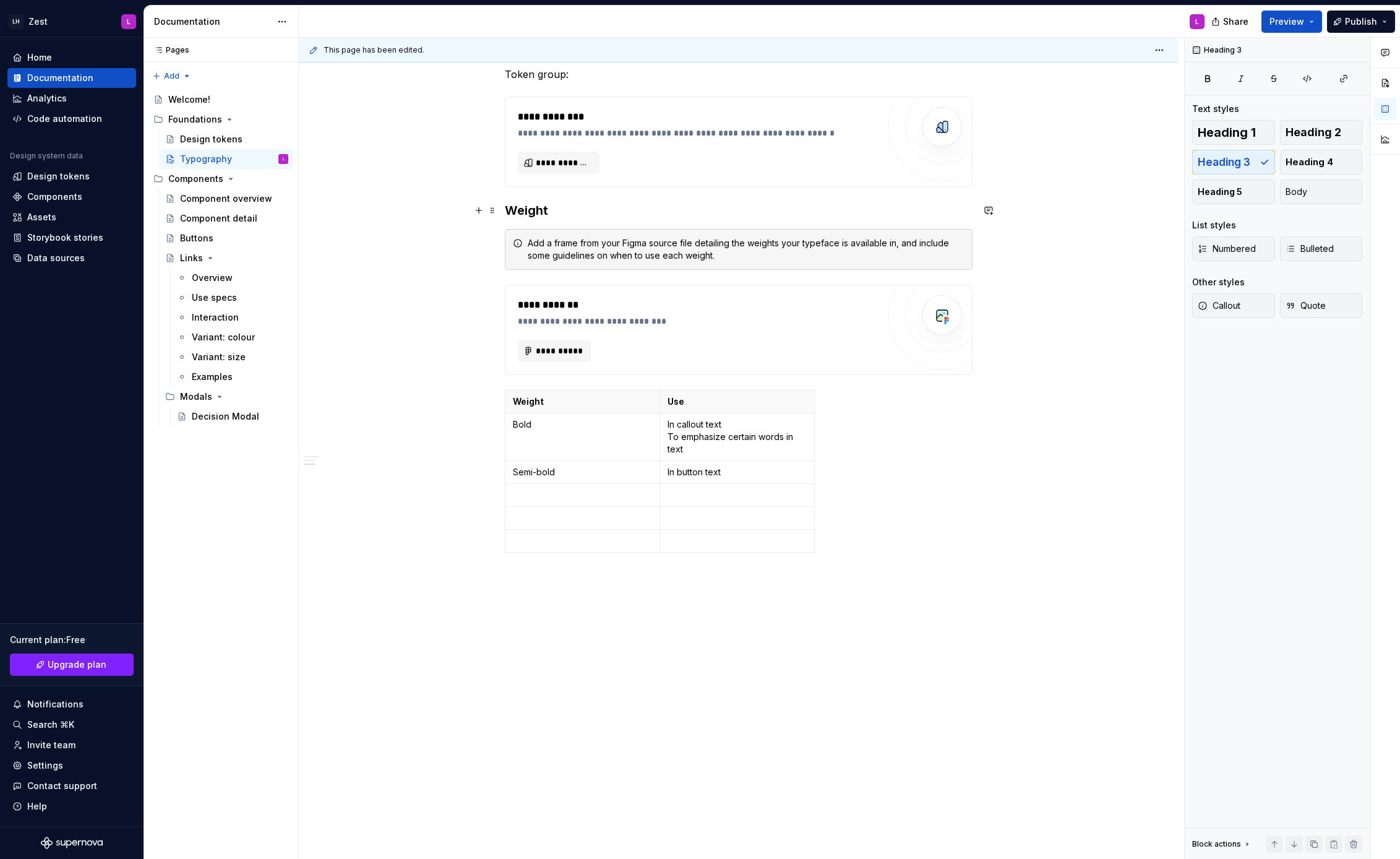
click at [511, 210] on h3 "Weight" at bounding box center [739, 210] width 468 height 17
click at [497, 211] on span at bounding box center [492, 210] width 10 height 17
click at [523, 211] on h3 "Weight" at bounding box center [739, 210] width 468 height 17
click at [492, 212] on span at bounding box center [492, 210] width 10 height 17
click at [528, 232] on div "Duplicate" at bounding box center [553, 230] width 80 height 12
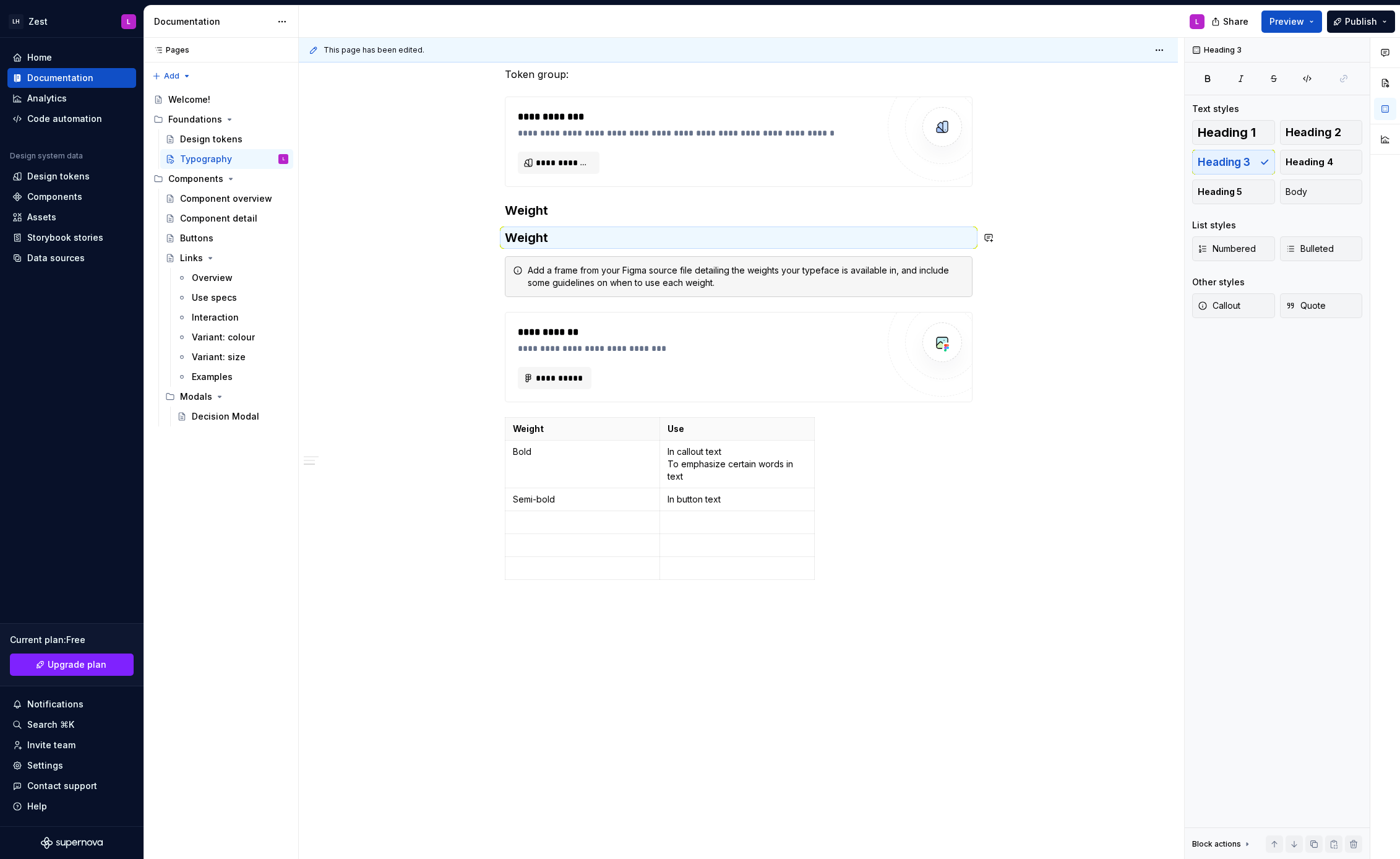
click at [553, 208] on h3 "Weight" at bounding box center [739, 210] width 468 height 17
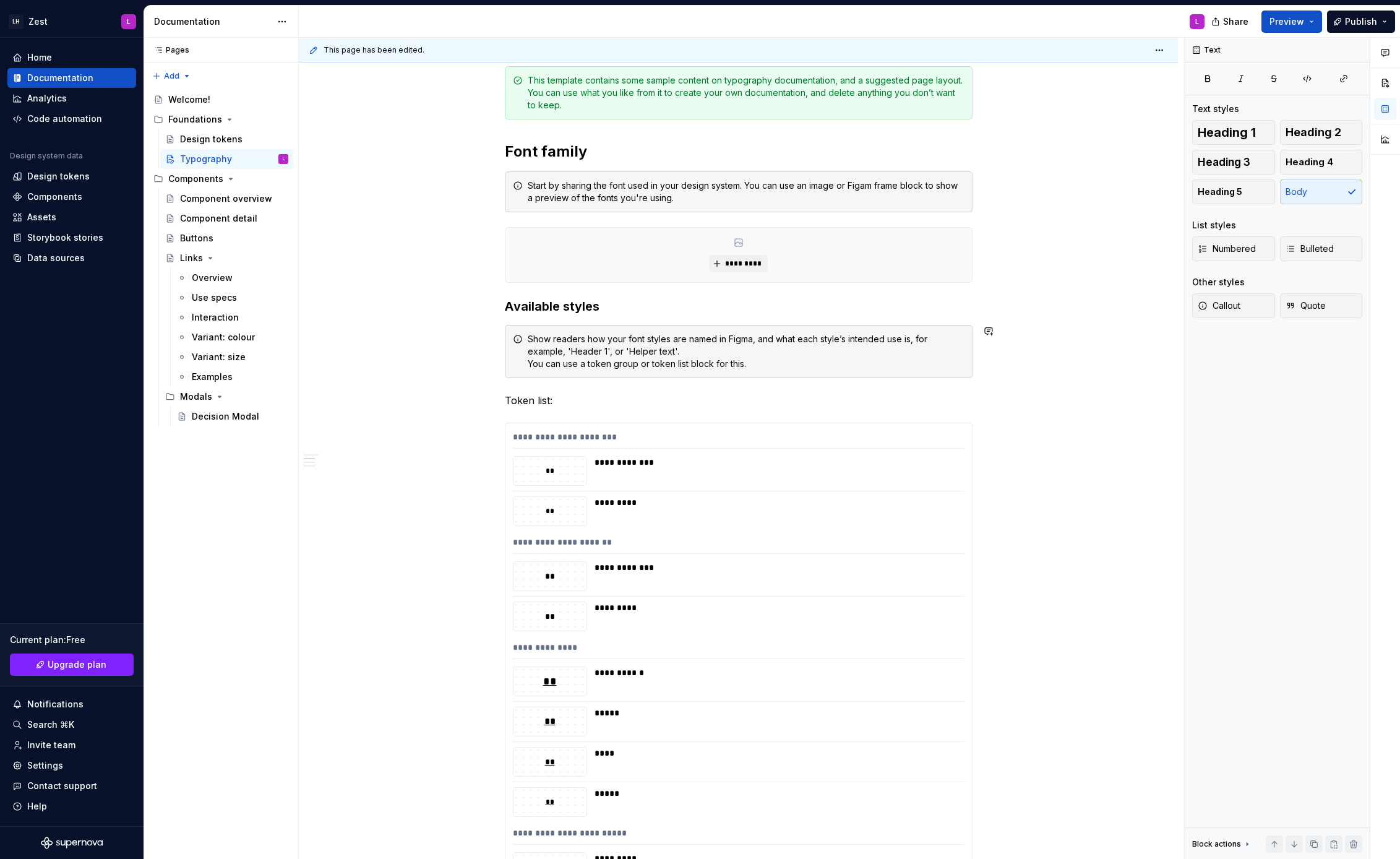
scroll to position [115, 0]
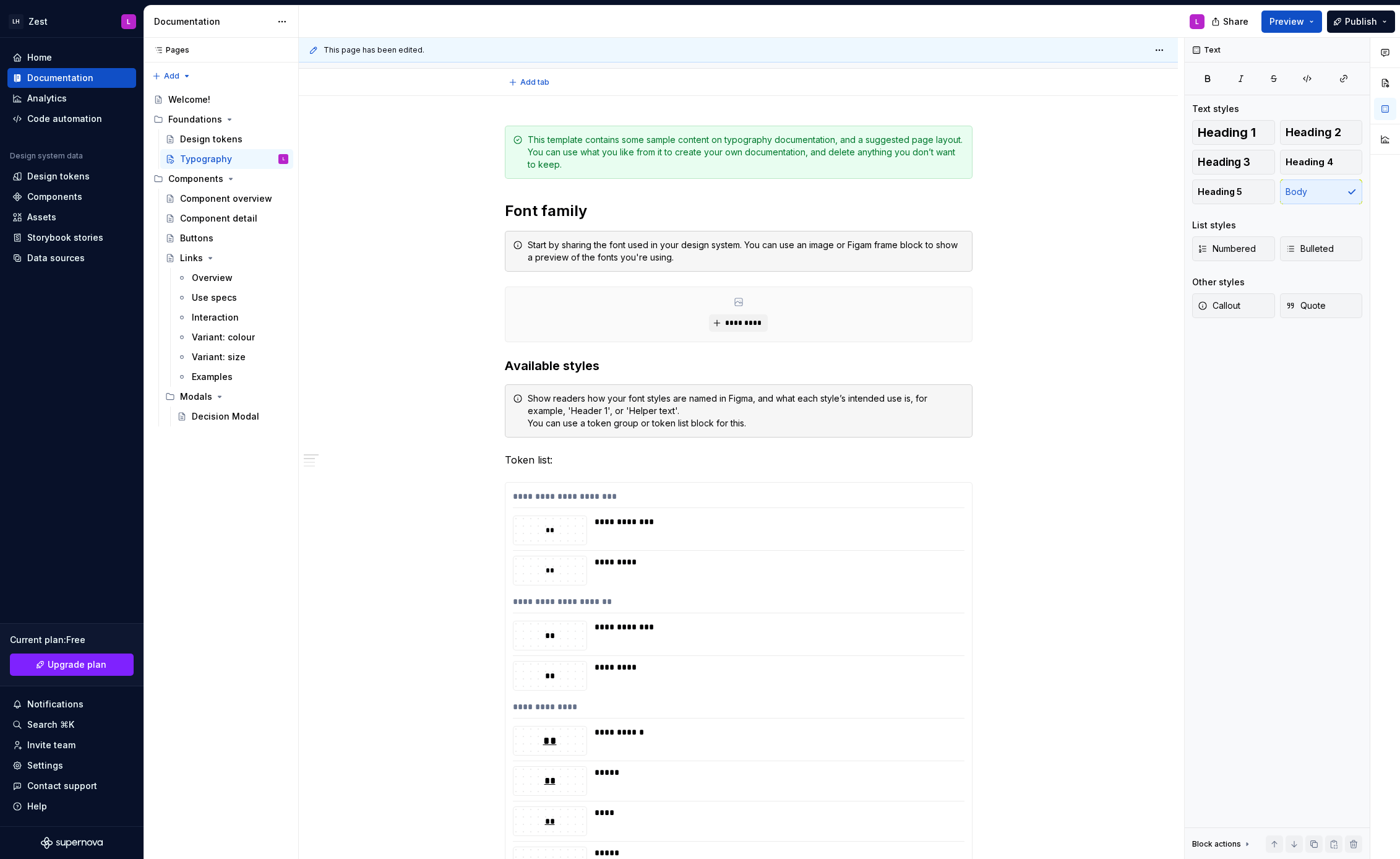
type textarea "*"
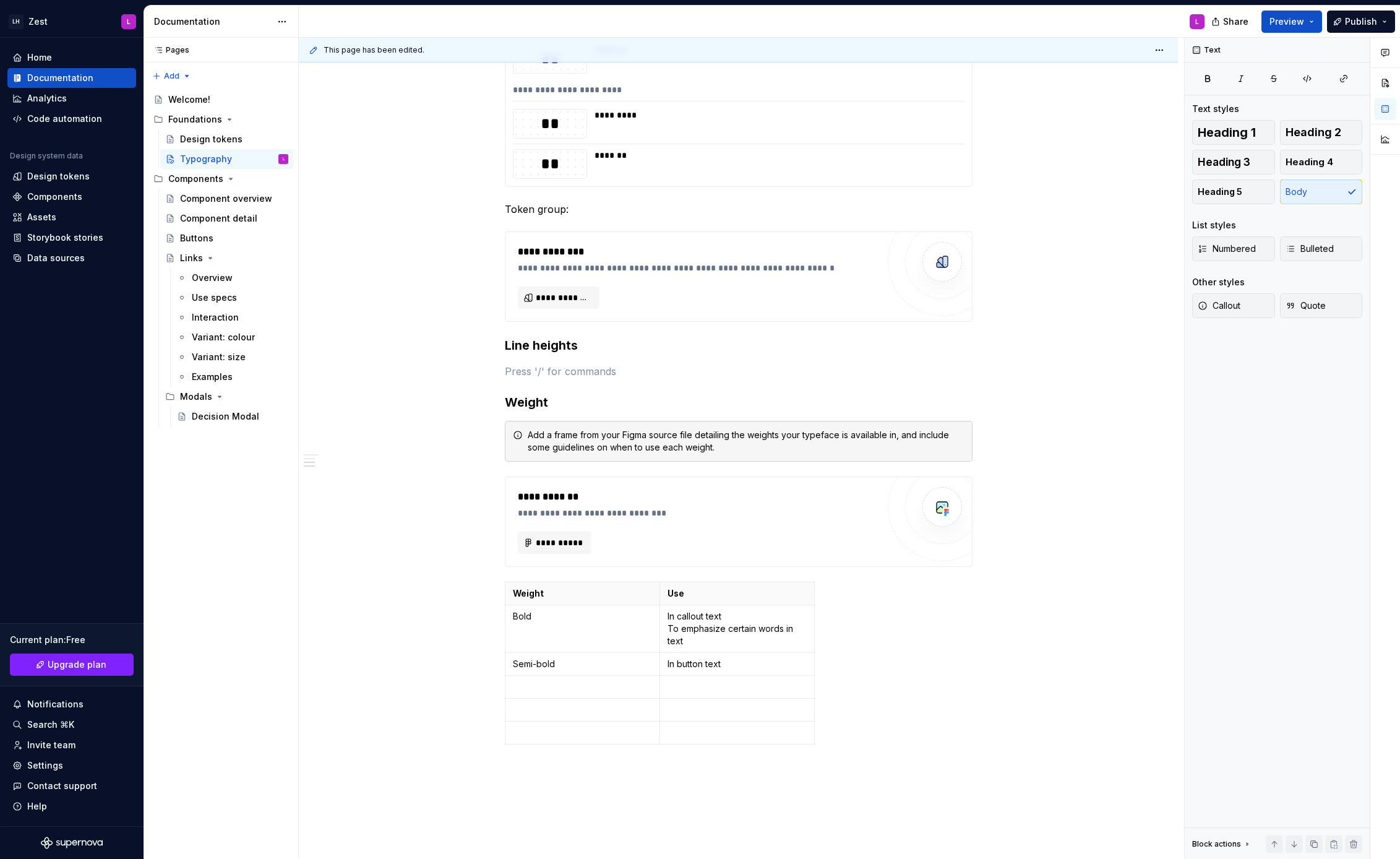
scroll to position [3225, 0]
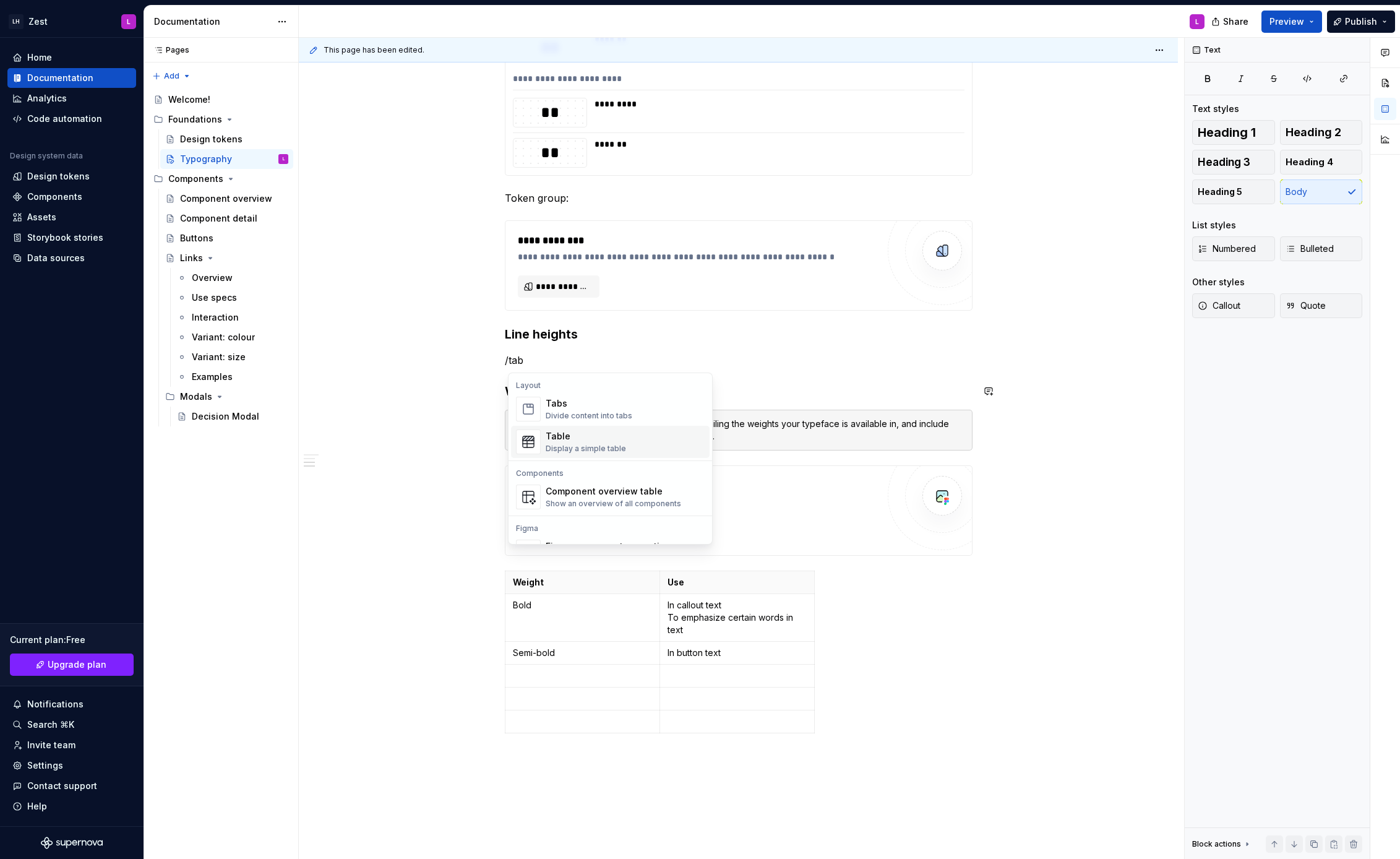
click at [607, 437] on div "Table" at bounding box center [585, 437] width 80 height 12
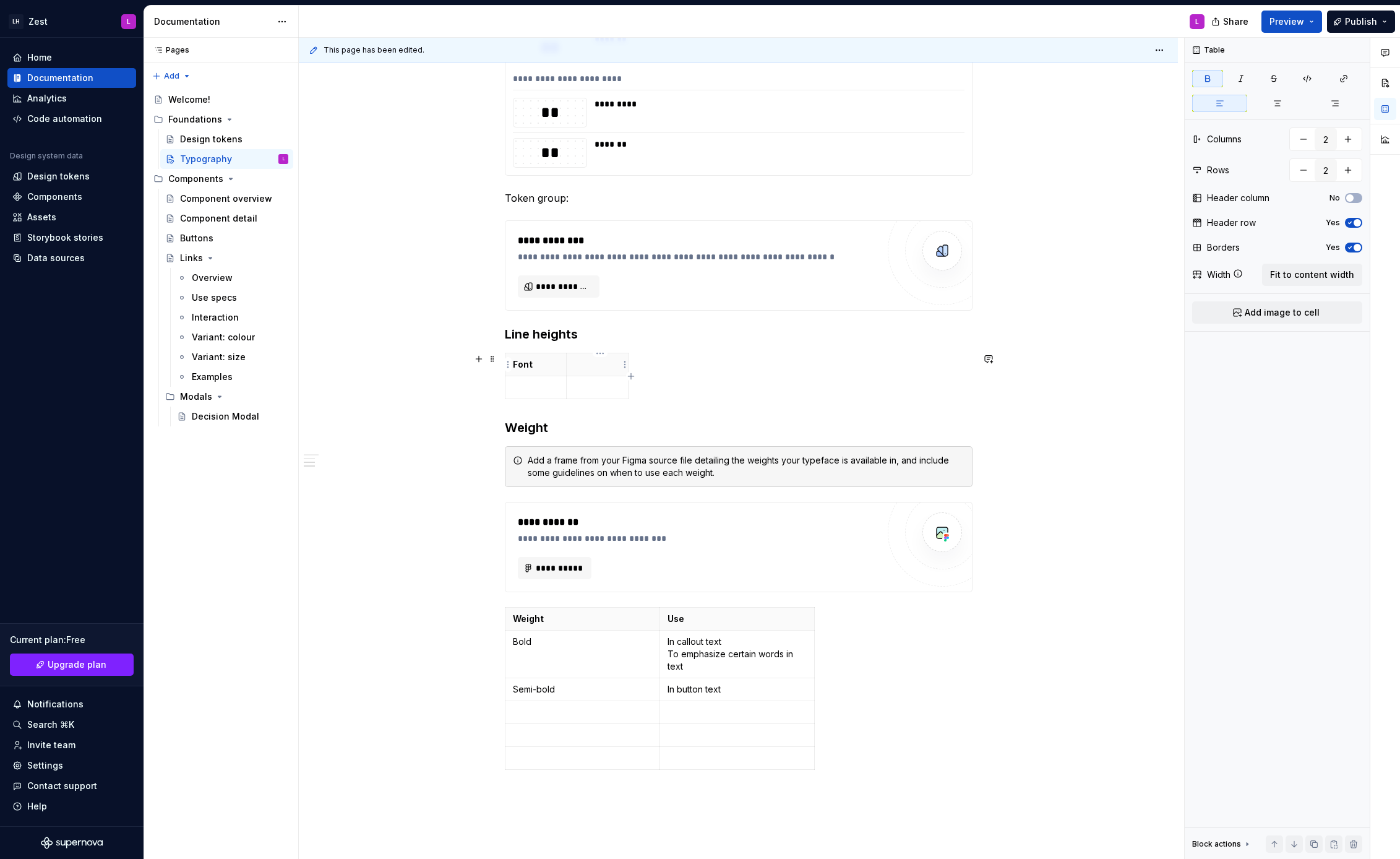
click at [593, 365] on p at bounding box center [598, 365] width 47 height 12
click at [631, 376] on icon "button" at bounding box center [631, 376] width 5 height 5
type input "3"
click at [607, 359] on p "Style" at bounding box center [598, 365] width 47 height 12
click at [638, 367] on th at bounding box center [639, 364] width 23 height 23
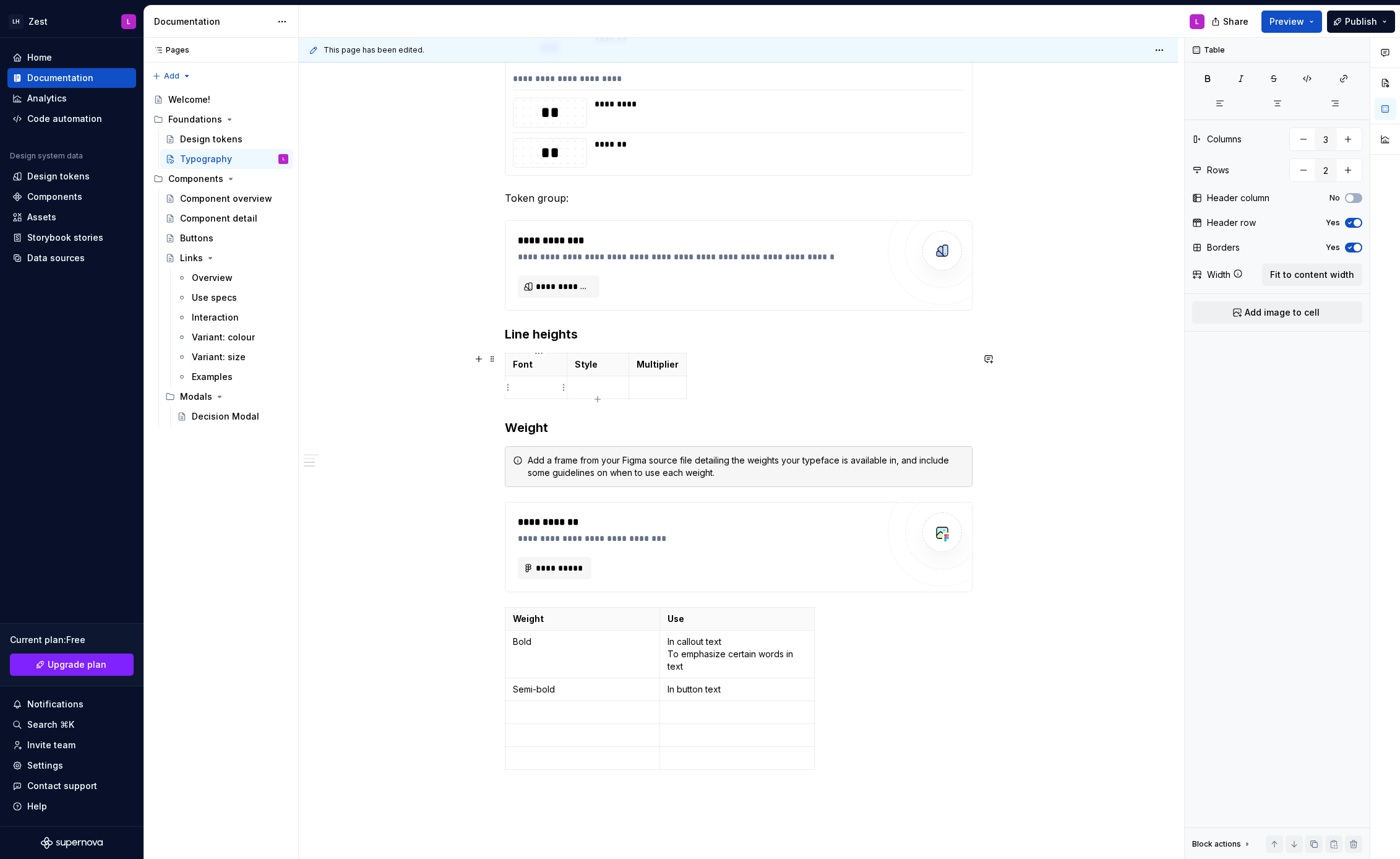
click at [544, 391] on p at bounding box center [536, 387] width 47 height 12
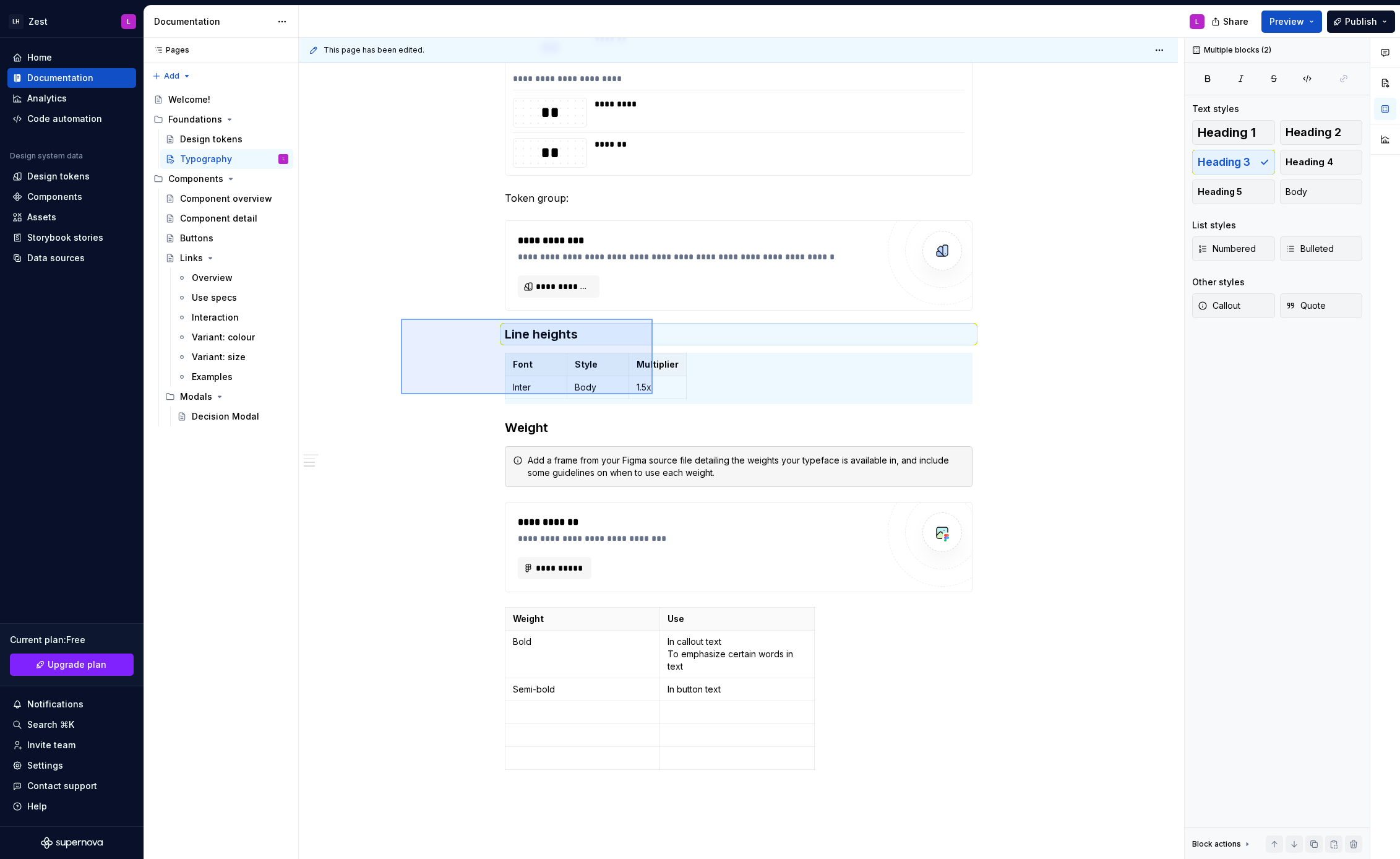
drag, startPoint x: 468, startPoint y: 344, endPoint x: 593, endPoint y: 387, distance: 132.2
click at [652, 394] on div "**********" at bounding box center [741, 448] width 886 height 822
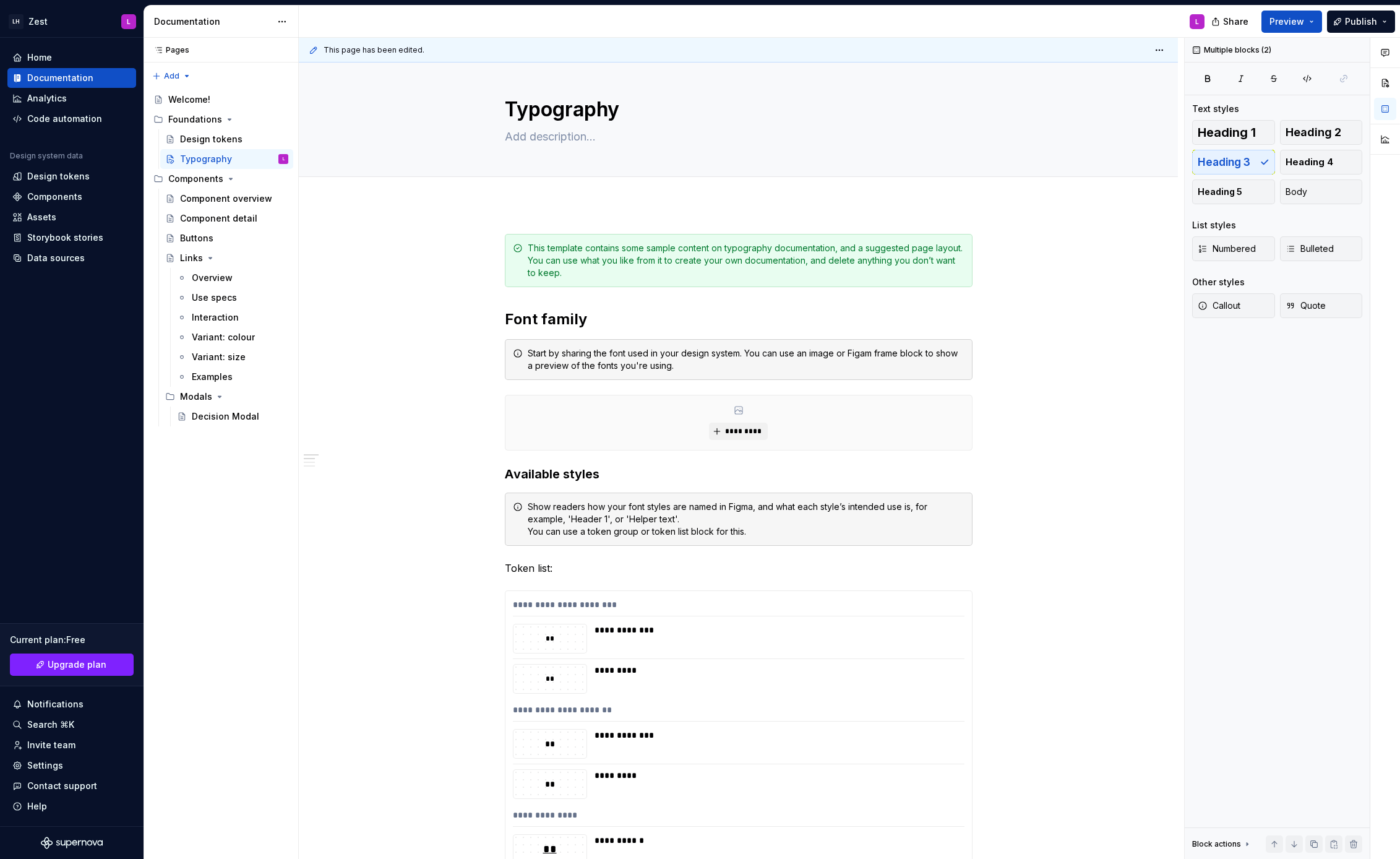
scroll to position [0, 0]
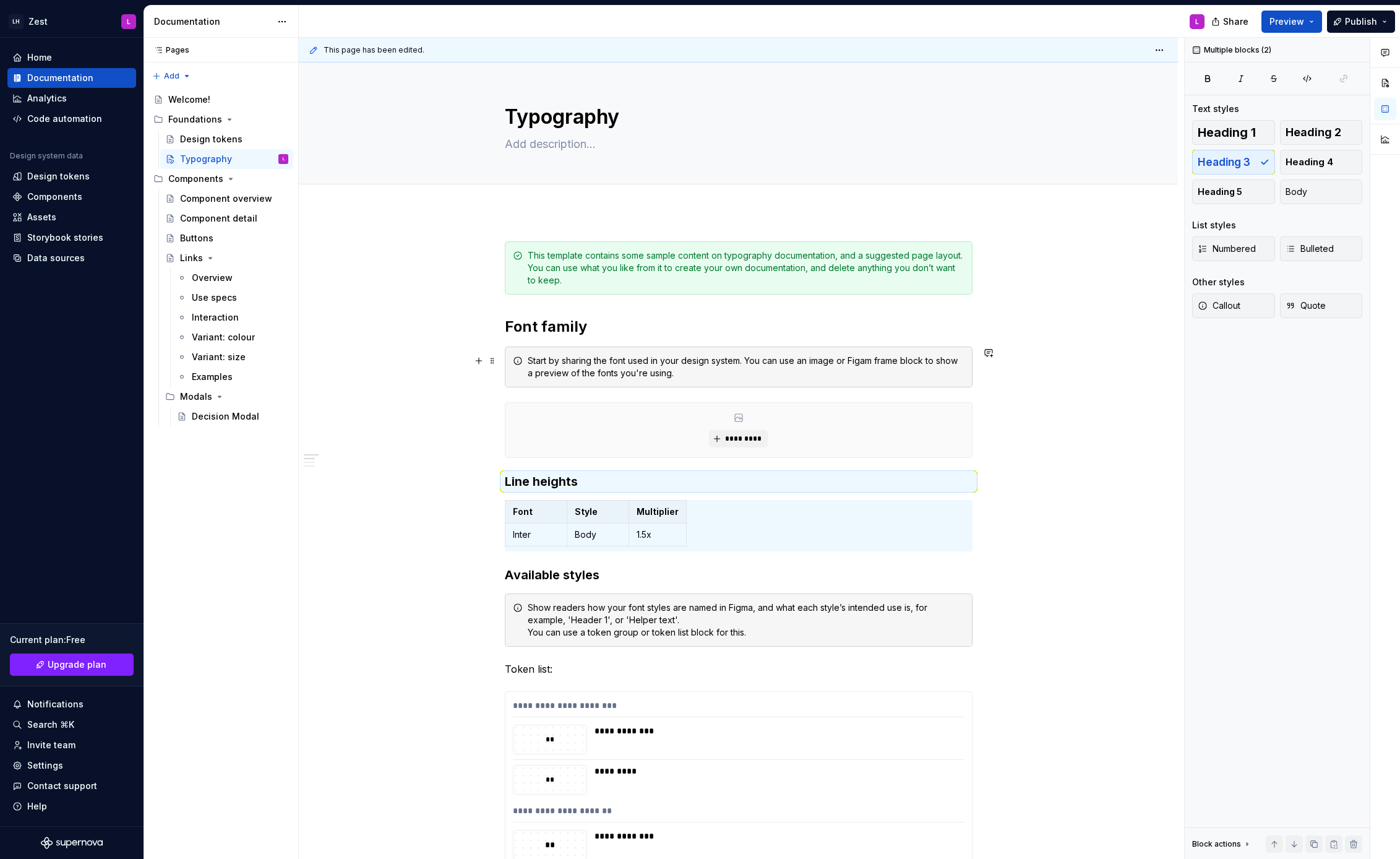
click at [564, 349] on div "Start by sharing the font used in your design system. You can use an image or F…" at bounding box center [739, 366] width 468 height 41
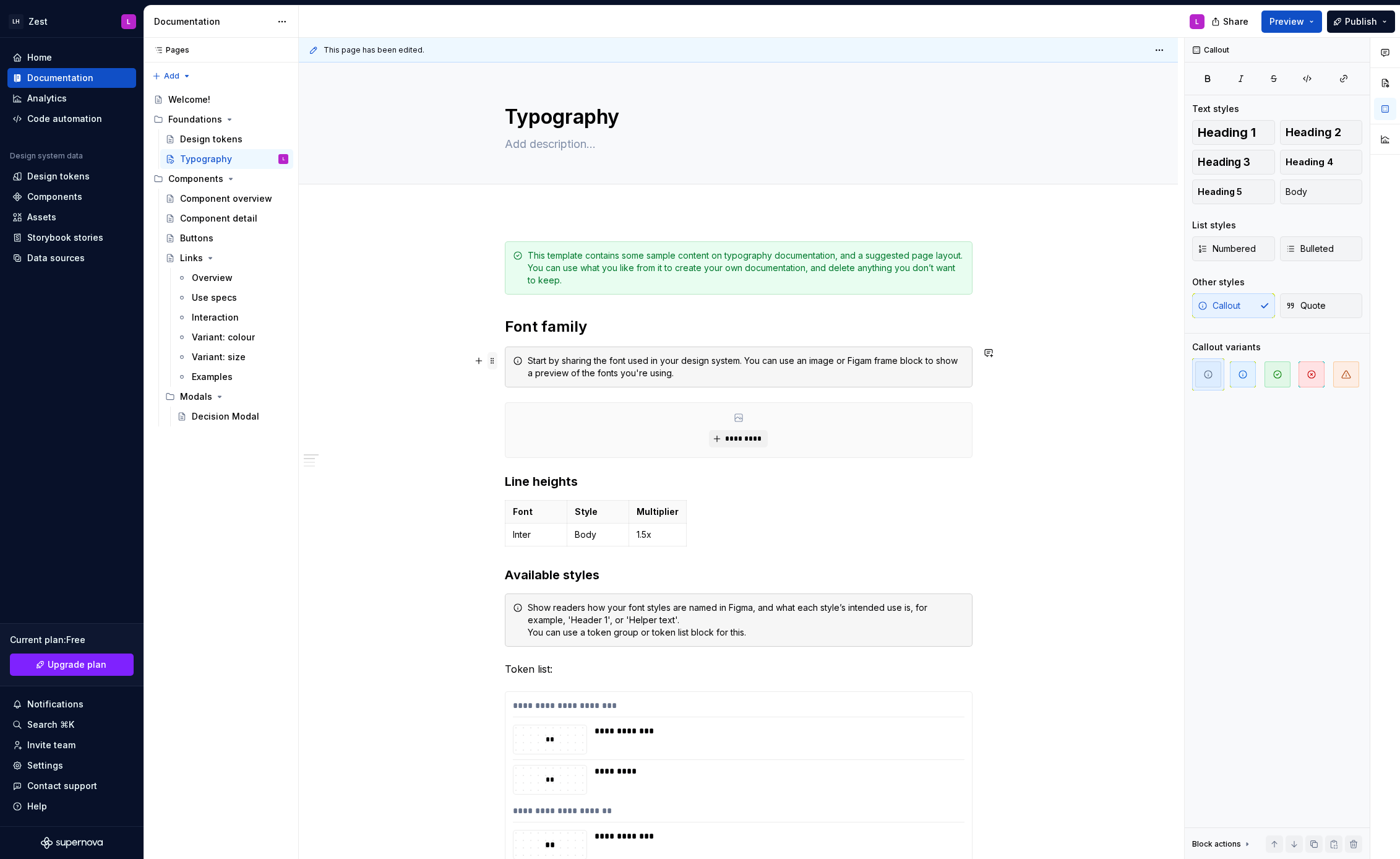
click at [497, 362] on span at bounding box center [492, 361] width 10 height 17
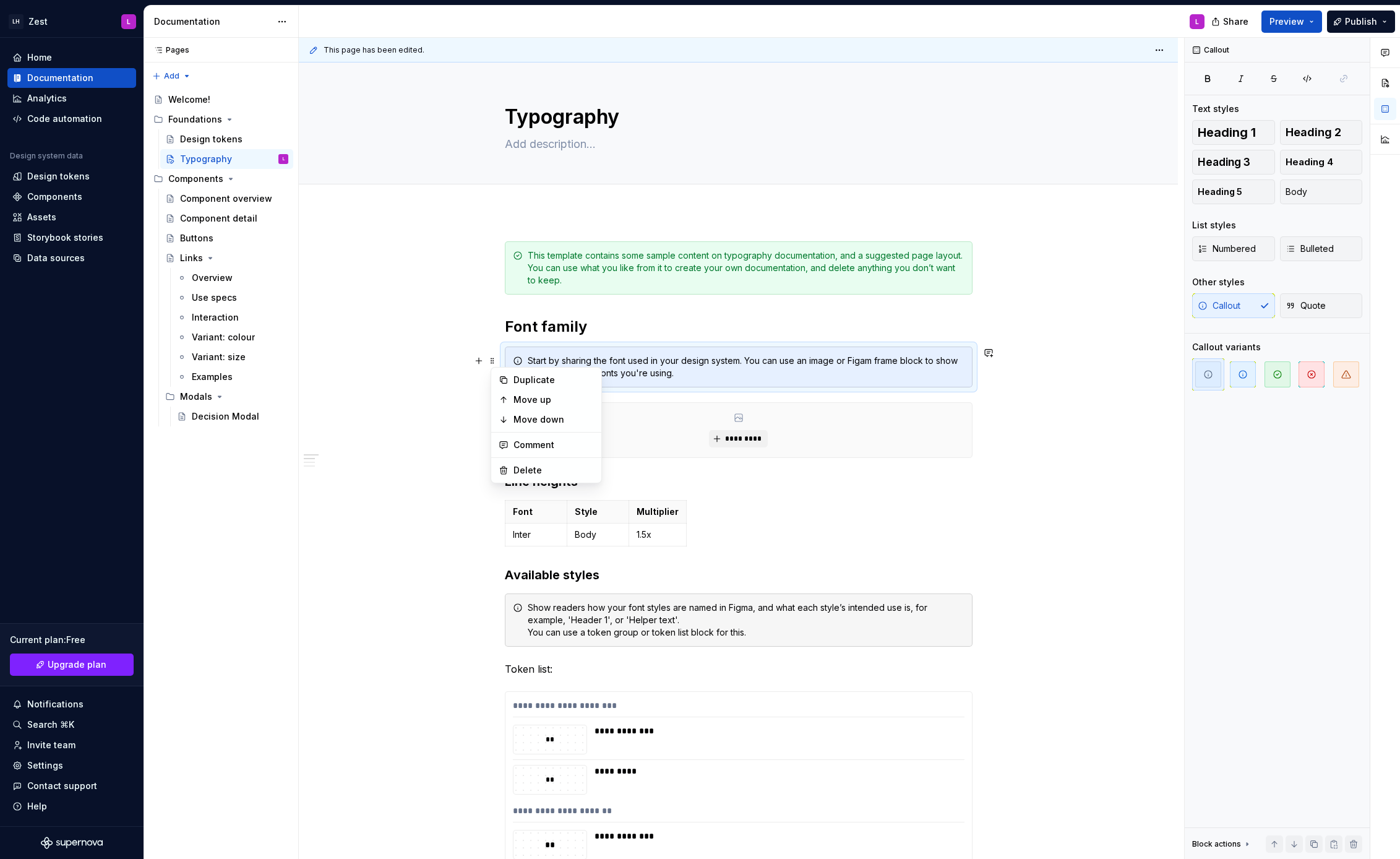
click at [674, 378] on div "Start by sharing the font used in your design system. You can use an image or F…" at bounding box center [746, 367] width 437 height 25
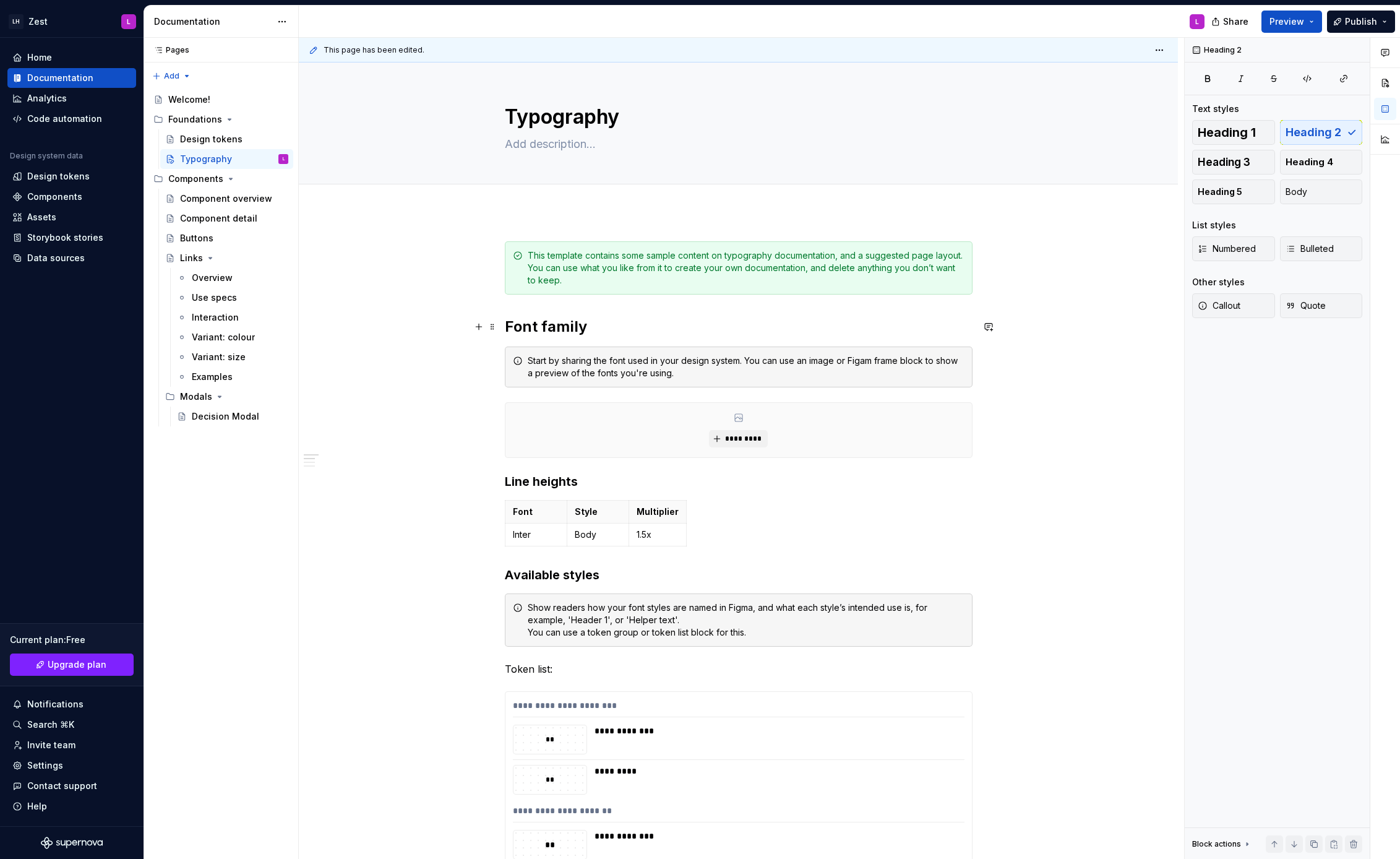
click at [624, 318] on h2 "Font family" at bounding box center [739, 326] width 468 height 19
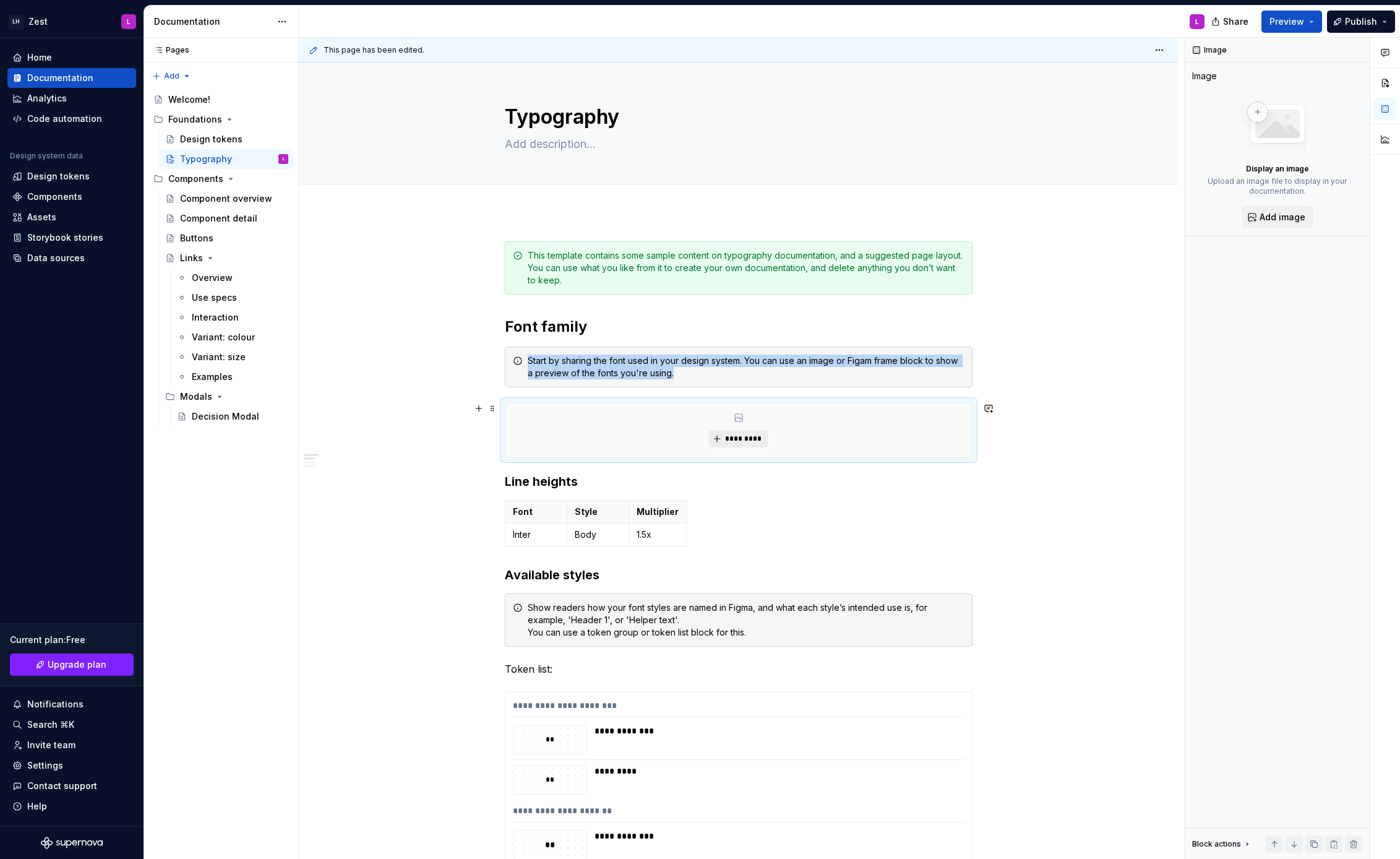
click at [751, 434] on span "*********" at bounding box center [743, 438] width 37 height 10
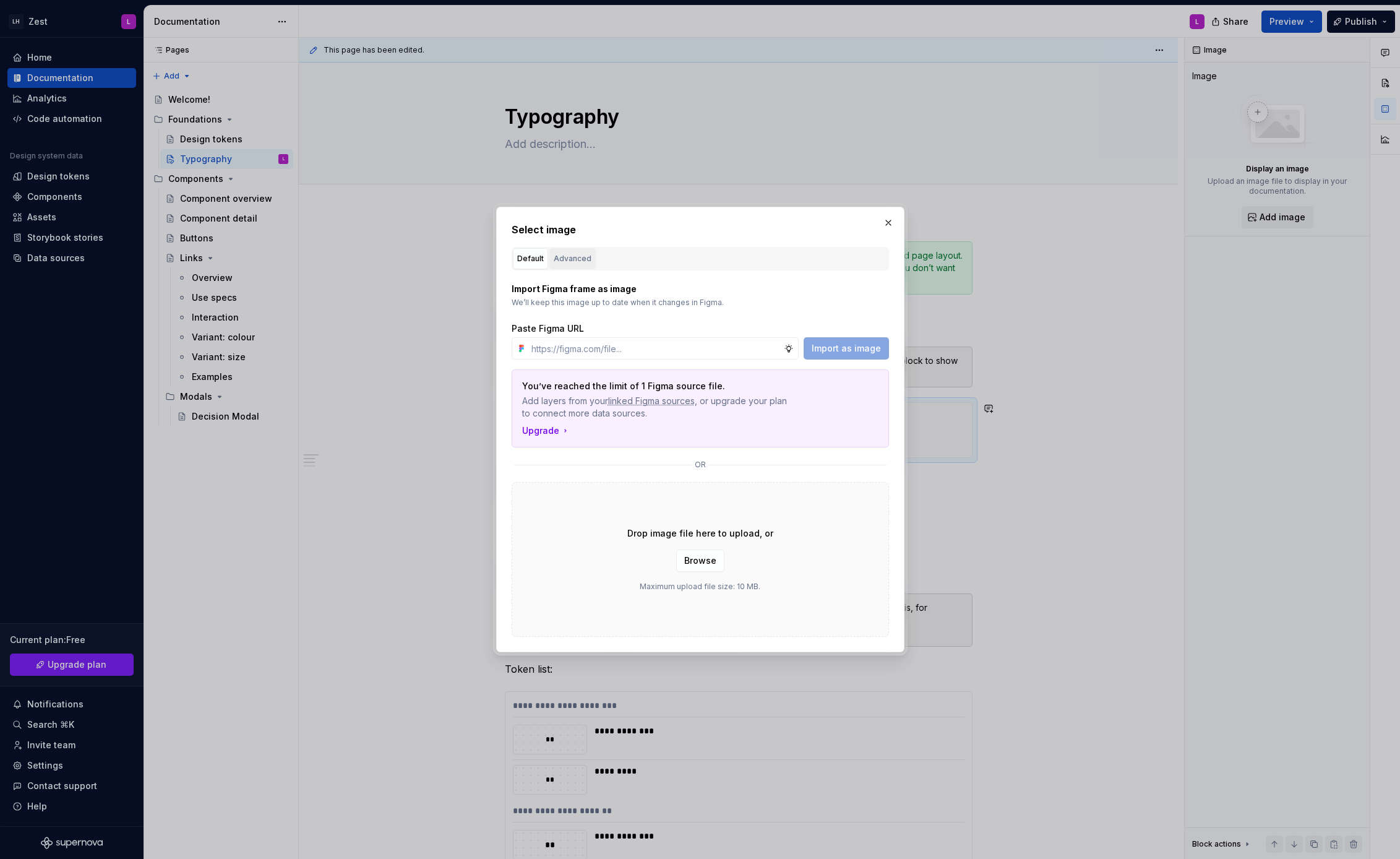
click at [577, 257] on div "Advanced" at bounding box center [572, 259] width 37 height 12
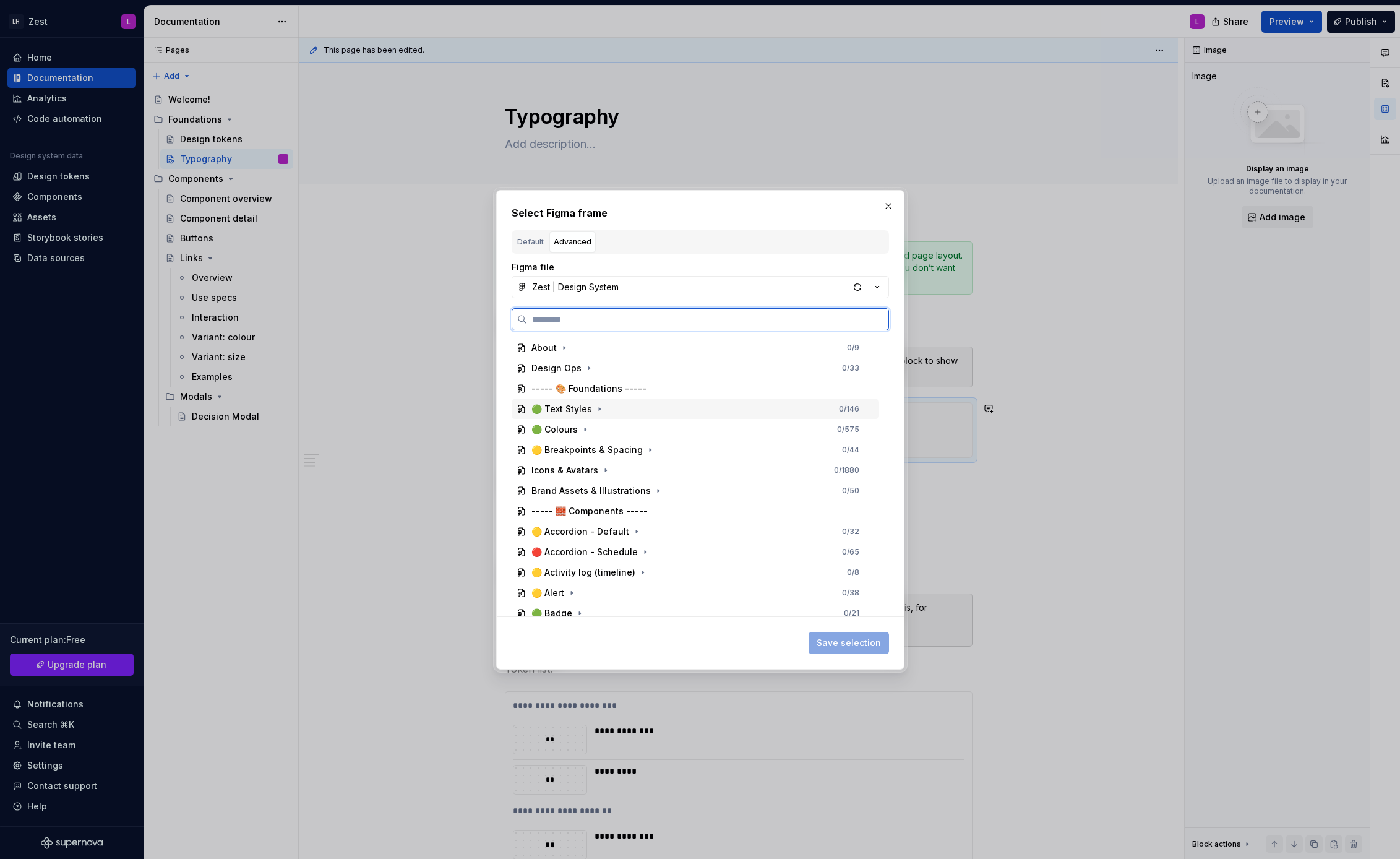
click at [573, 412] on div "🟢 Text Styles" at bounding box center [562, 409] width 61 height 12
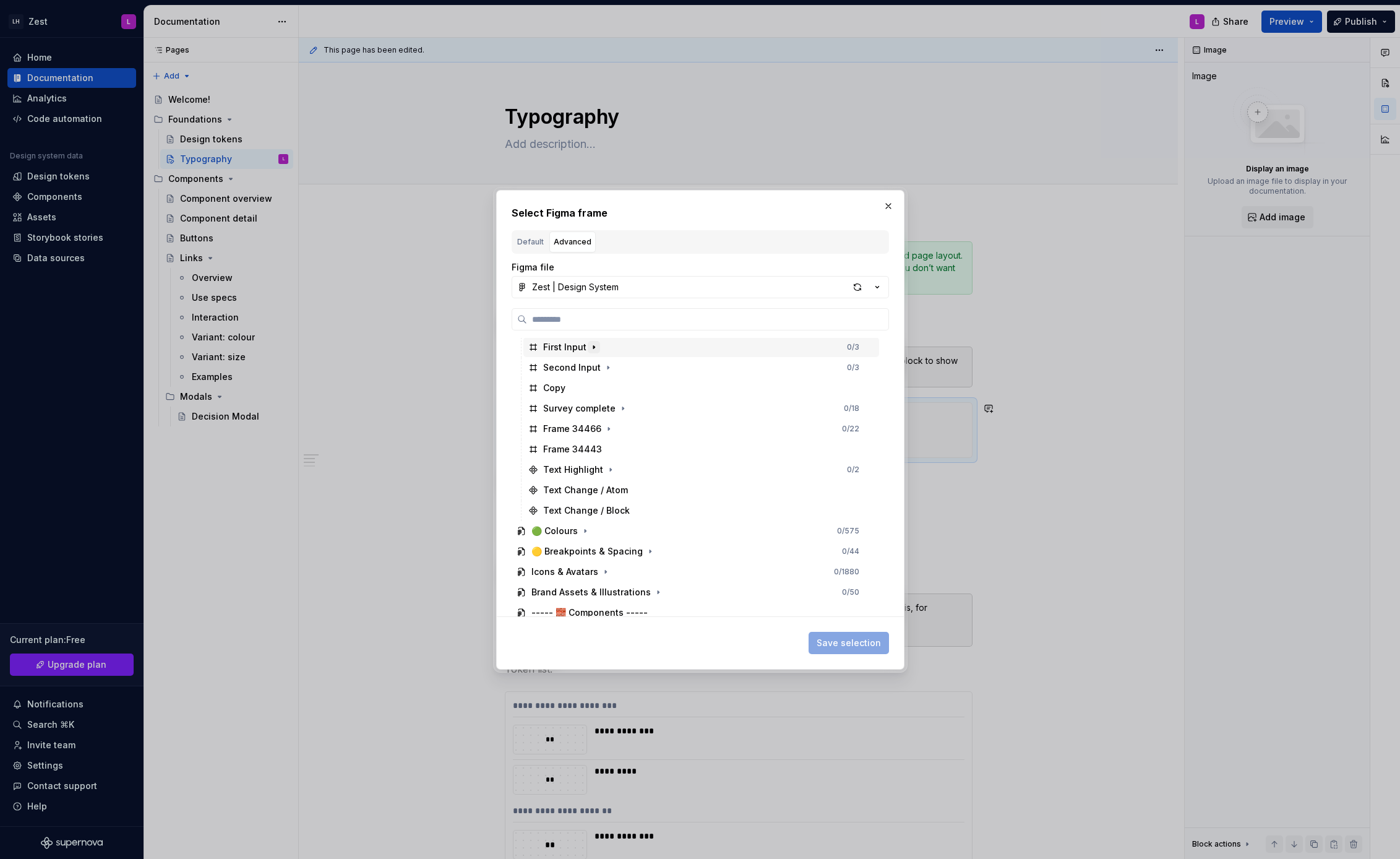
scroll to position [298, 0]
click at [889, 204] on button "button" at bounding box center [889, 206] width 17 height 17
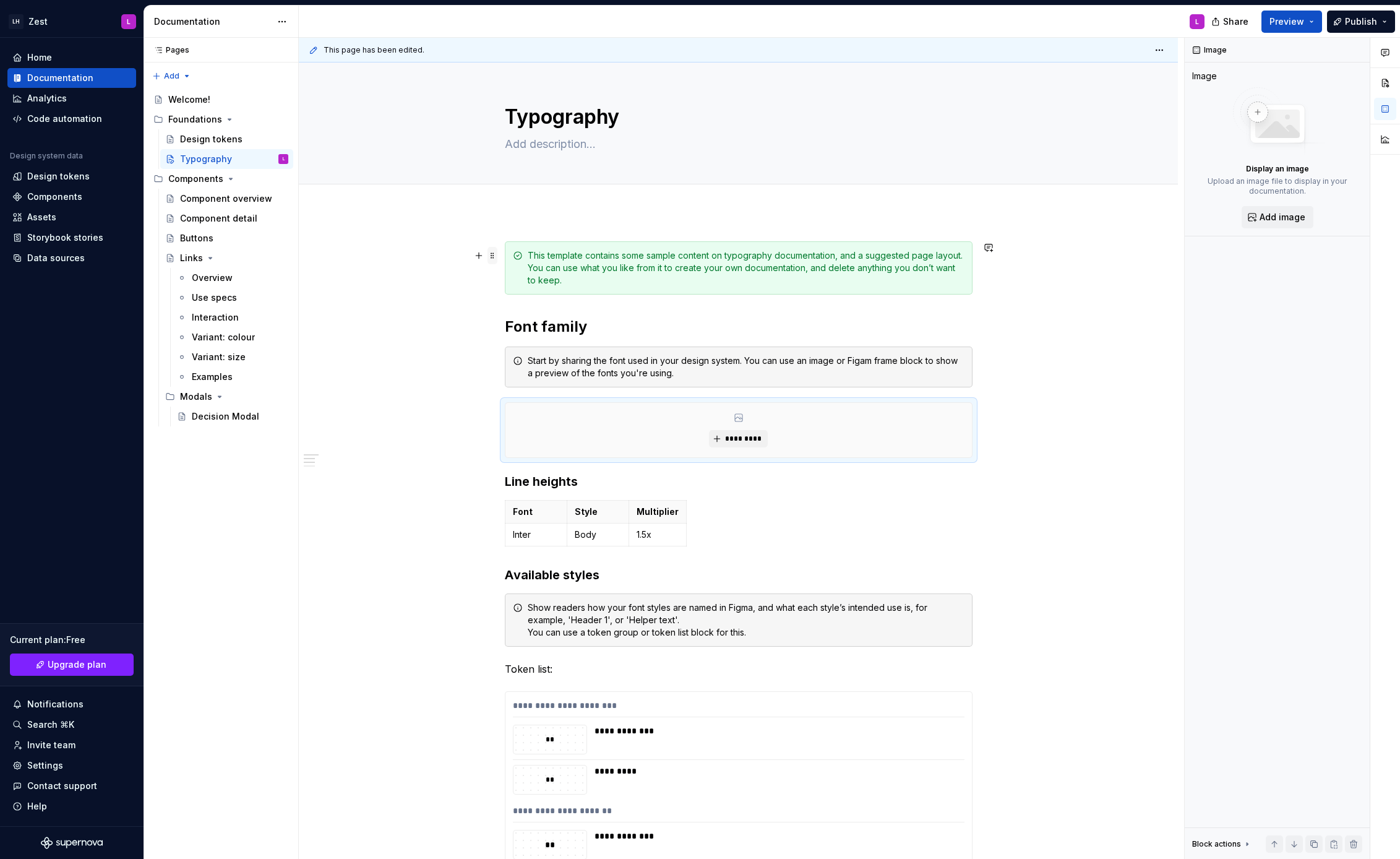
click at [493, 253] on span at bounding box center [492, 256] width 10 height 17
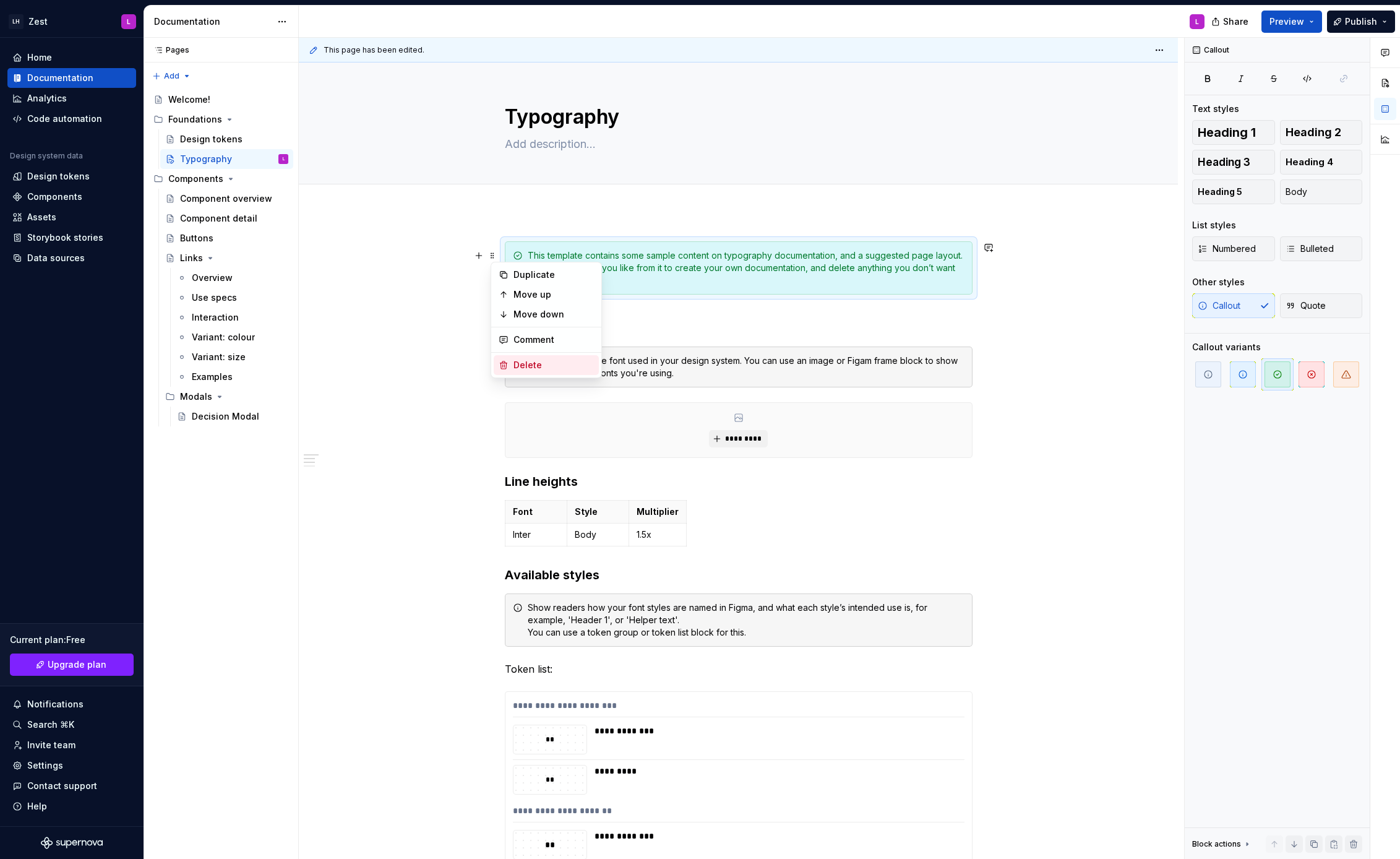
click at [521, 361] on div "Delete" at bounding box center [553, 365] width 80 height 12
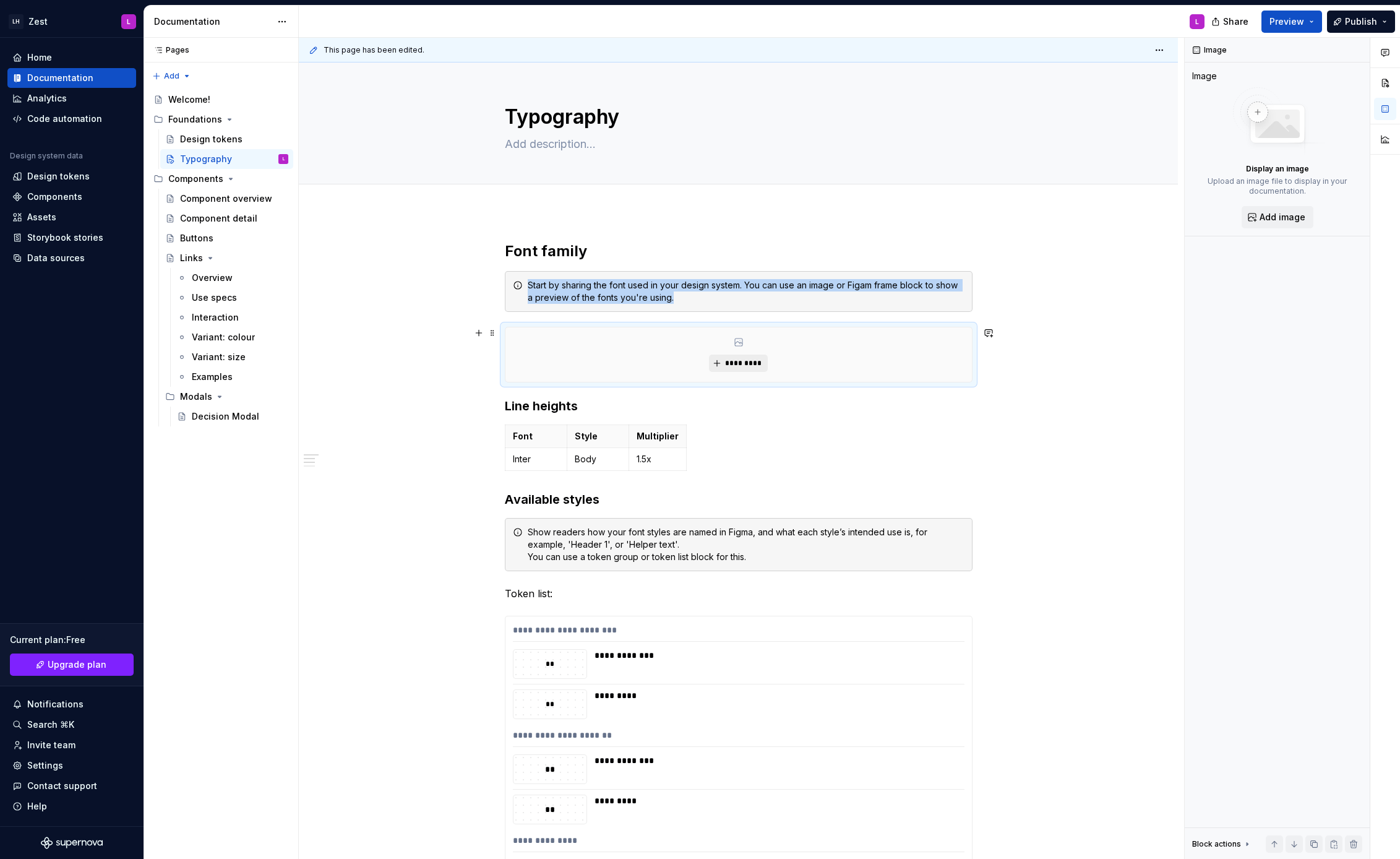
click at [735, 366] on span "*********" at bounding box center [743, 363] width 37 height 10
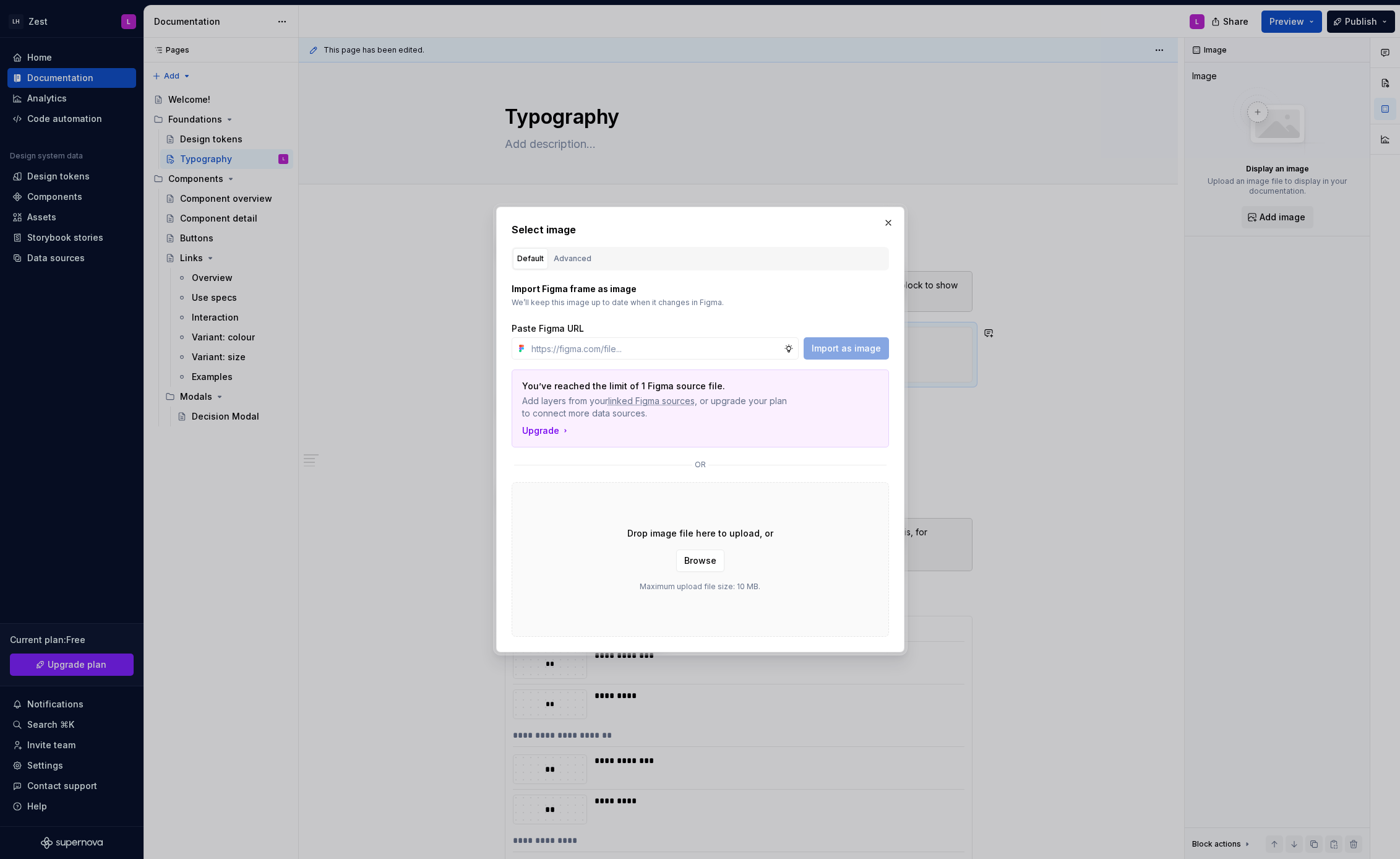
type textarea "*"
type input "[URL][DOMAIN_NAME]"
click at [870, 349] on span "Import as image" at bounding box center [846, 348] width 69 height 12
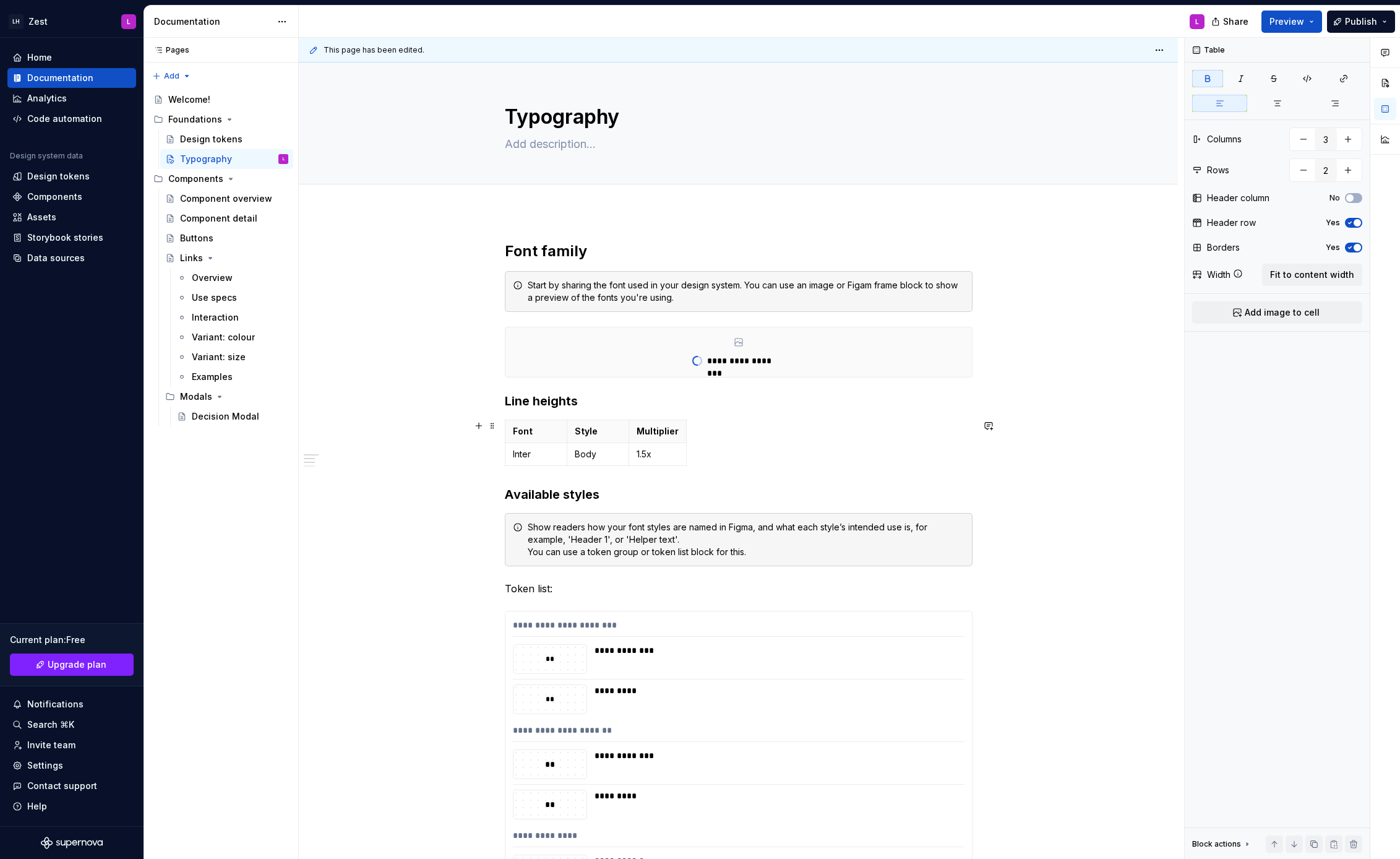
click at [734, 462] on div "Font Style Multiplier Inter Body 1.5x" at bounding box center [739, 445] width 468 height 51
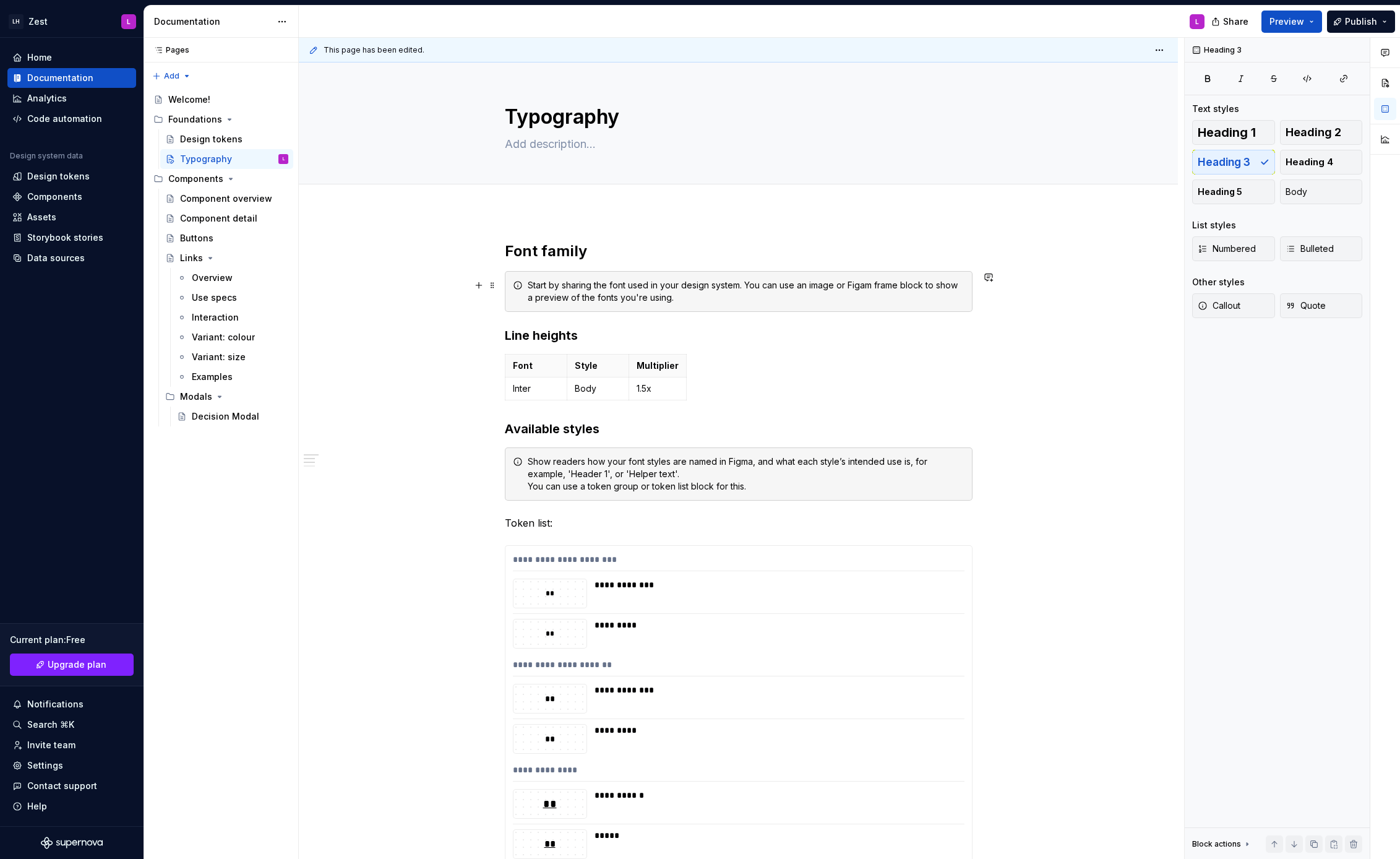
drag, startPoint x: 497, startPoint y: 242, endPoint x: 623, endPoint y: 303, distance: 140.0
click at [596, 250] on h2 "Font family" at bounding box center [739, 251] width 468 height 19
click at [496, 285] on span at bounding box center [492, 285] width 10 height 17
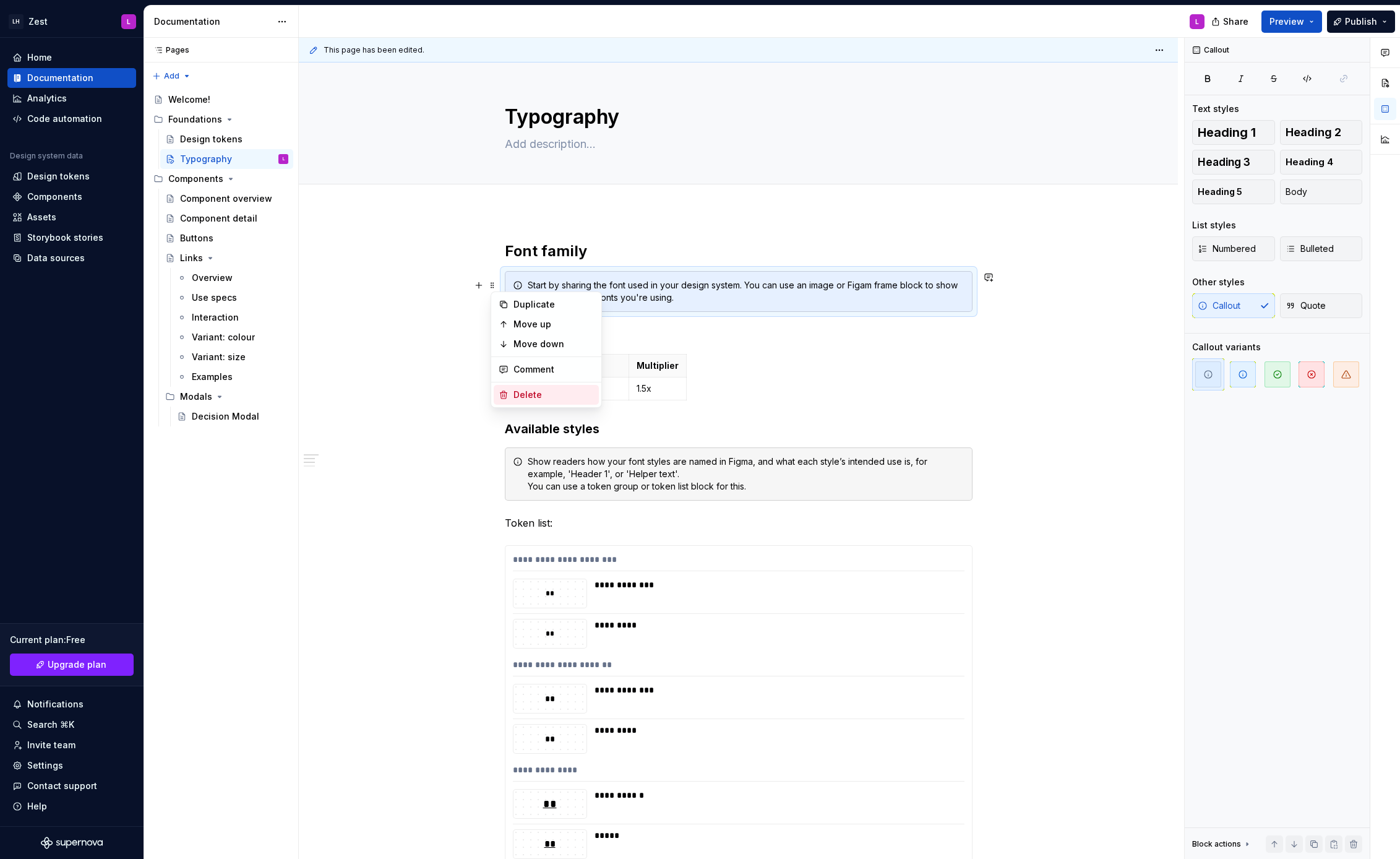
drag, startPoint x: 544, startPoint y: 398, endPoint x: 554, endPoint y: 361, distance: 38.3
click at [543, 397] on div "Delete" at bounding box center [553, 394] width 80 height 12
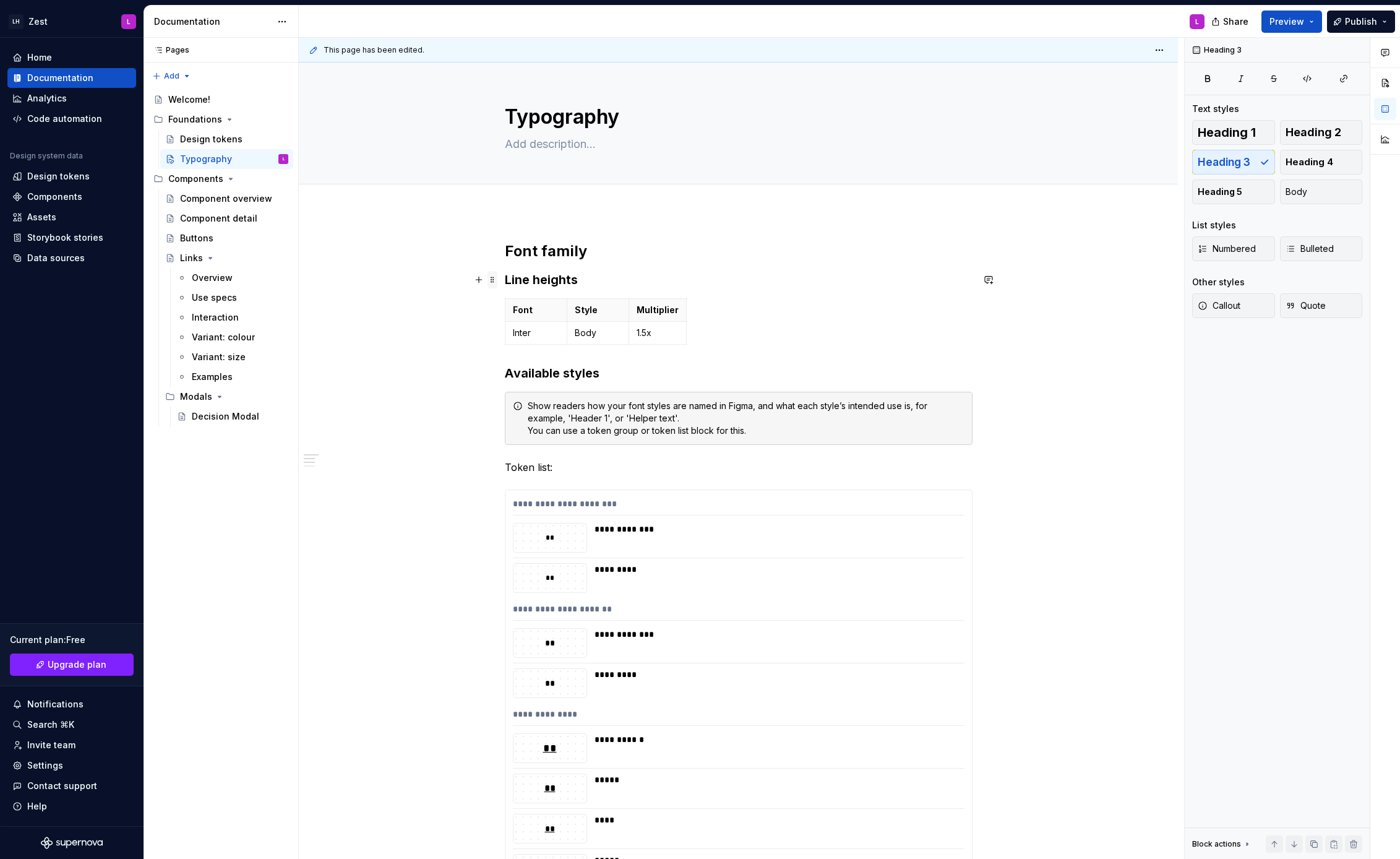
click at [497, 274] on span at bounding box center [492, 280] width 10 height 17
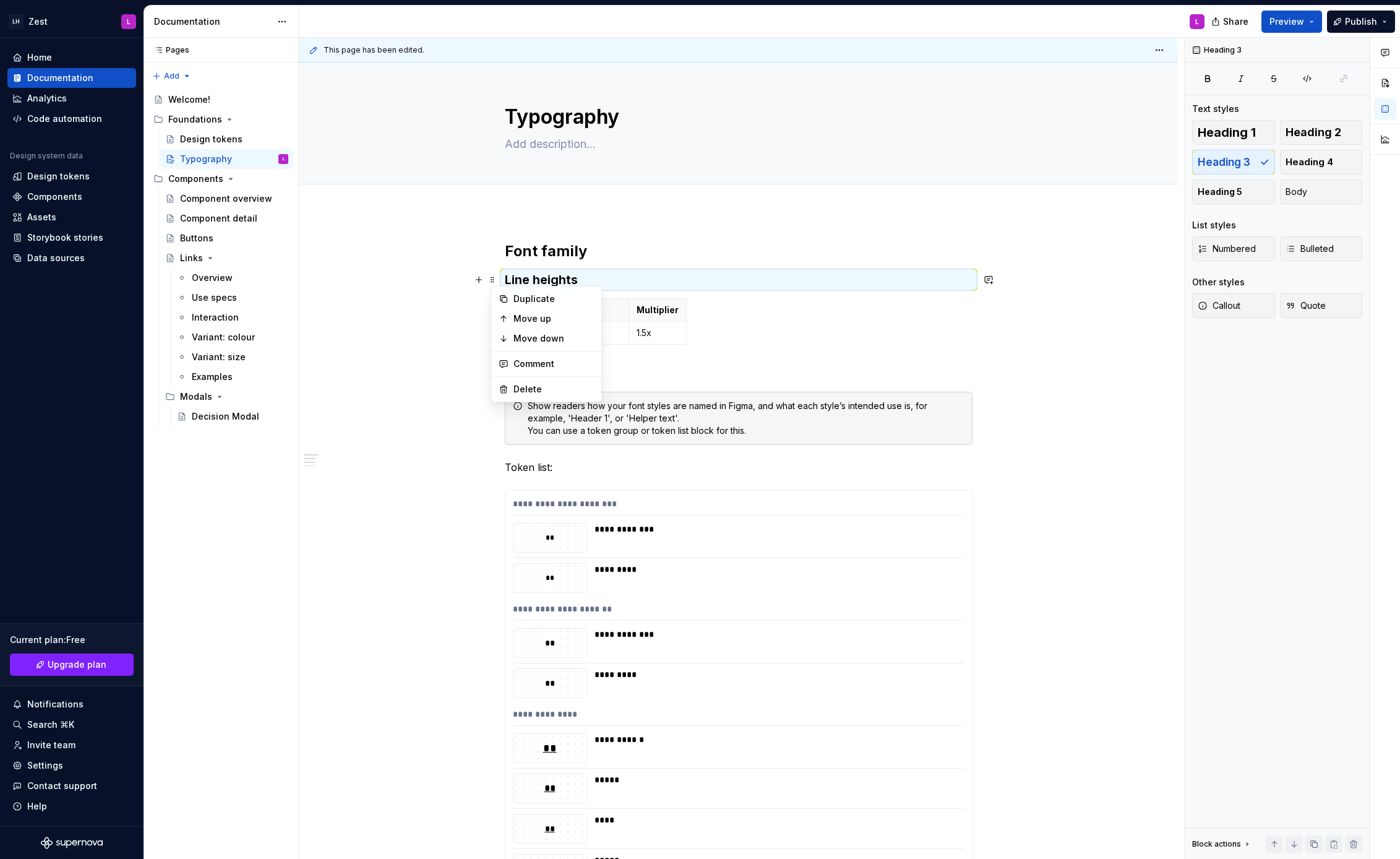
drag, startPoint x: 578, startPoint y: 280, endPoint x: 575, endPoint y: 270, distance: 10.4
click at [578, 276] on h3 "Line heights" at bounding box center [739, 280] width 468 height 17
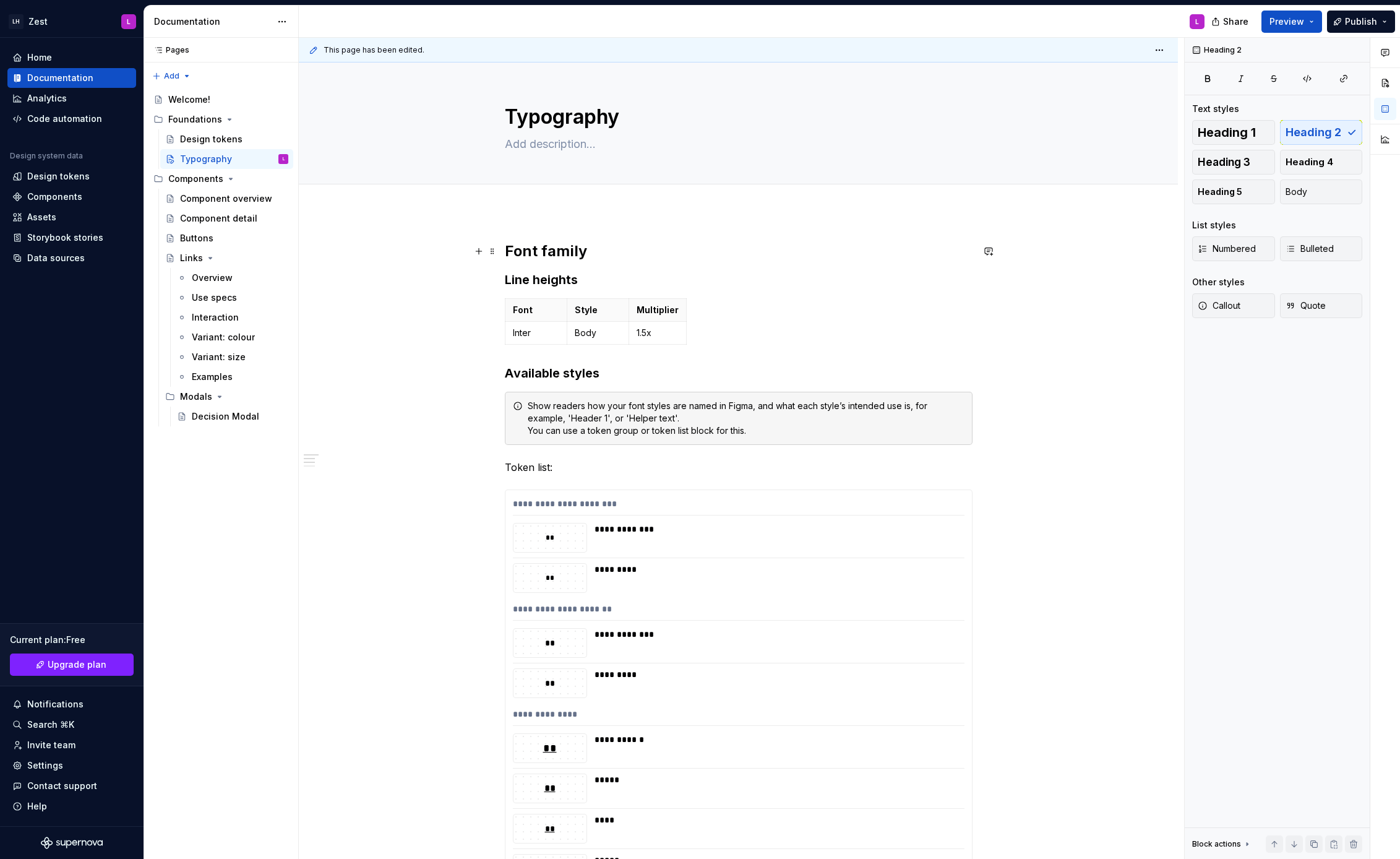
click at [567, 256] on h2 "Font family" at bounding box center [739, 251] width 468 height 19
click at [606, 246] on h2 "Font family" at bounding box center [739, 251] width 468 height 19
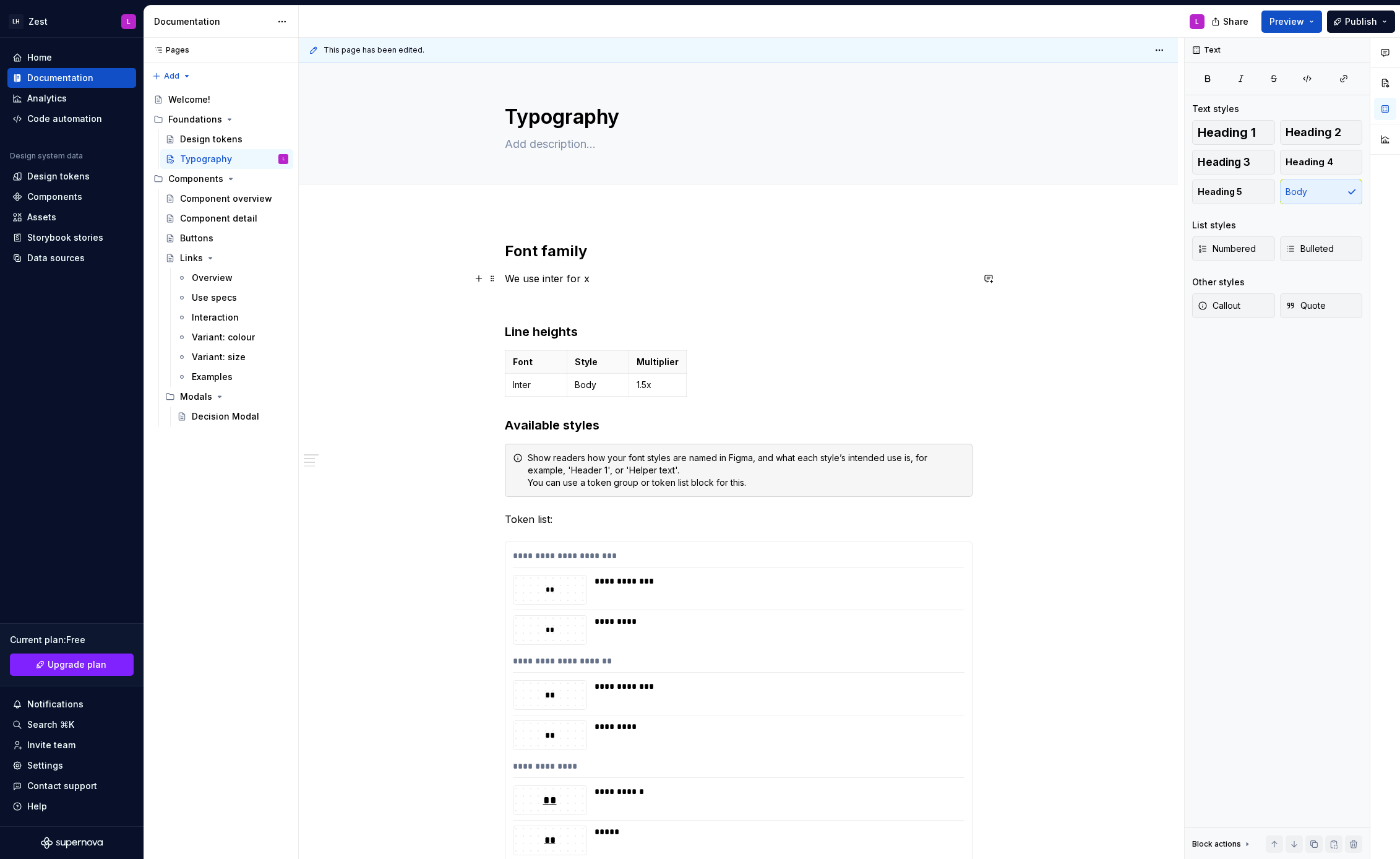
click at [613, 278] on p "We use inter for x" at bounding box center [739, 278] width 468 height 15
click at [509, 281] on p "We use inter for x" at bounding box center [739, 278] width 468 height 15
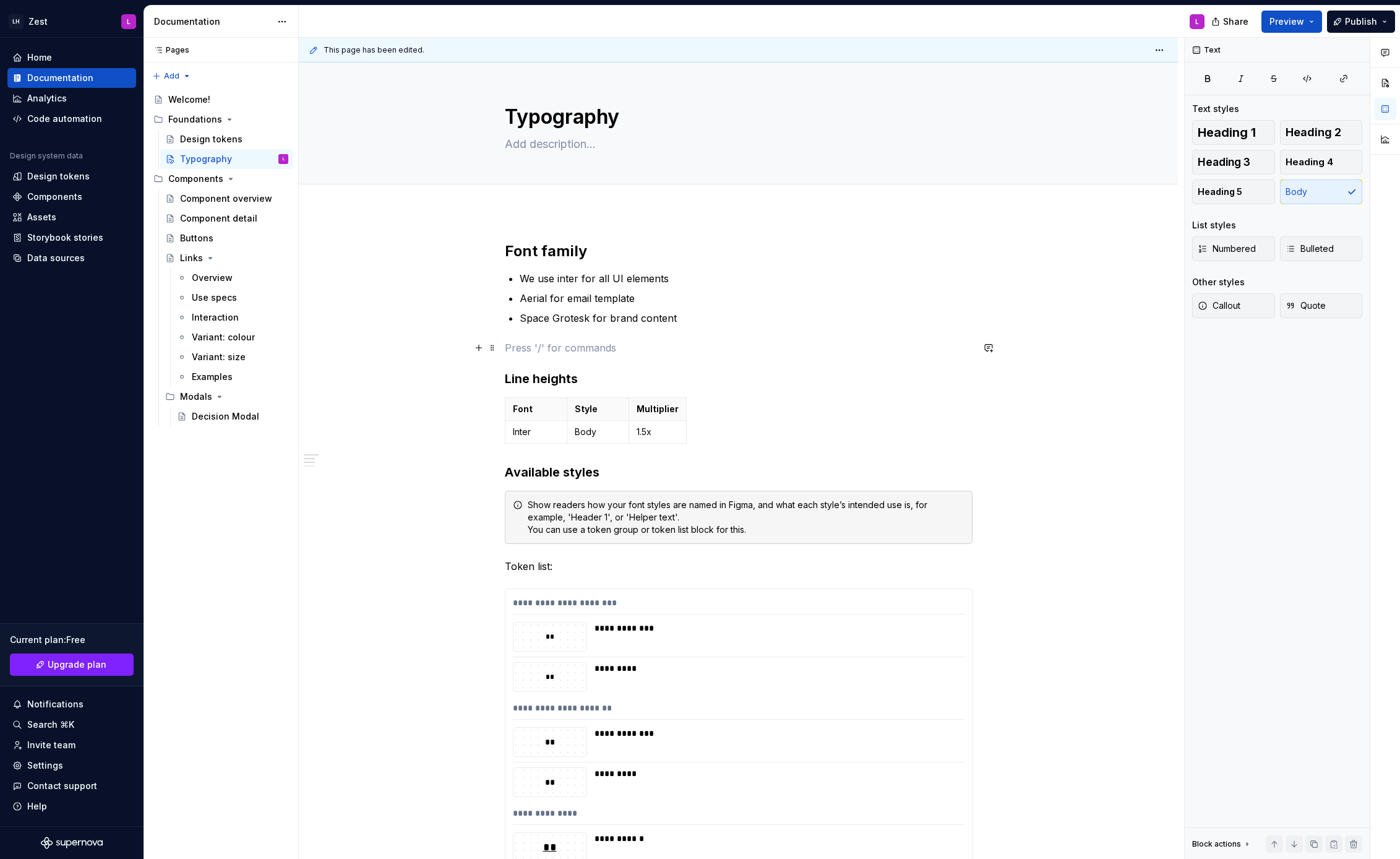
click at [571, 345] on p at bounding box center [739, 348] width 468 height 15
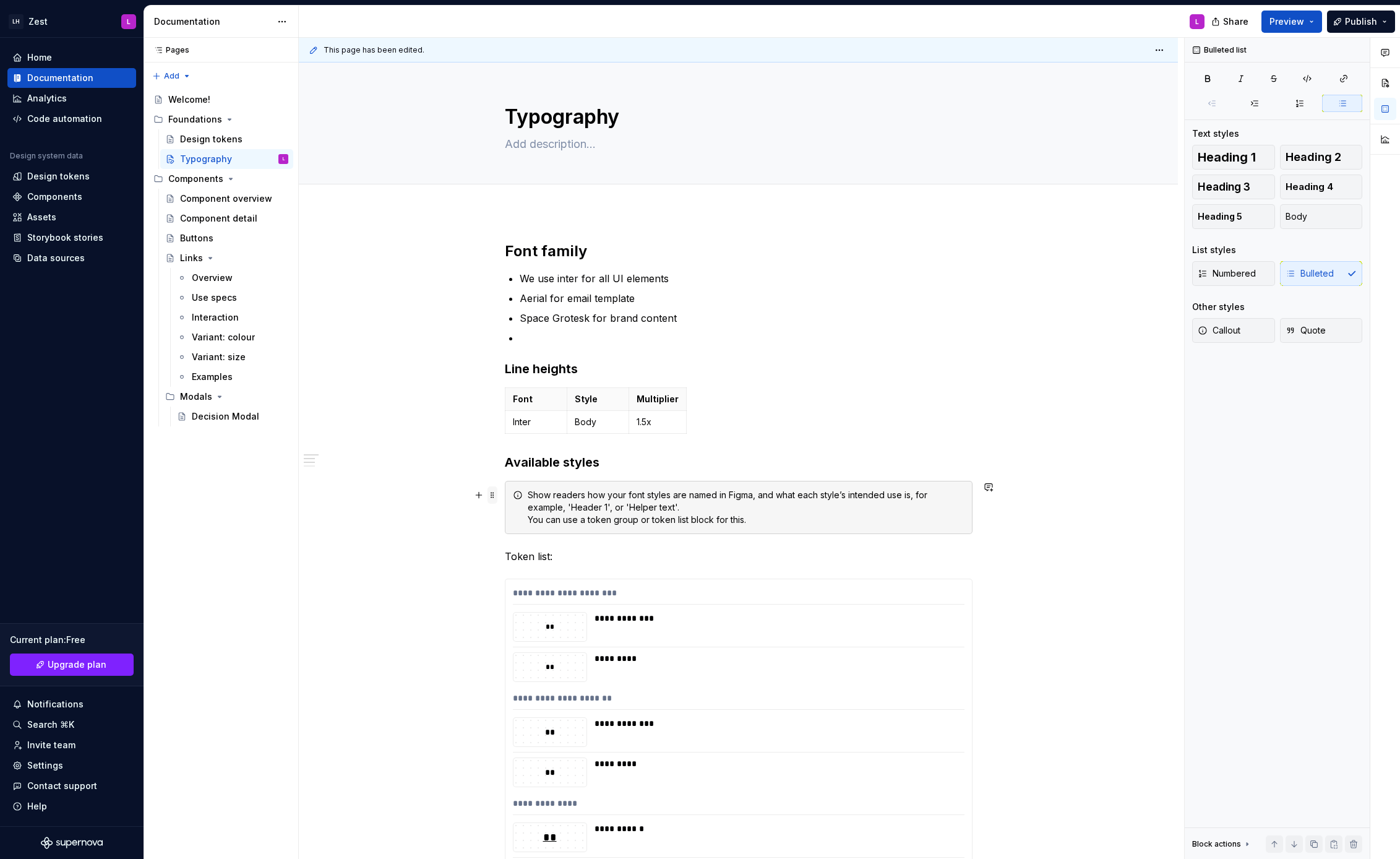
click at [497, 497] on span at bounding box center [492, 495] width 10 height 17
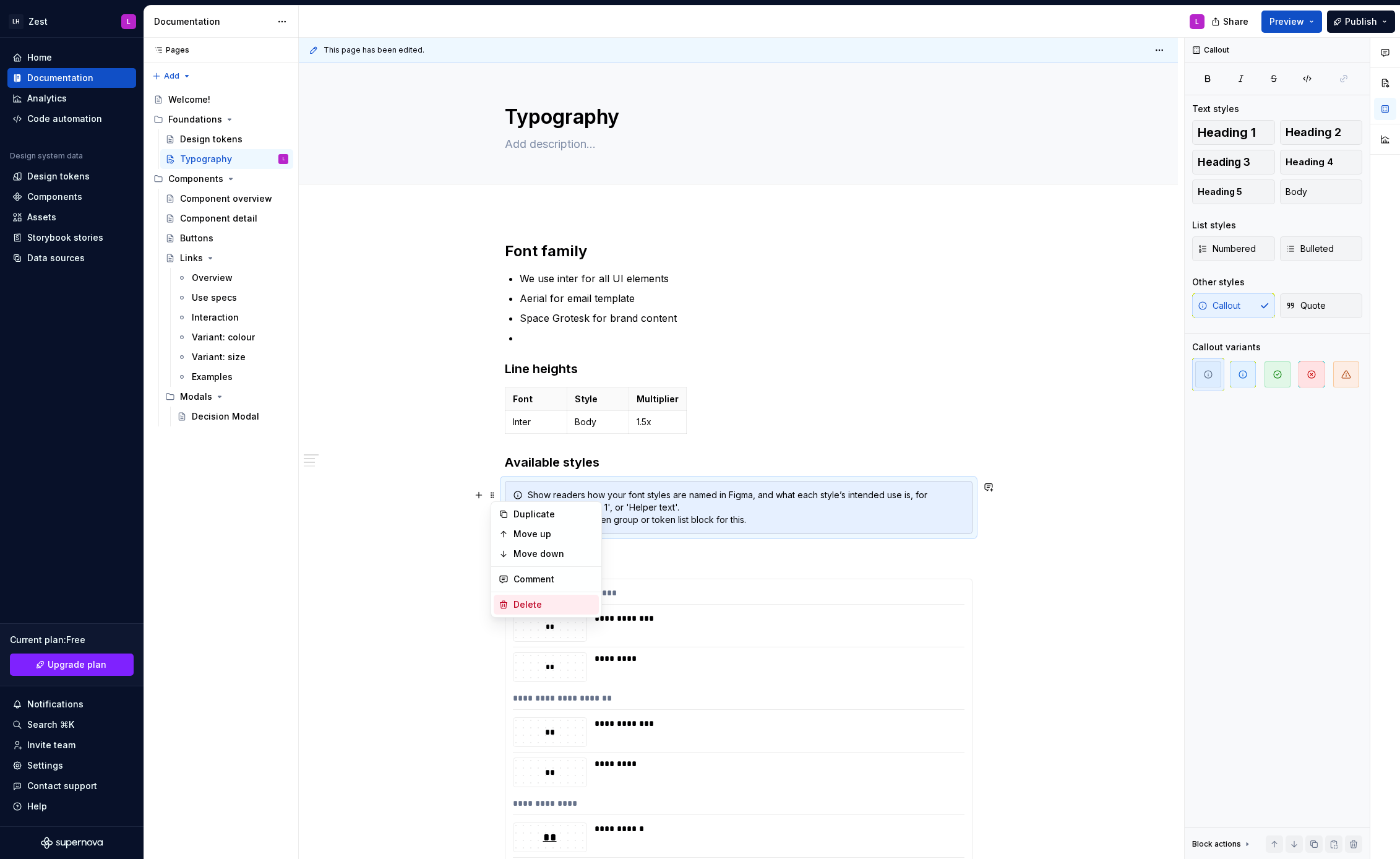
click at [524, 599] on div "Delete" at bounding box center [553, 605] width 80 height 12
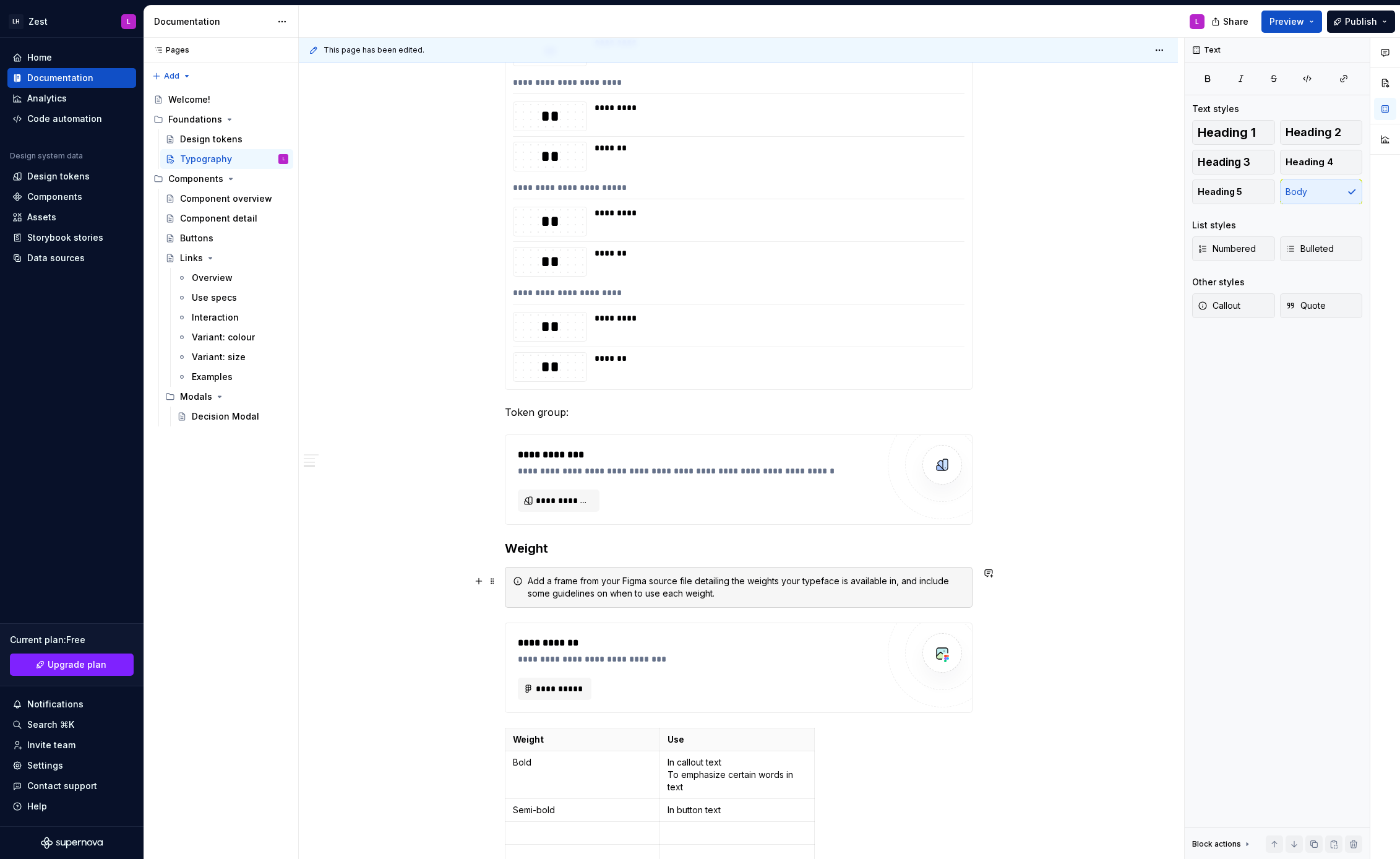
scroll to position [2981, 0]
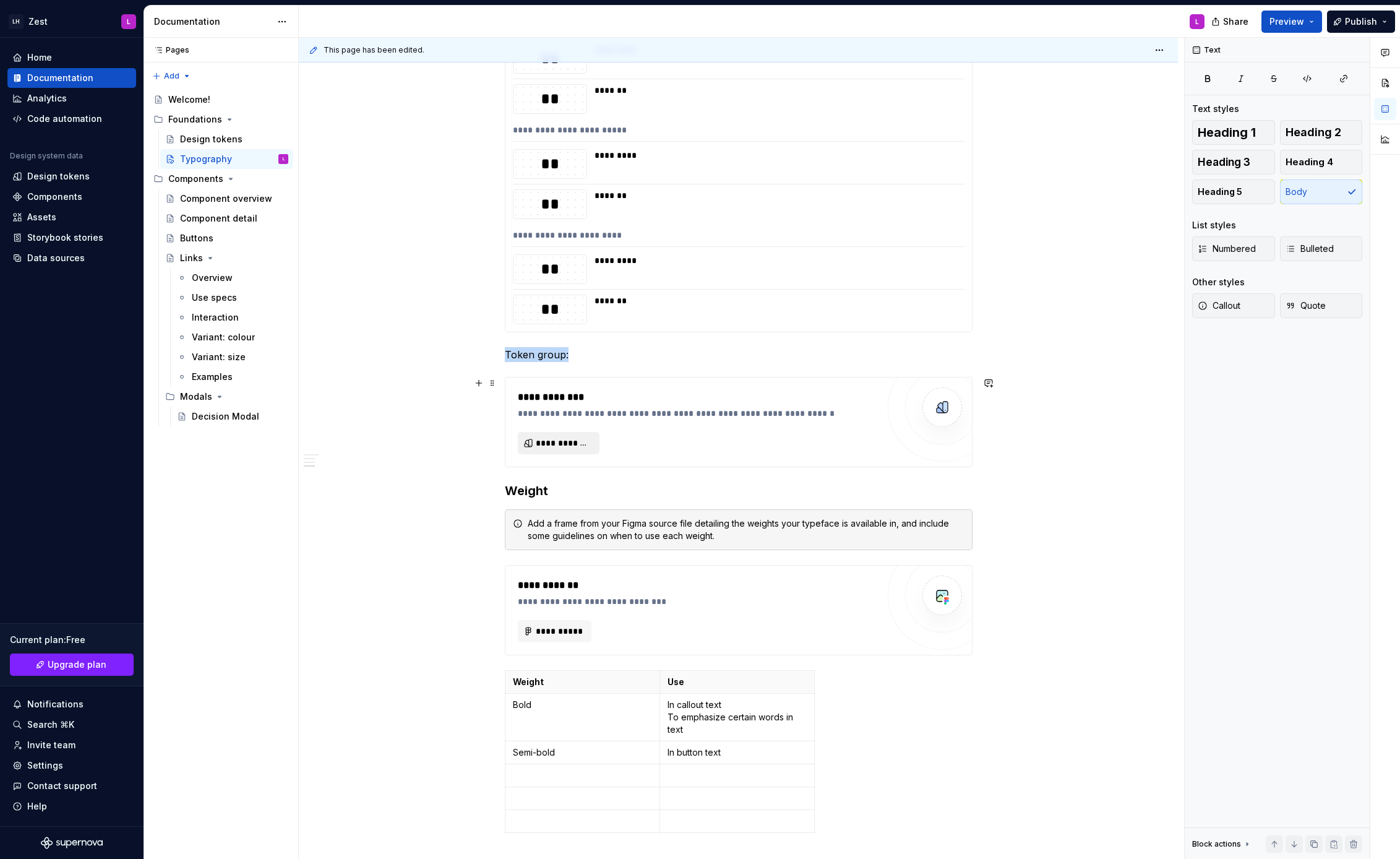
click at [565, 444] on span "**********" at bounding box center [563, 443] width 55 height 12
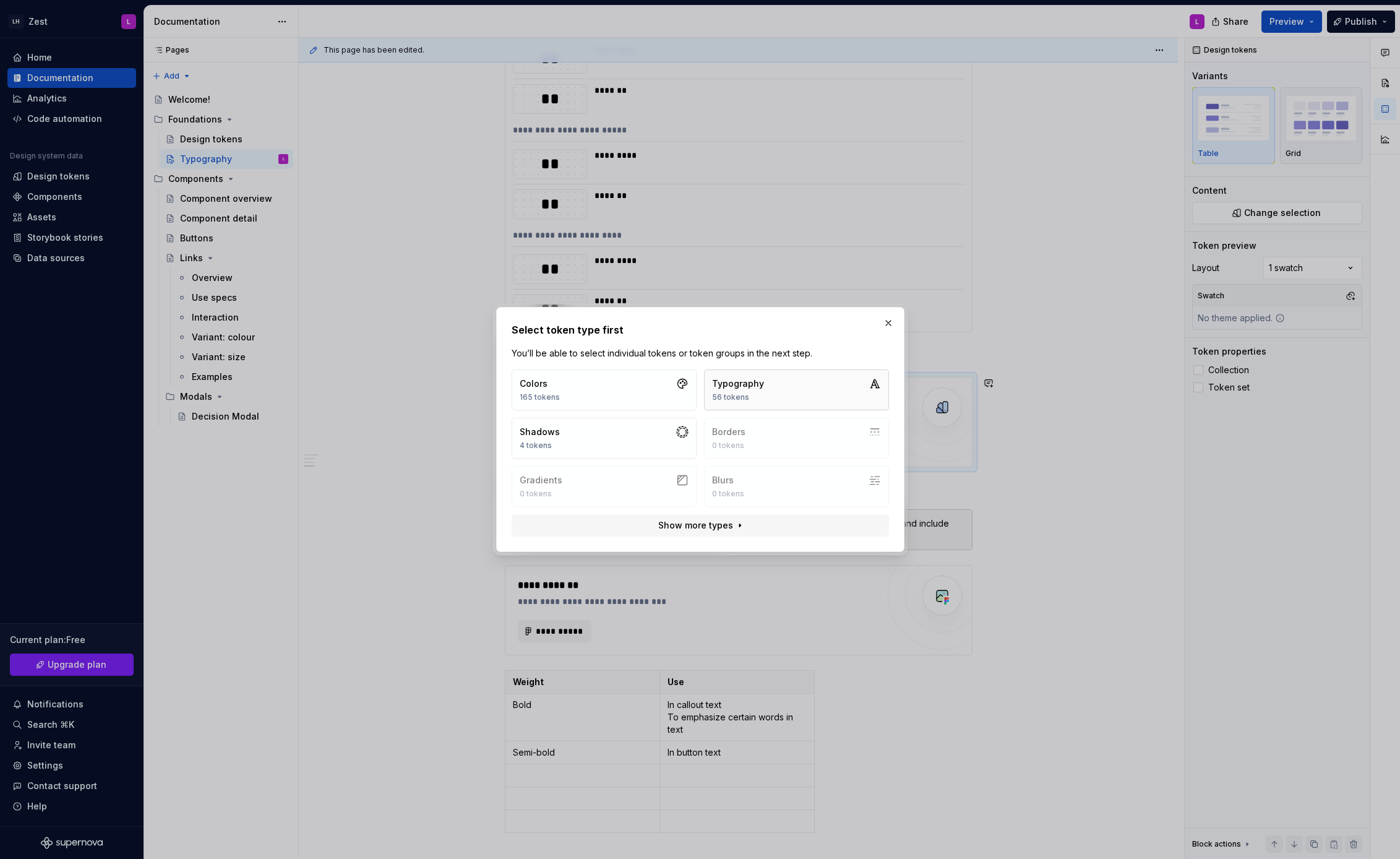
click at [829, 387] on button "Typography 56 tokens" at bounding box center [796, 390] width 185 height 41
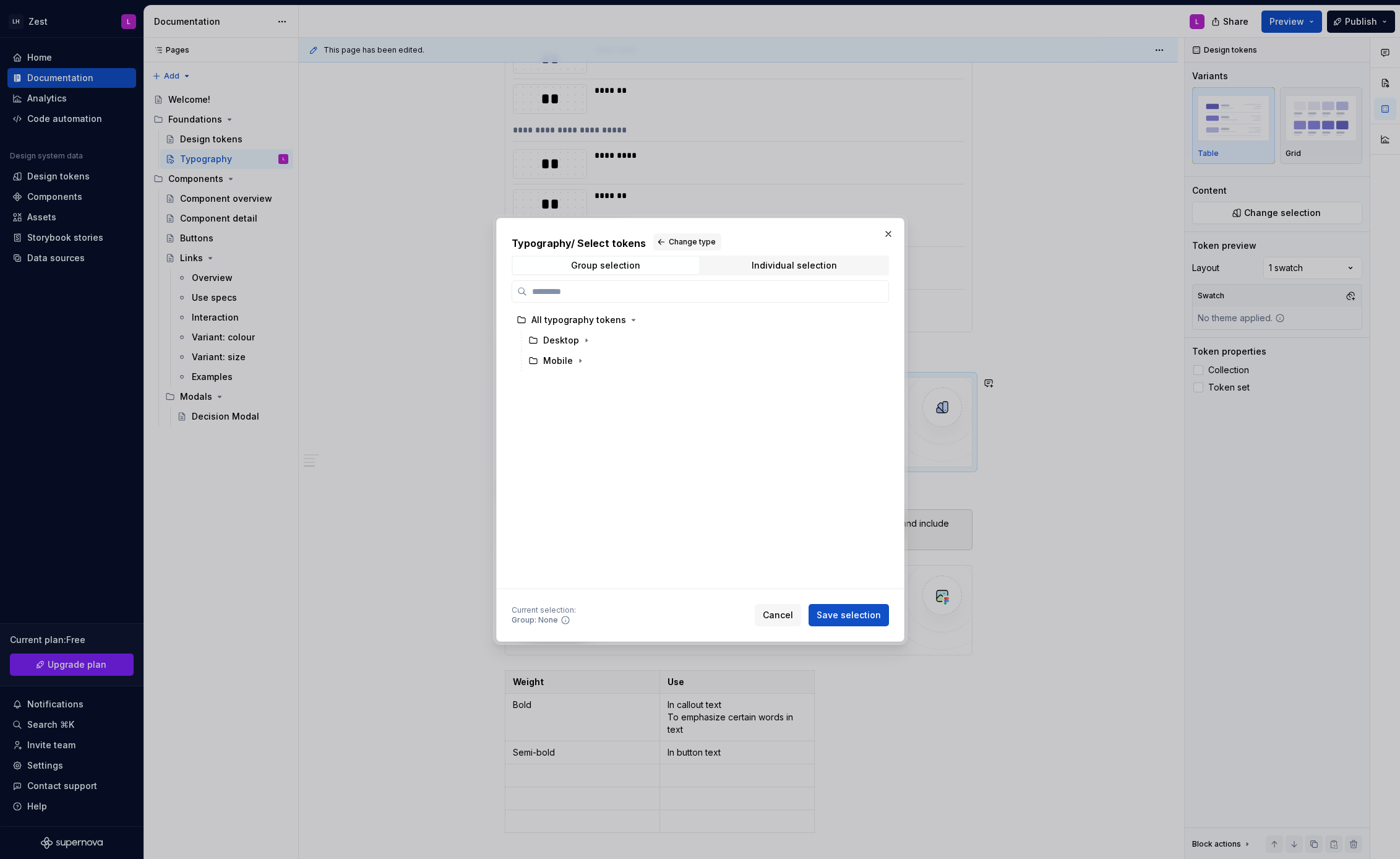
click at [602, 239] on h2 "Typography / Select tokens Change type" at bounding box center [700, 242] width 377 height 17
click at [700, 245] on span "Change type" at bounding box center [692, 242] width 47 height 10
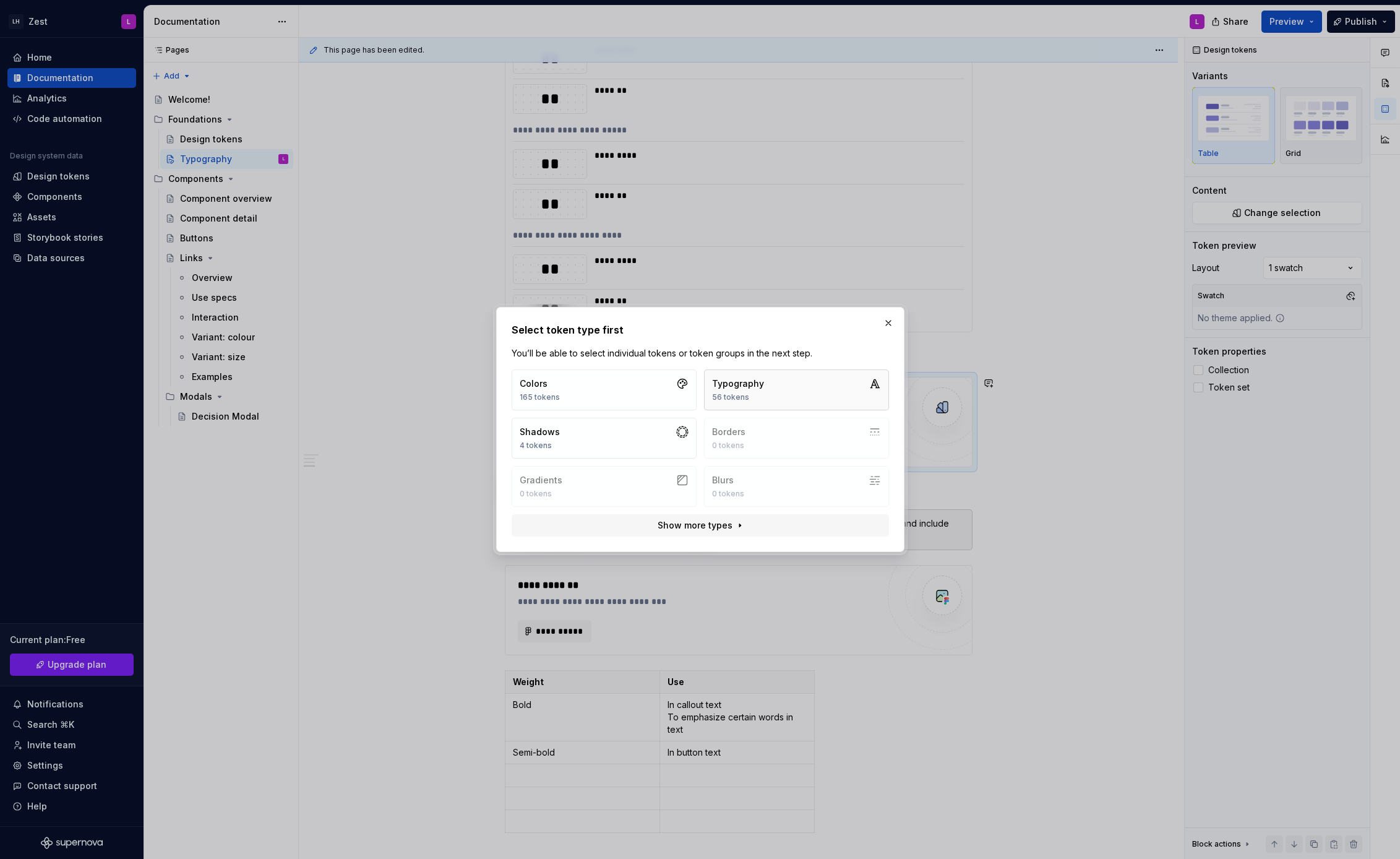
click at [780, 381] on button "Typography 56 tokens" at bounding box center [796, 390] width 185 height 41
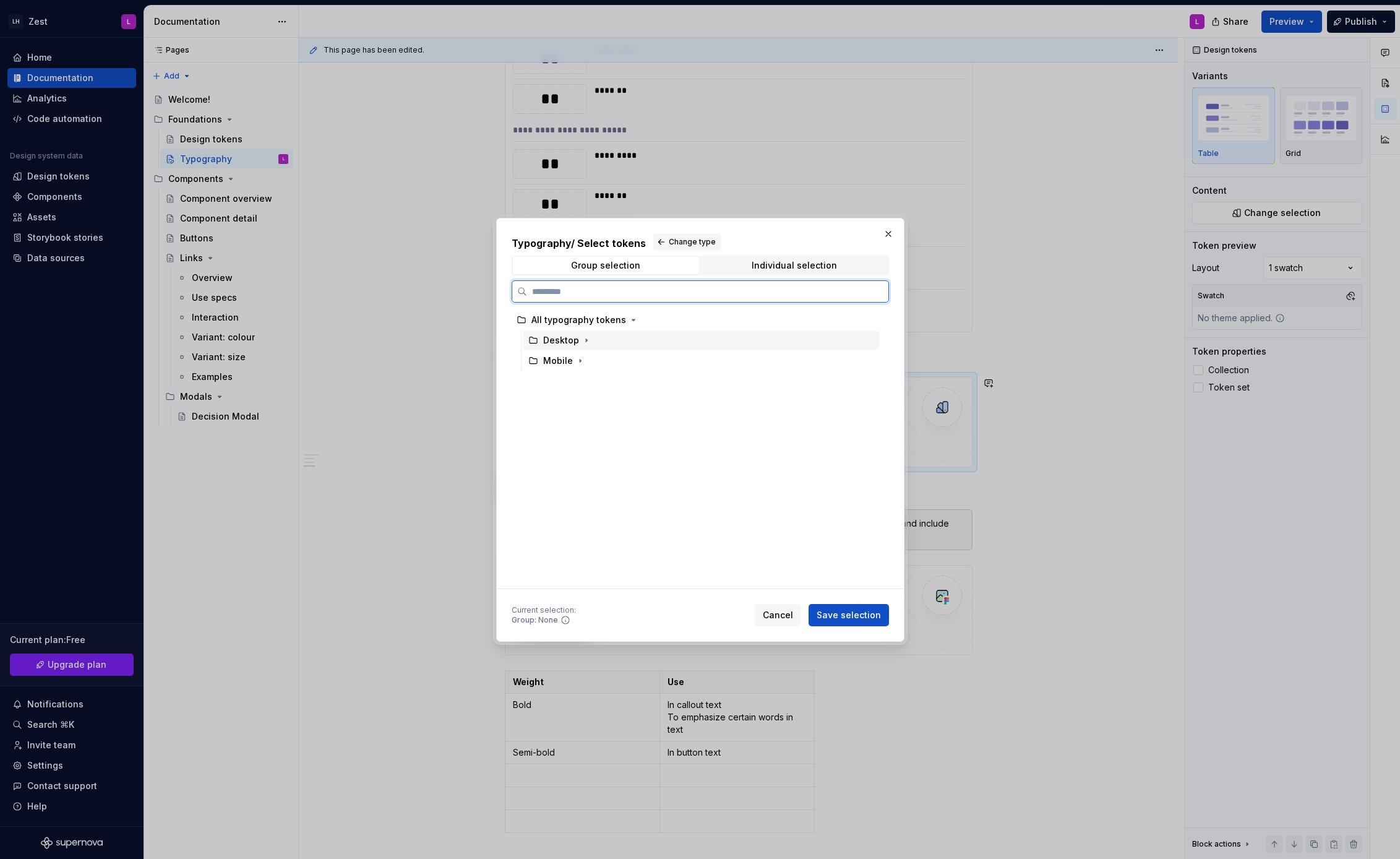
click at [543, 341] on div "Desktop" at bounding box center [561, 341] width 36 height 12
click at [562, 355] on div "Mobile" at bounding box center [558, 361] width 30 height 12
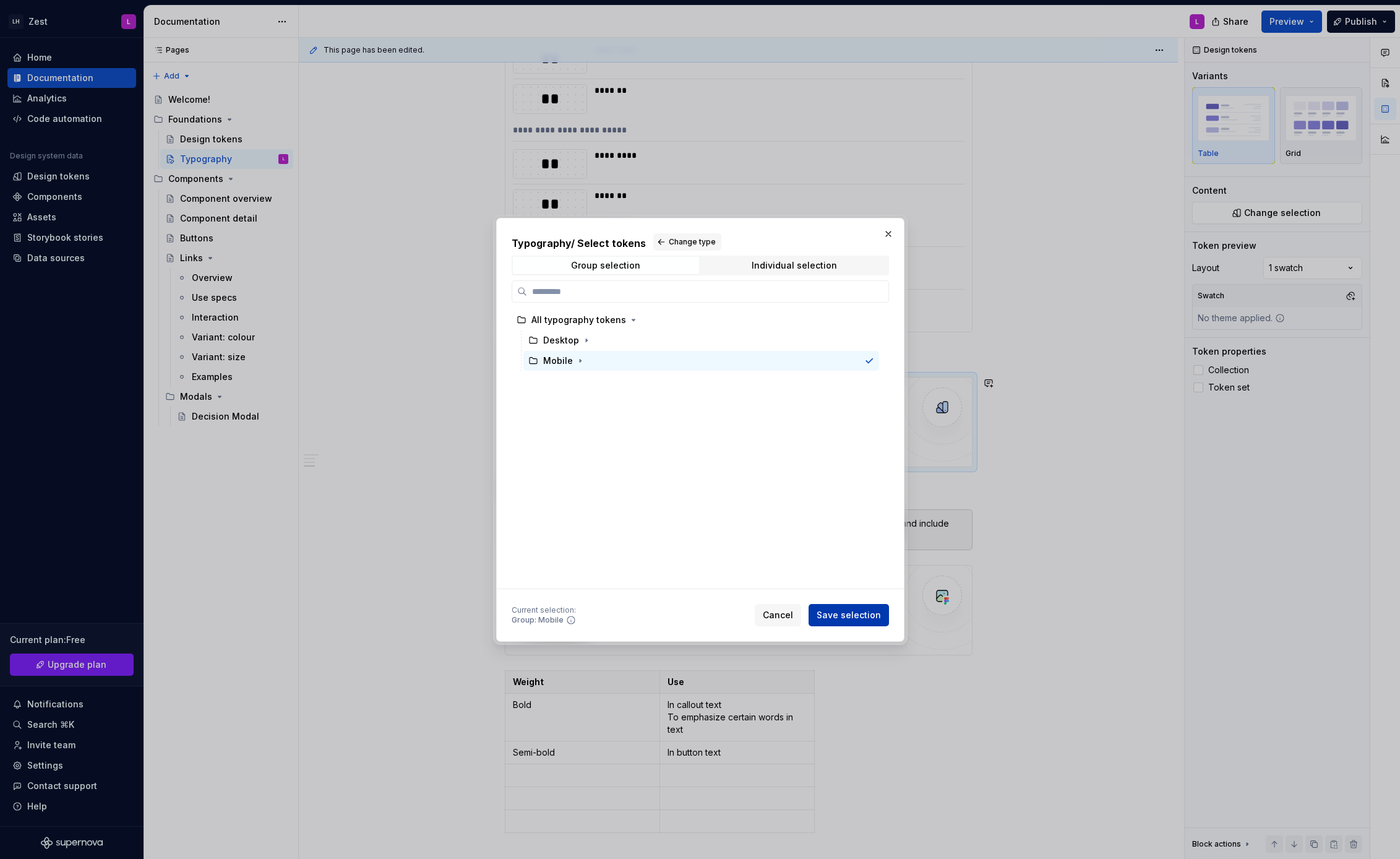
click at [870, 615] on span "Save selection" at bounding box center [849, 615] width 65 height 12
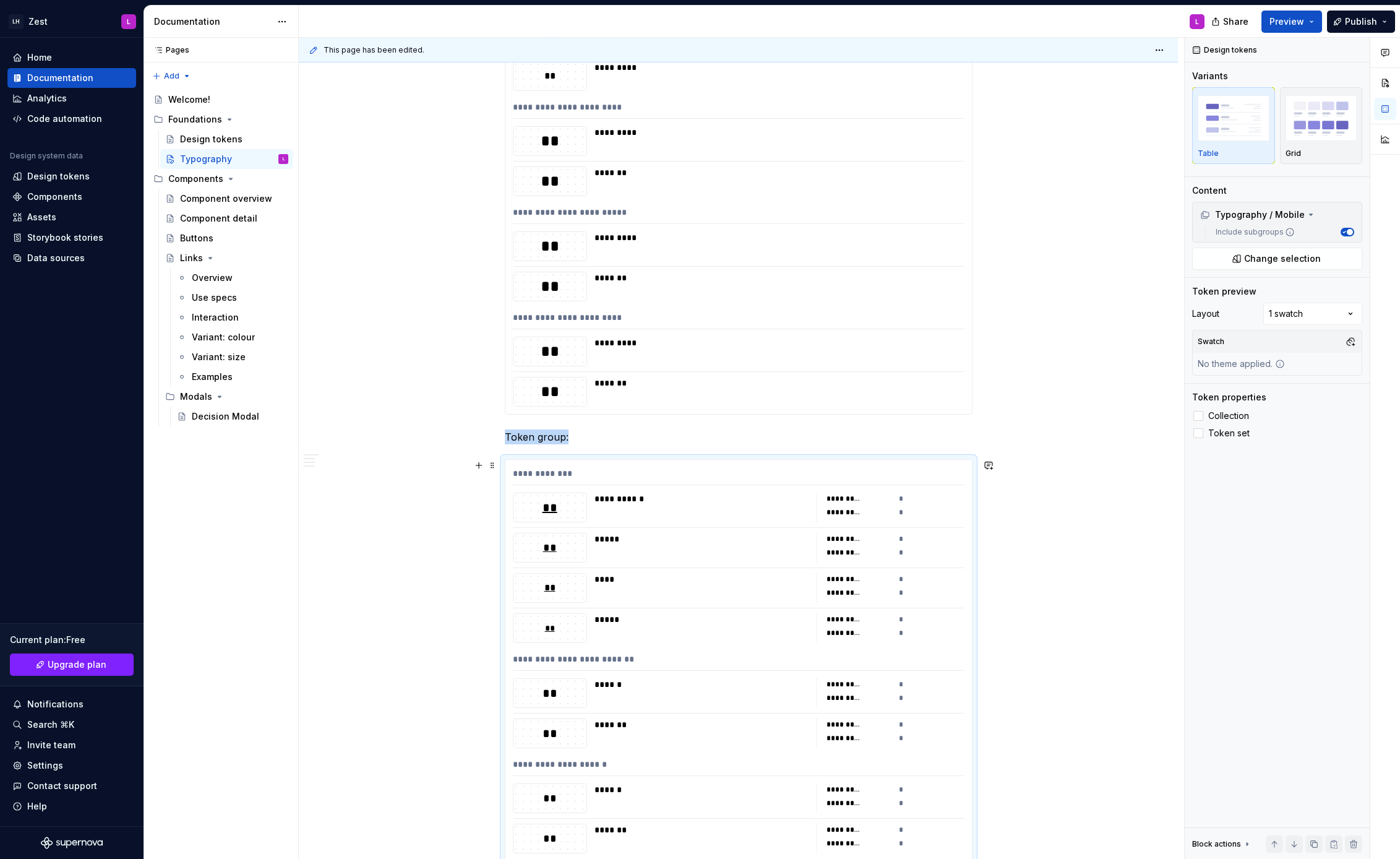
scroll to position [2856, 0]
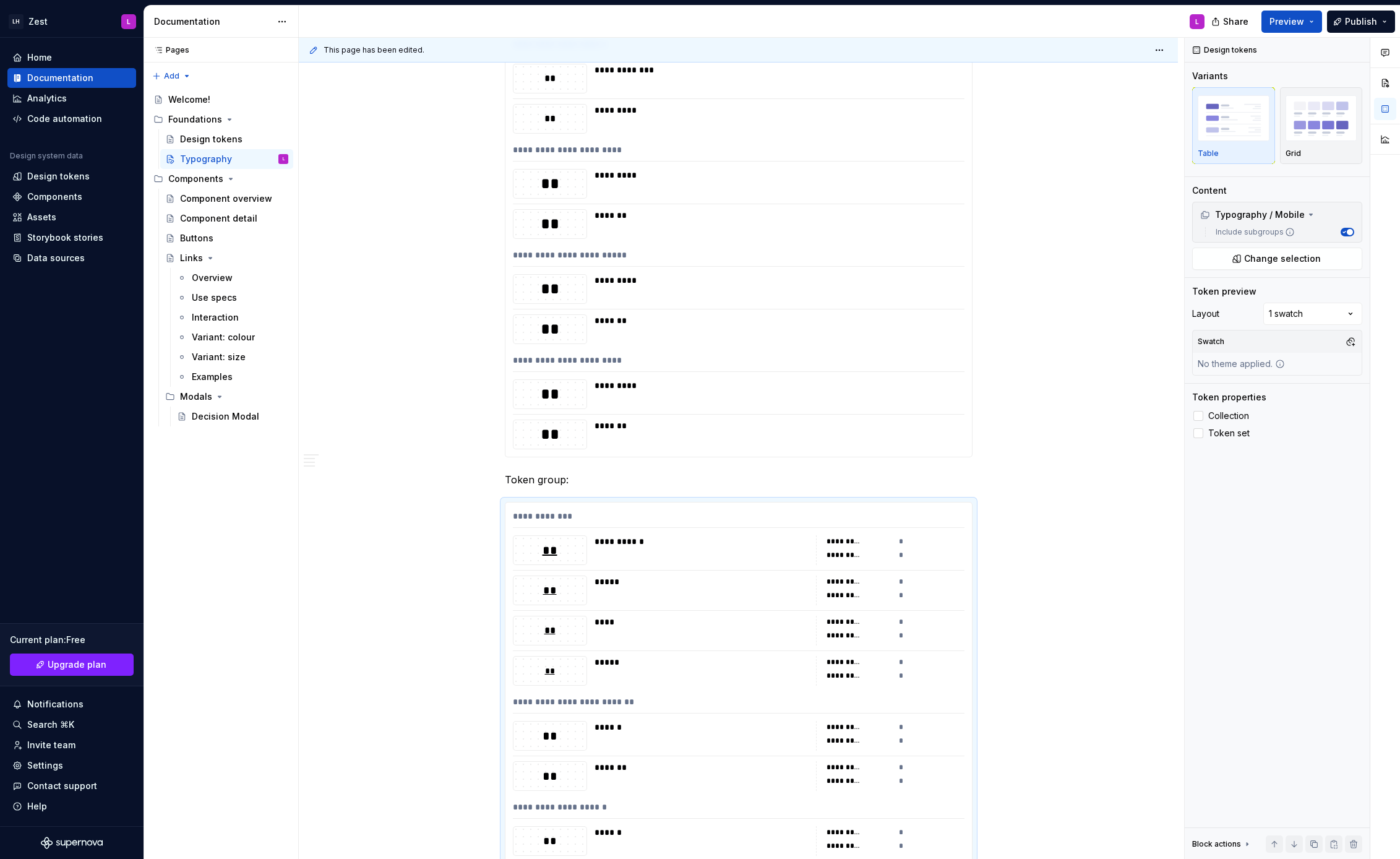
click at [805, 337] on div "*******" at bounding box center [776, 329] width 362 height 30
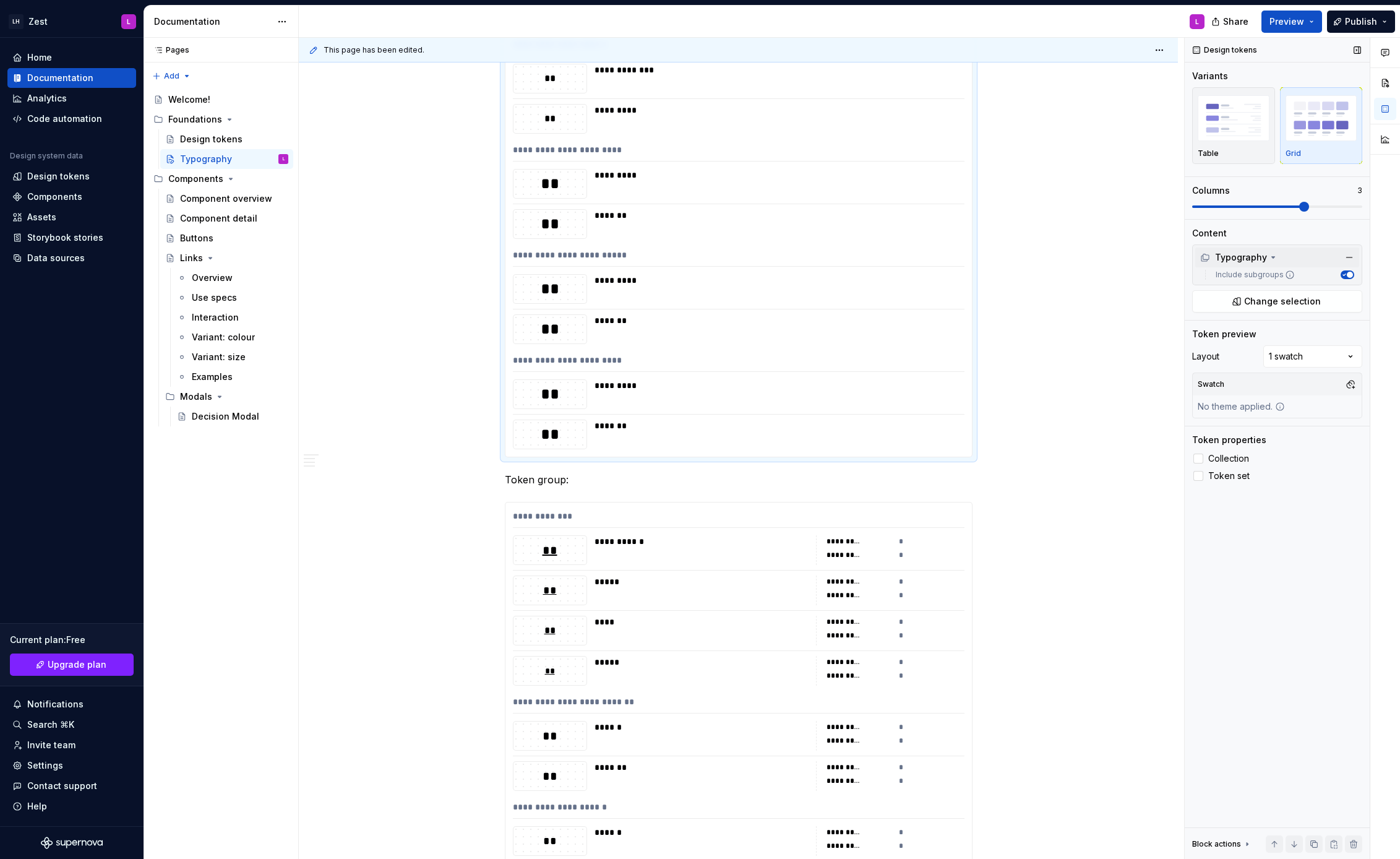
click at [1265, 263] on div "Typography" at bounding box center [1239, 257] width 78 height 12
click at [1268, 260] on icon at bounding box center [1273, 257] width 10 height 10
click at [1293, 277] on div "Include subgroups" at bounding box center [1282, 274] width 143 height 10
click at [1349, 257] on button "button" at bounding box center [1349, 257] width 17 height 17
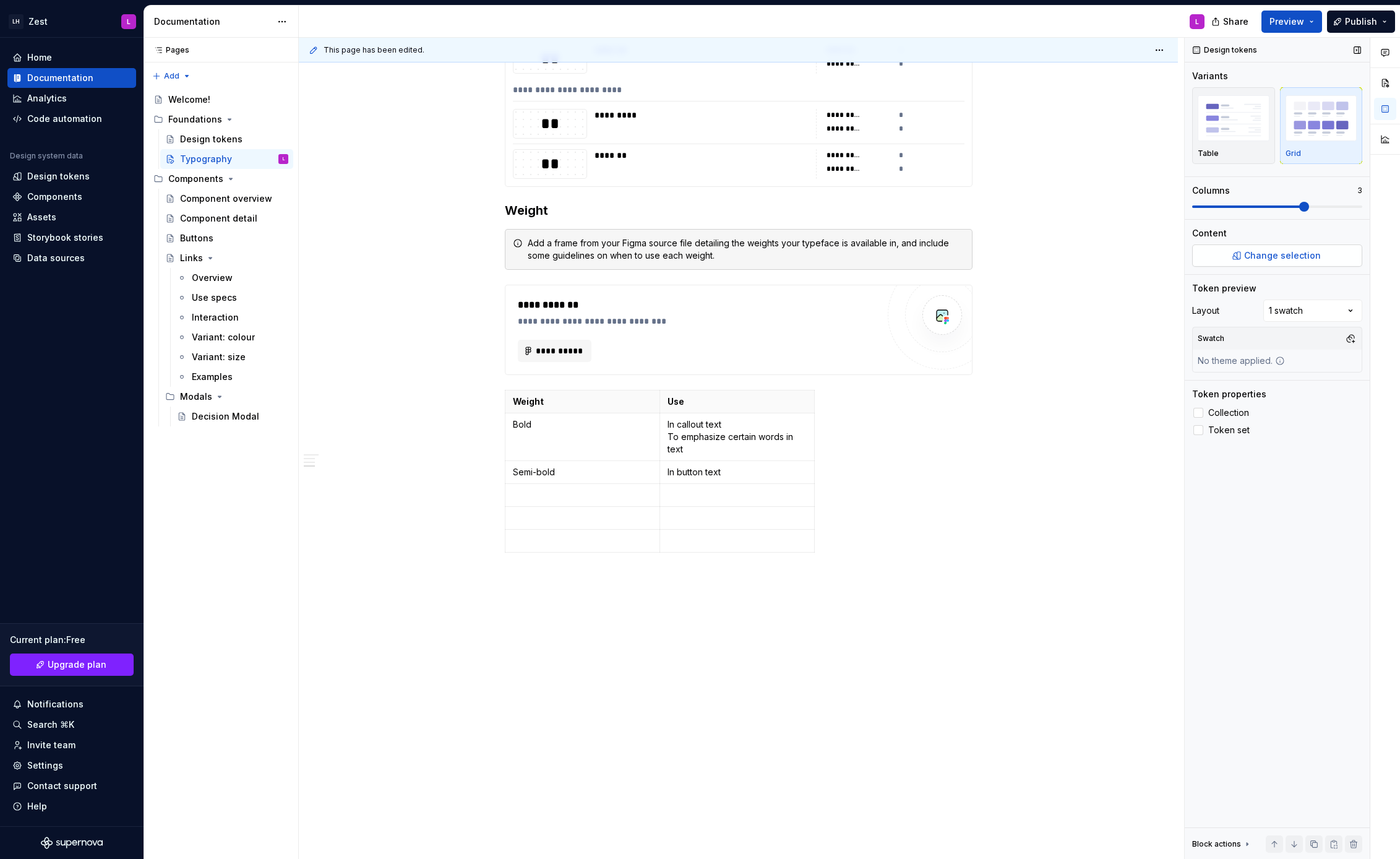
click at [1289, 258] on span "Change selection" at bounding box center [1282, 256] width 76 height 12
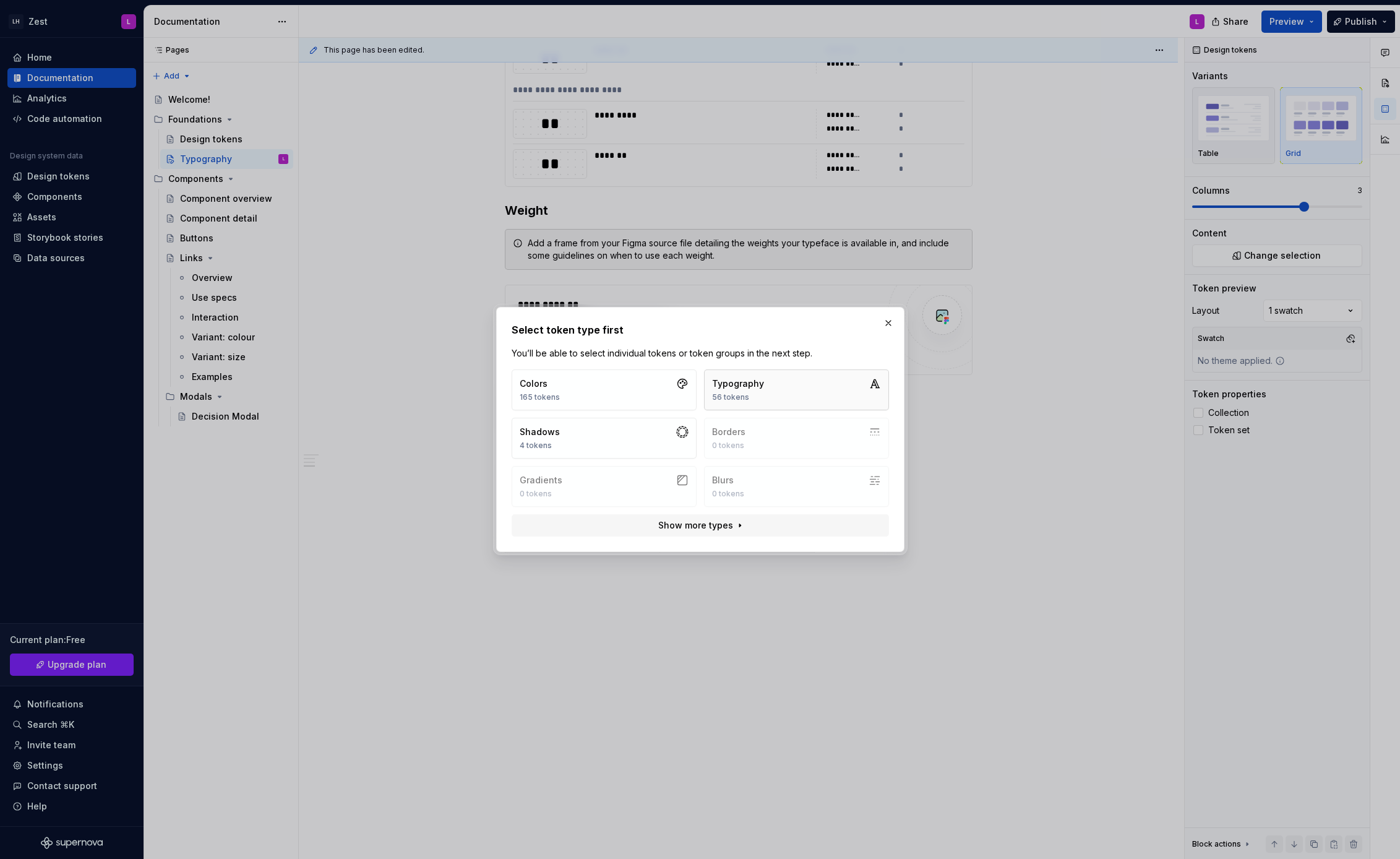
click at [810, 392] on button "Typography 56 tokens" at bounding box center [796, 390] width 185 height 41
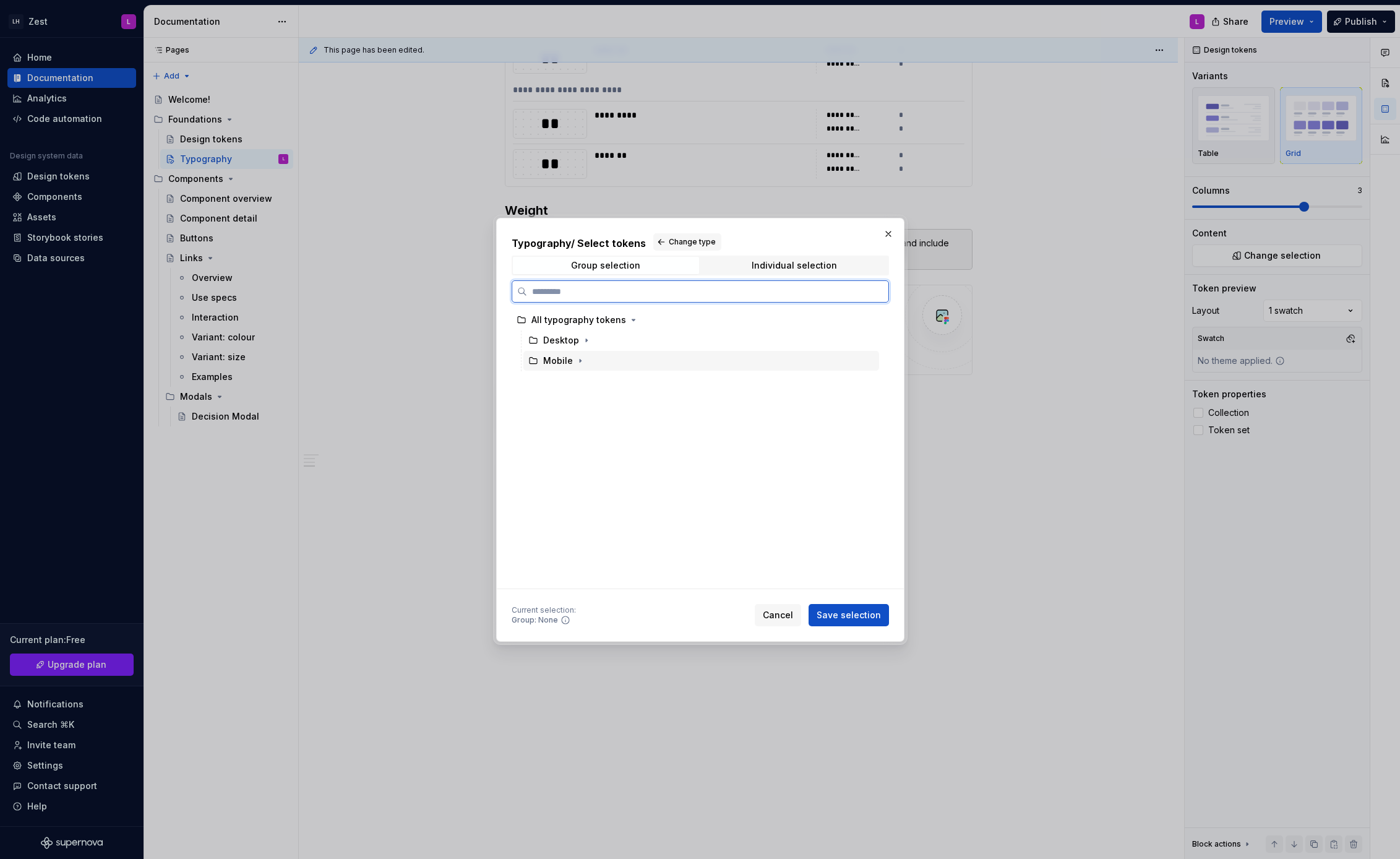
click at [599, 356] on div "Mobile" at bounding box center [702, 360] width 355 height 19
click at [879, 613] on span "Save selection" at bounding box center [849, 615] width 65 height 12
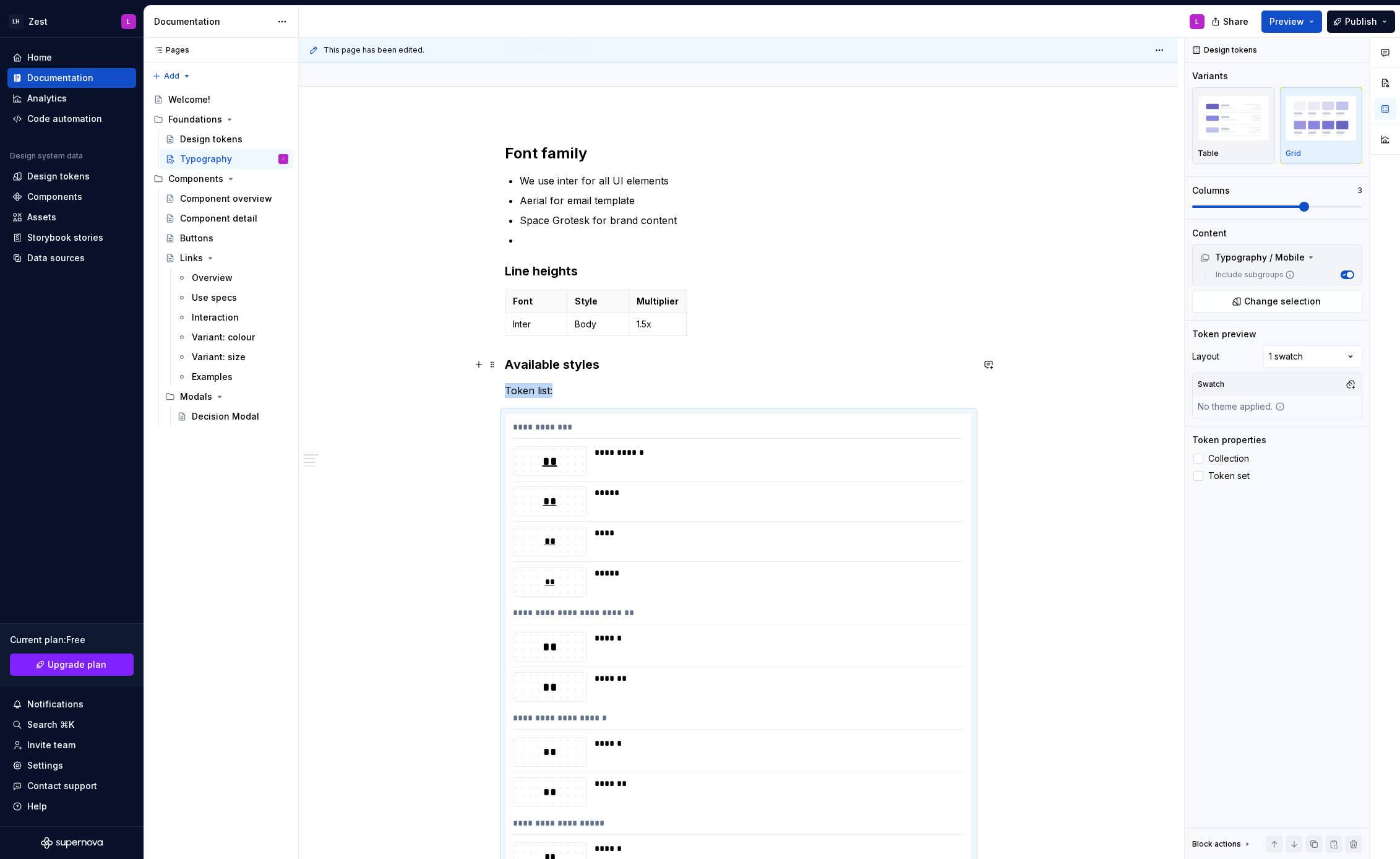
scroll to position [104, 0]
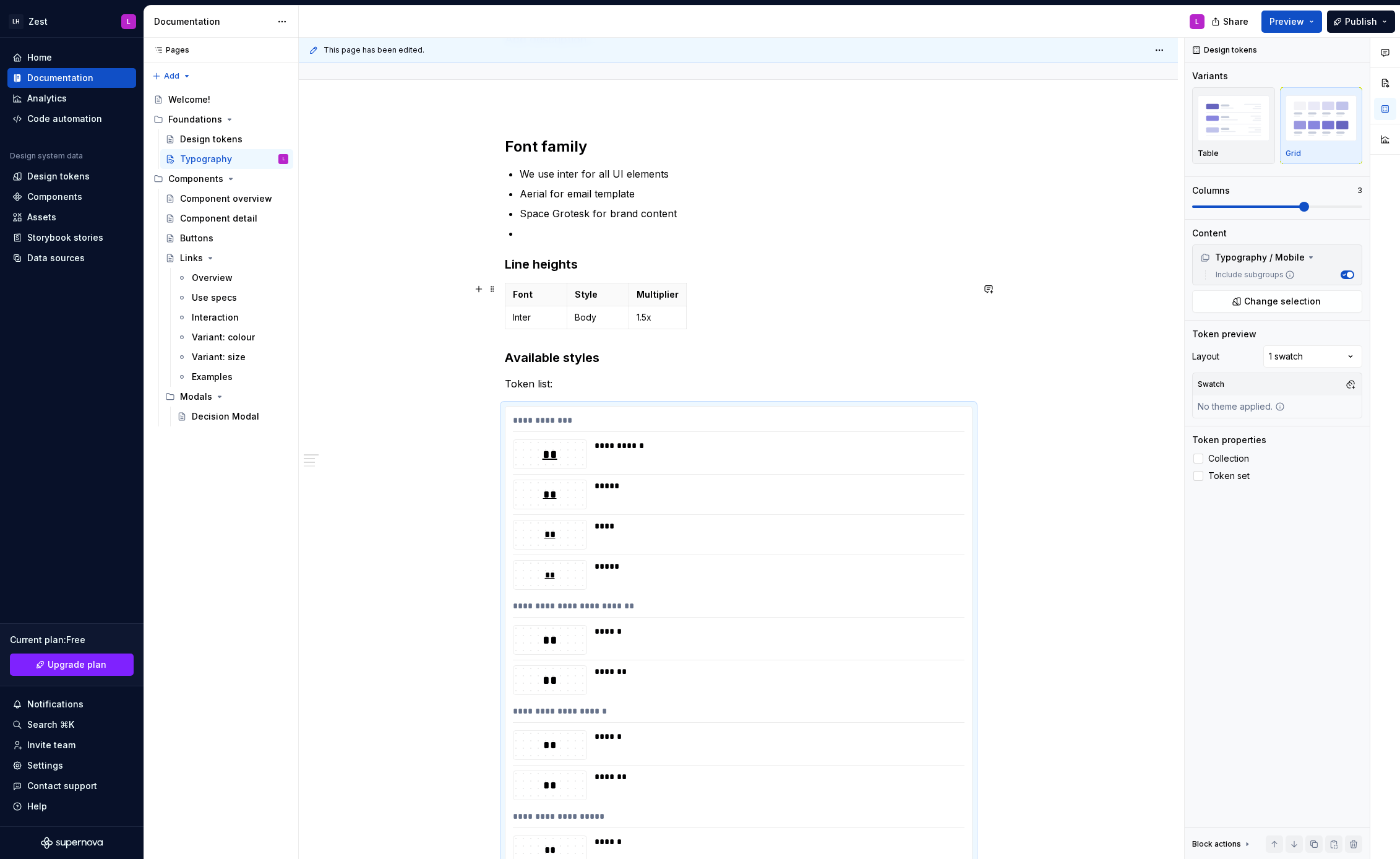
click at [695, 327] on div "Font Style Multiplier Inter Body 1.5x" at bounding box center [739, 309] width 468 height 51
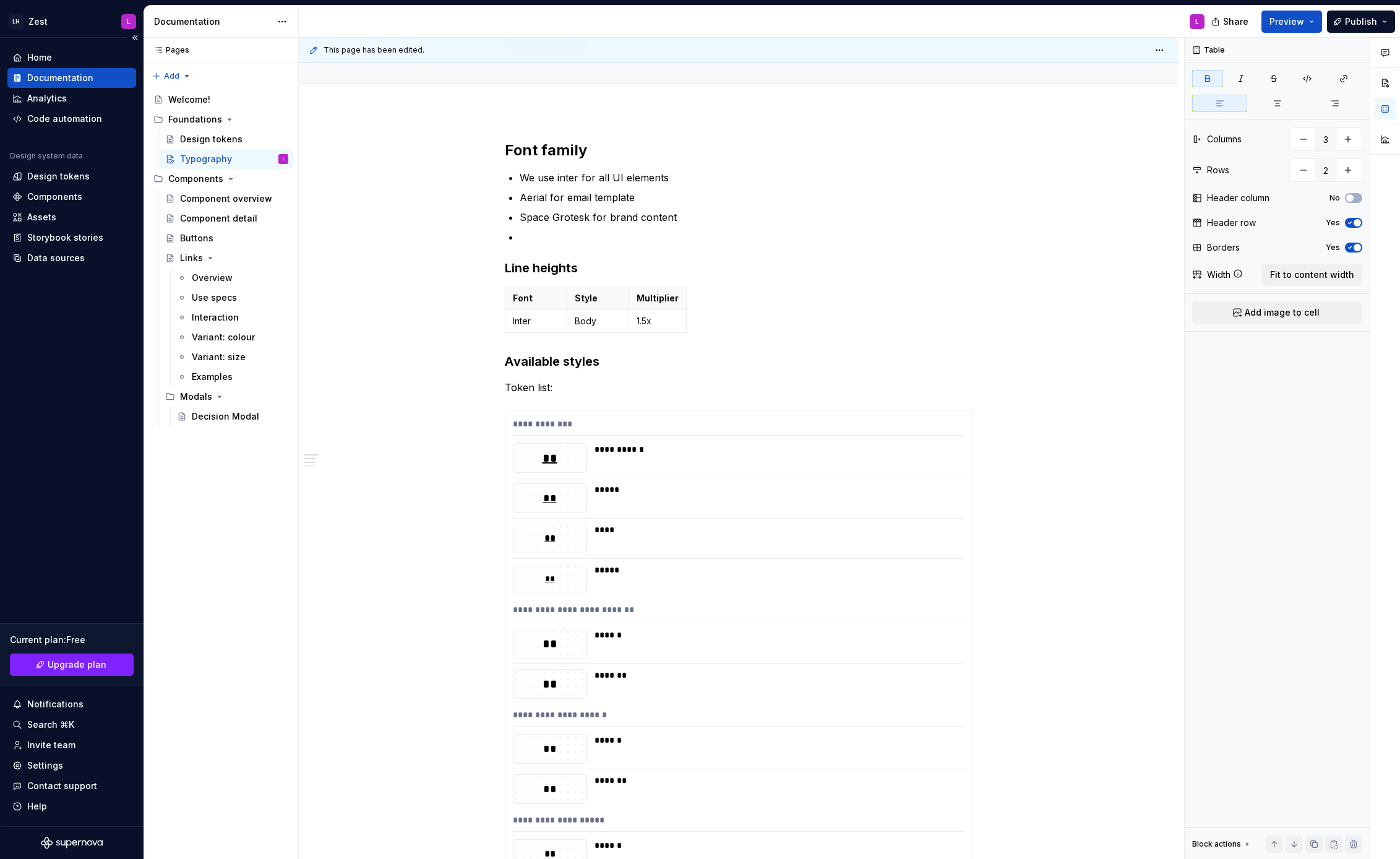
scroll to position [102, 0]
type textarea "*"
click at [598, 305] on th "Style" at bounding box center [597, 297] width 62 height 23
click at [599, 331] on icon "button" at bounding box center [597, 331] width 10 height 10
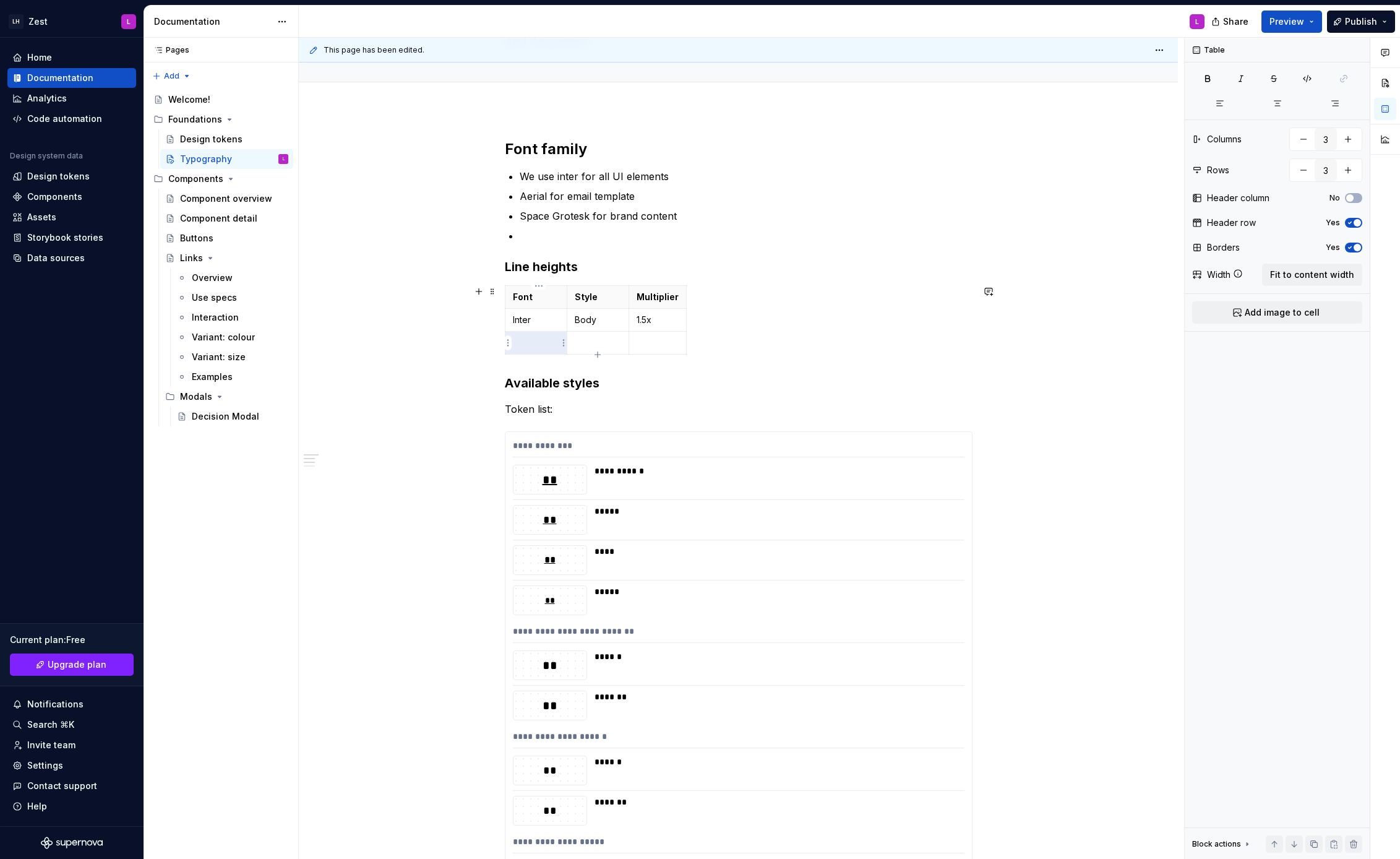
click at [543, 341] on p at bounding box center [536, 343] width 47 height 12
click at [657, 346] on p at bounding box center [658, 343] width 42 height 12
click at [596, 353] on icon "button" at bounding box center [597, 354] width 10 height 10
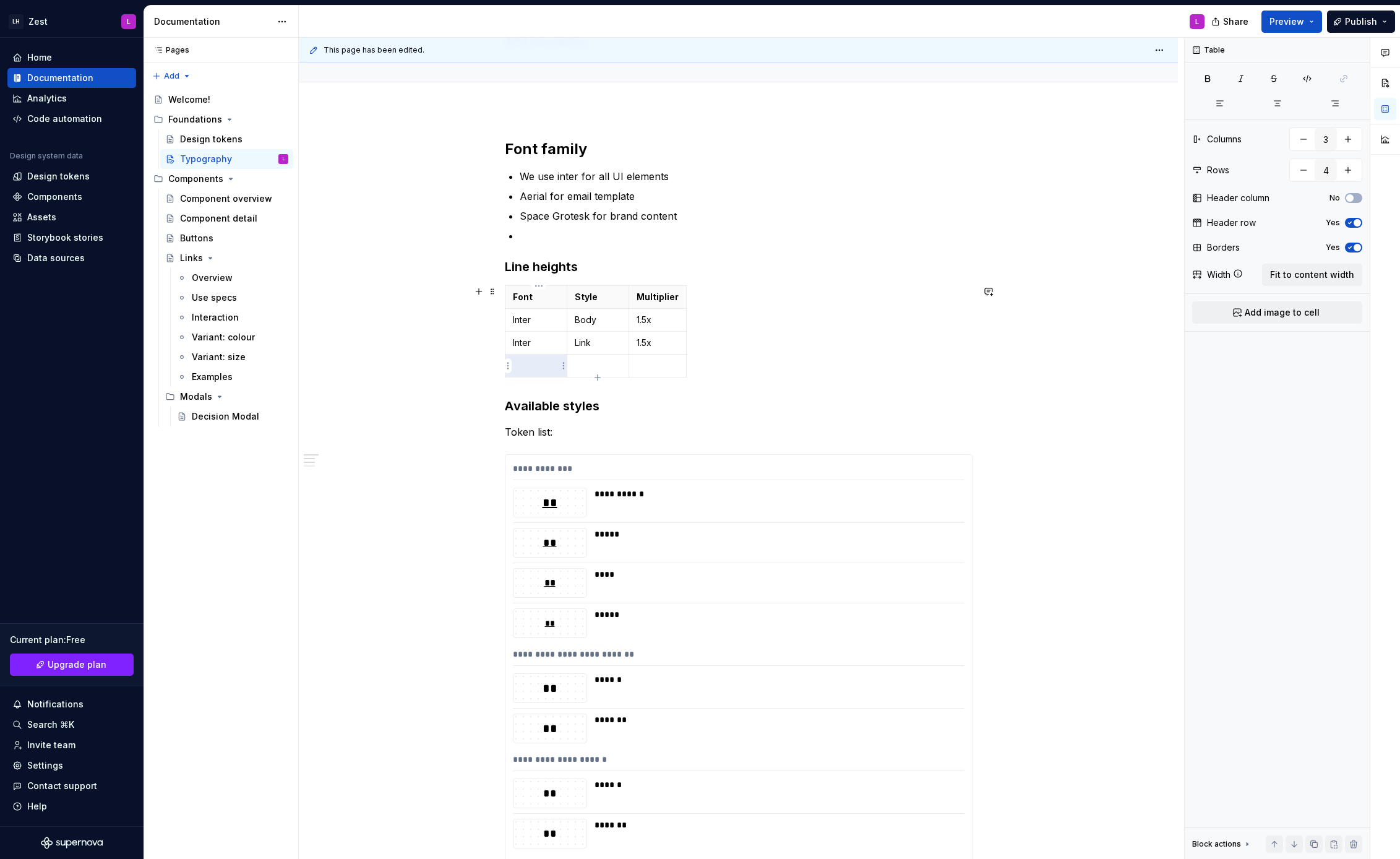
click at [514, 373] on td at bounding box center [536, 366] width 62 height 23
click at [600, 376] on icon "button" at bounding box center [597, 377] width 10 height 10
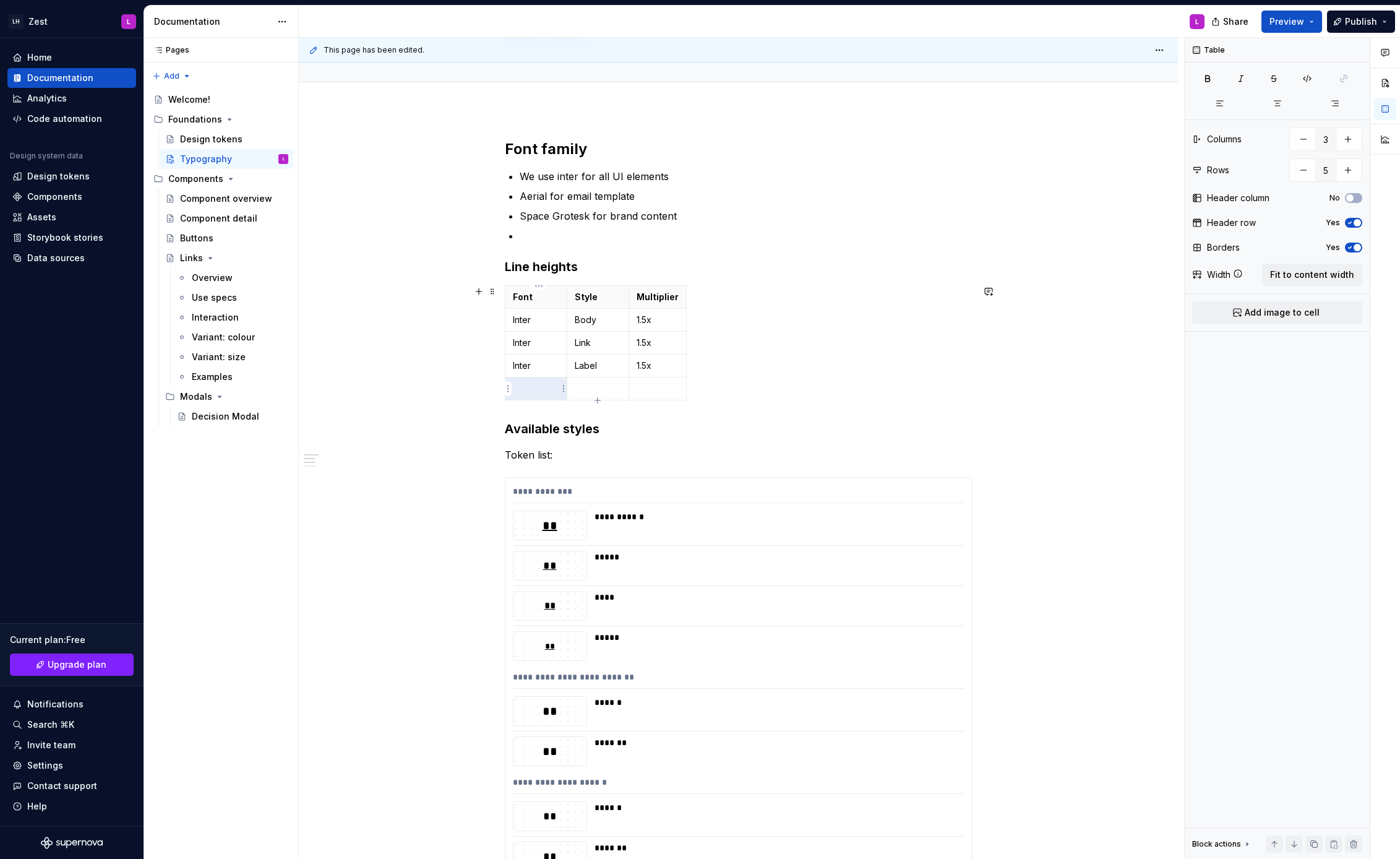
click at [559, 390] on p at bounding box center [536, 389] width 47 height 12
click at [596, 400] on icon "button" at bounding box center [597, 400] width 5 height 5
type input "6"
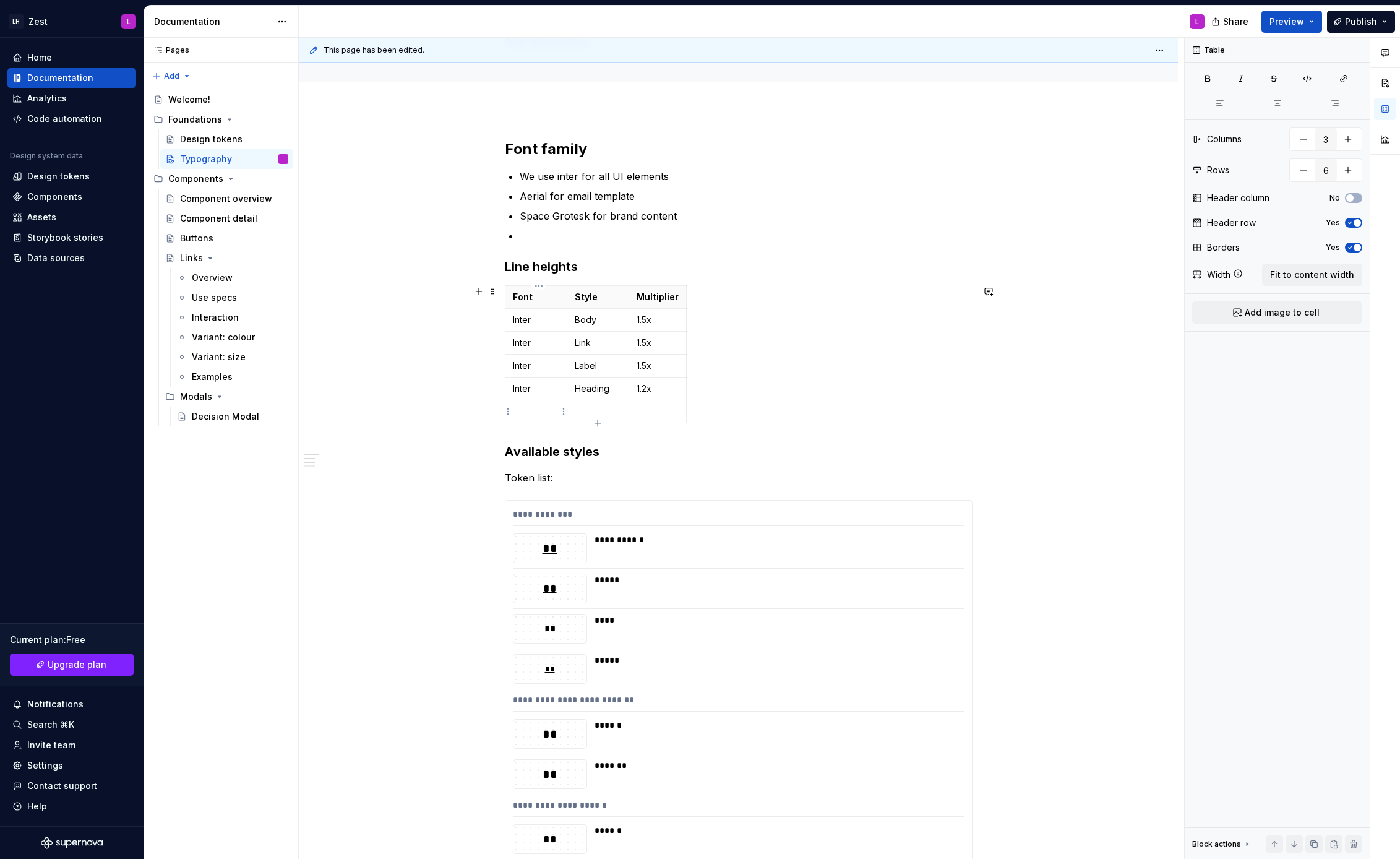
click at [535, 417] on p at bounding box center [536, 412] width 47 height 12
click at [652, 344] on p "1.5x" at bounding box center [658, 343] width 42 height 12
click at [649, 364] on p "1.5x" at bounding box center [658, 366] width 42 height 12
click at [656, 340] on p "1.25x" at bounding box center [658, 343] width 42 height 12
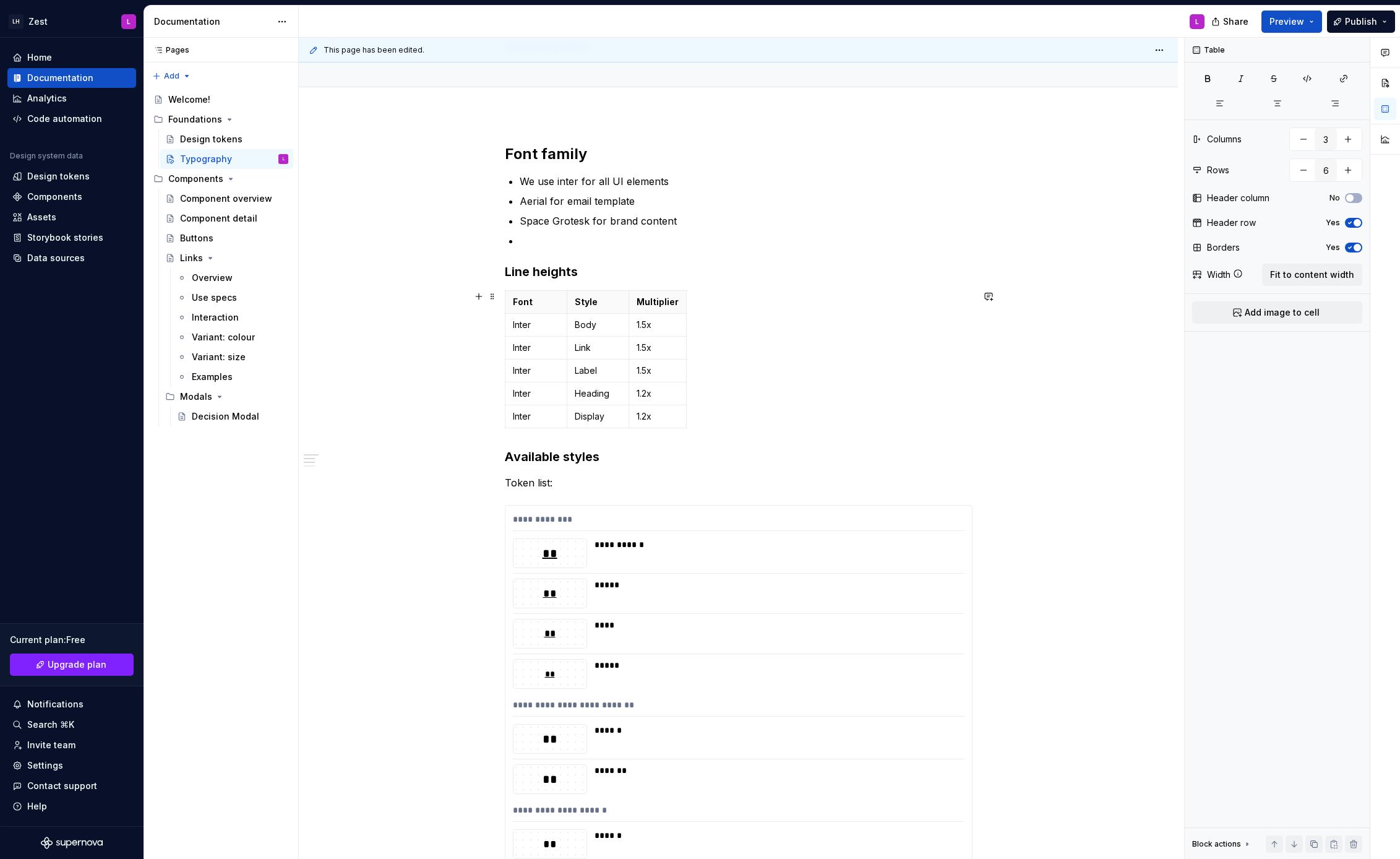
scroll to position [97, 0]
type textarea "*"
